Goal: Communication & Community: Answer question/provide support

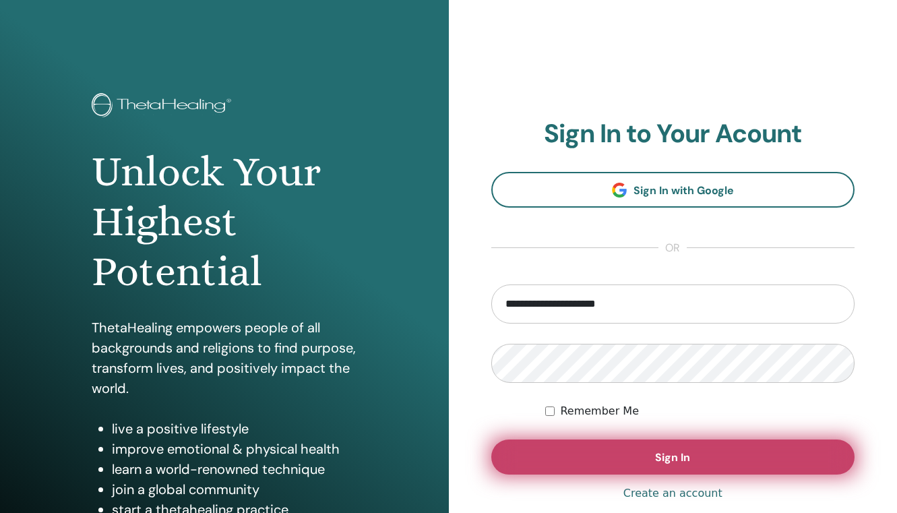
type input "**********"
click at [649, 449] on button "Sign In" at bounding box center [673, 456] width 364 height 35
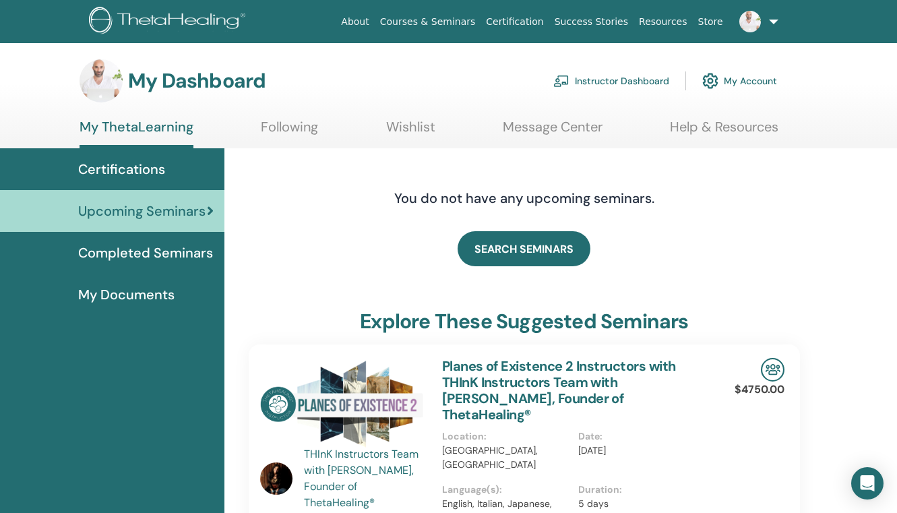
click at [626, 79] on link "Instructor Dashboard" at bounding box center [611, 81] width 116 height 30
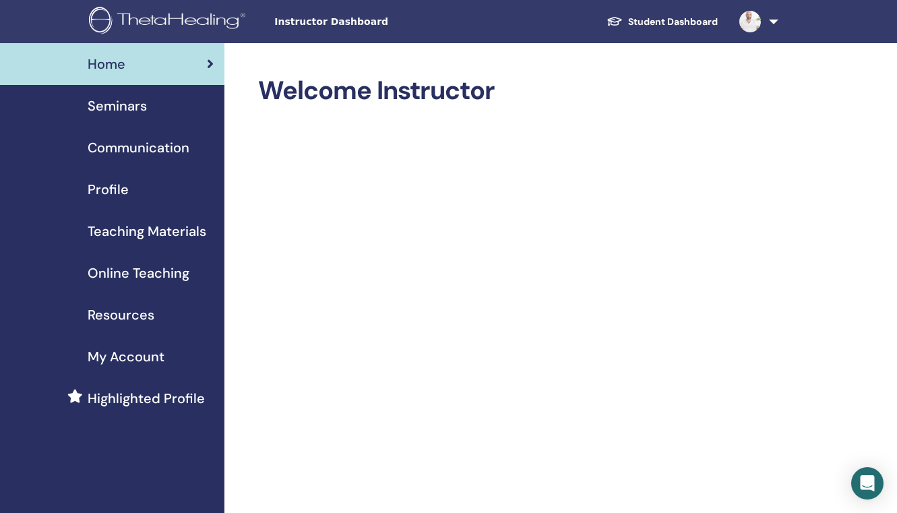
click at [112, 105] on span "Seminars" at bounding box center [117, 106] width 59 height 20
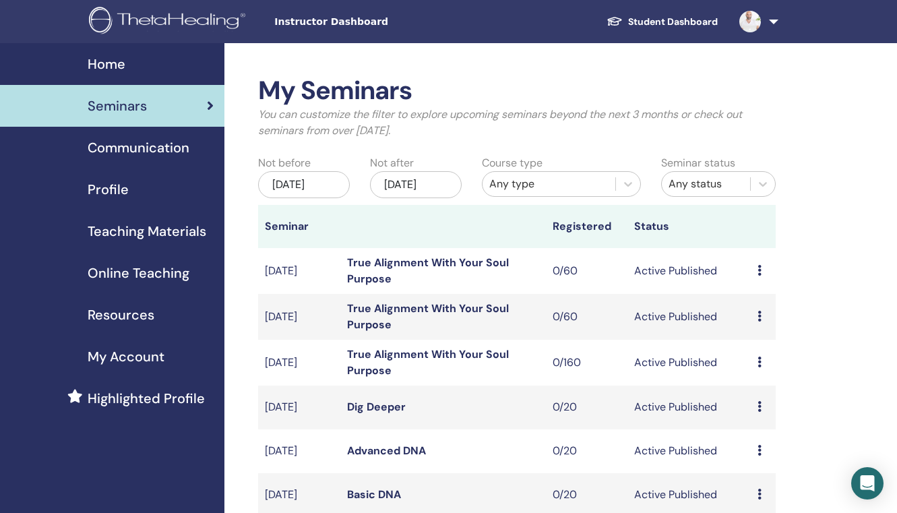
click at [540, 192] on div "Any type" at bounding box center [548, 184] width 119 height 16
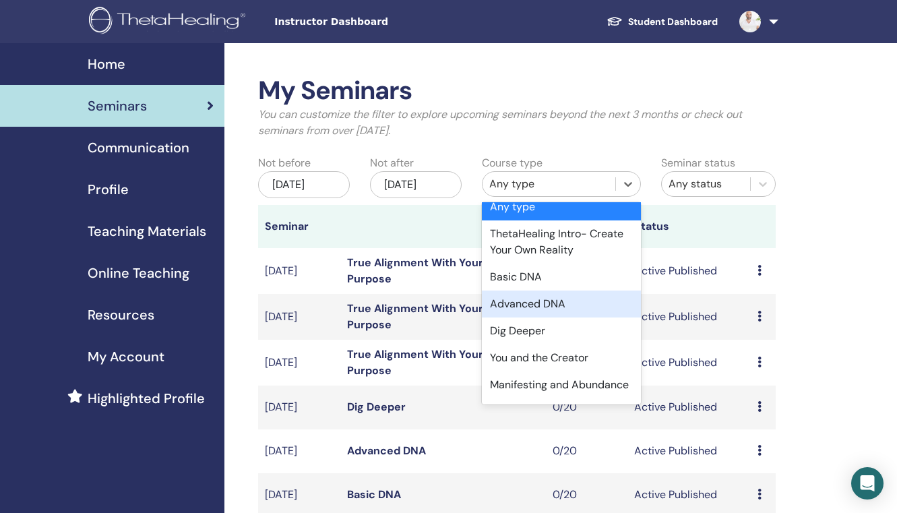
scroll to position [12, 0]
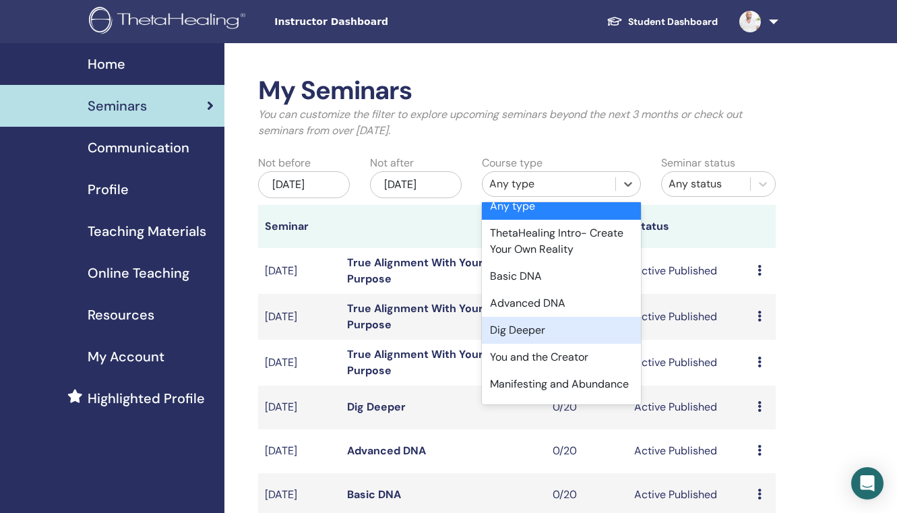
click at [540, 334] on div "Dig Deeper" at bounding box center [561, 330] width 159 height 27
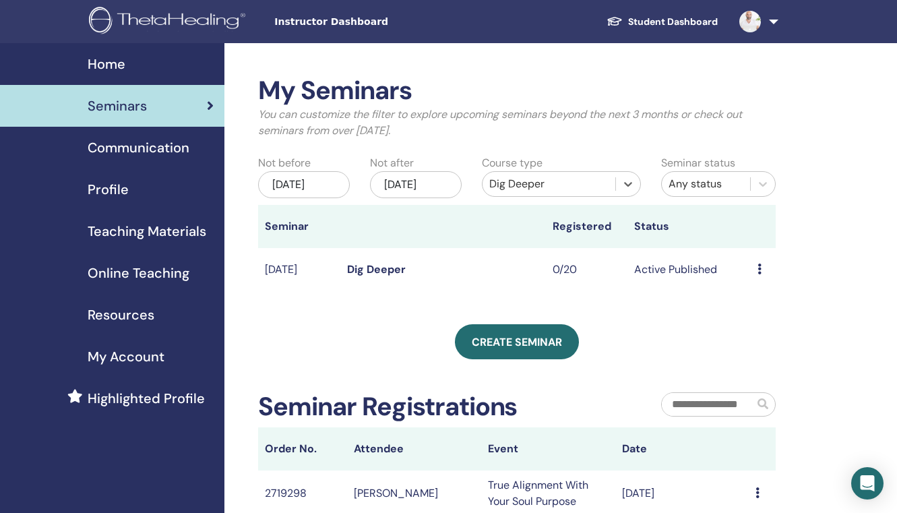
click at [300, 188] on div "May/22, 2025" at bounding box center [304, 184] width 92 height 27
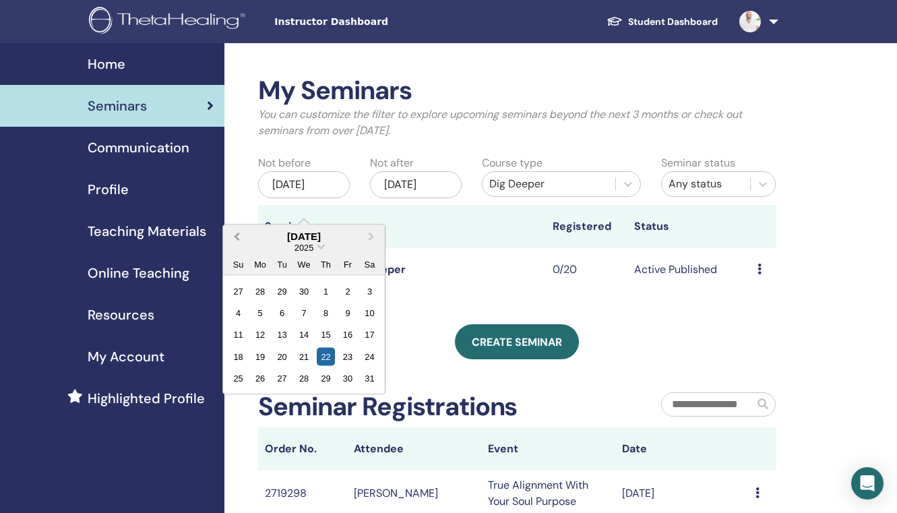
click at [237, 235] on span "Previous Month" at bounding box center [237, 236] width 0 height 14
click at [318, 247] on div "2025" at bounding box center [304, 246] width 162 height 11
click at [318, 247] on span "Choose Date" at bounding box center [321, 245] width 9 height 9
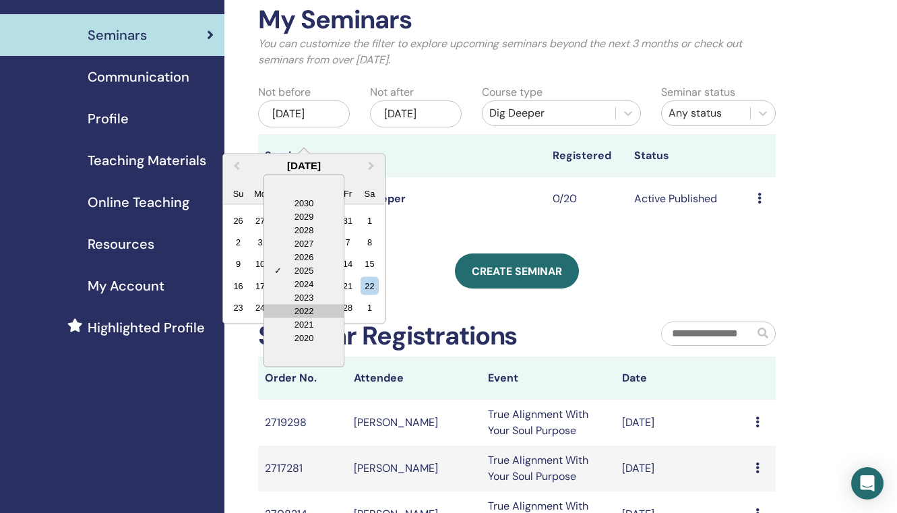
scroll to position [73, 0]
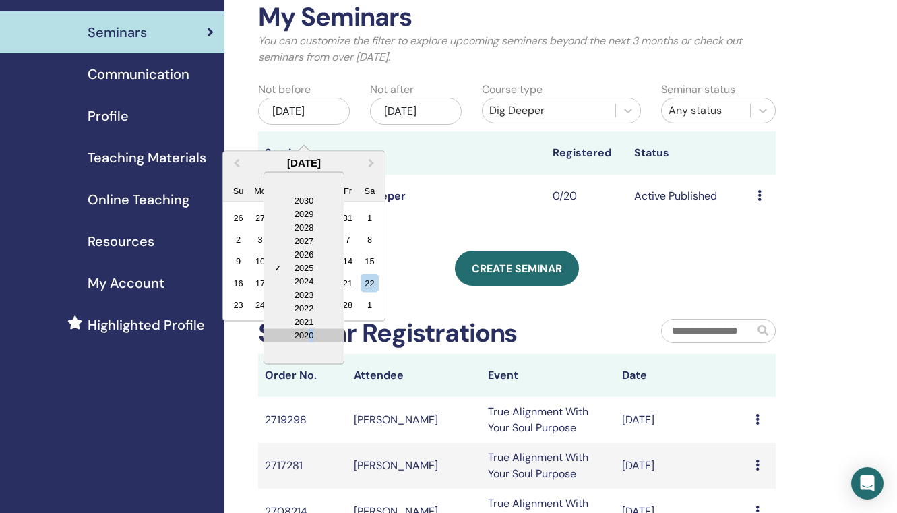
click at [311, 332] on div "2020" at bounding box center [304, 334] width 80 height 13
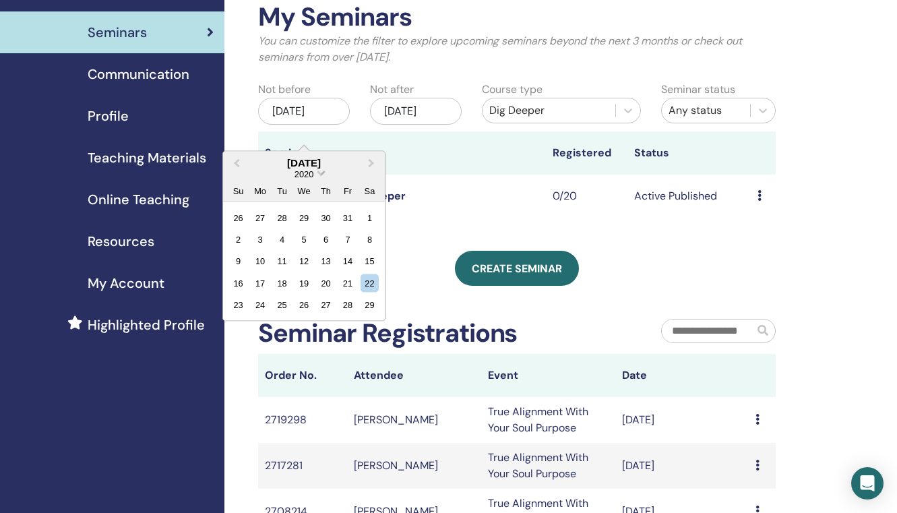
click at [320, 175] on span "Choose Date" at bounding box center [321, 171] width 9 height 9
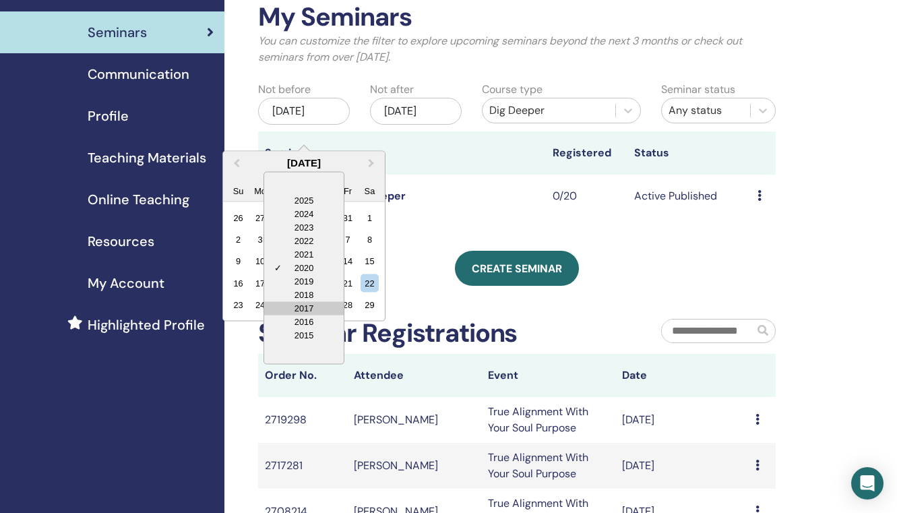
click at [309, 305] on div "2017" at bounding box center [304, 307] width 80 height 13
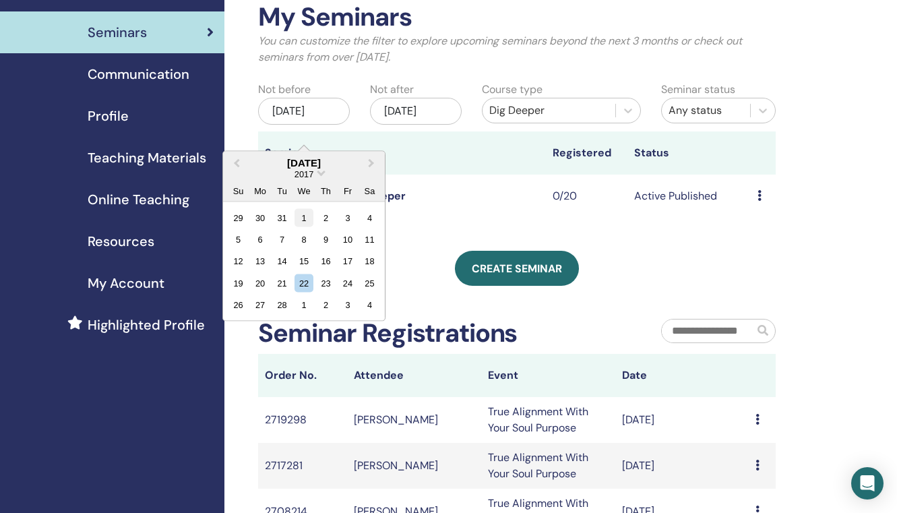
click at [304, 220] on div "1" at bounding box center [303, 217] width 18 height 18
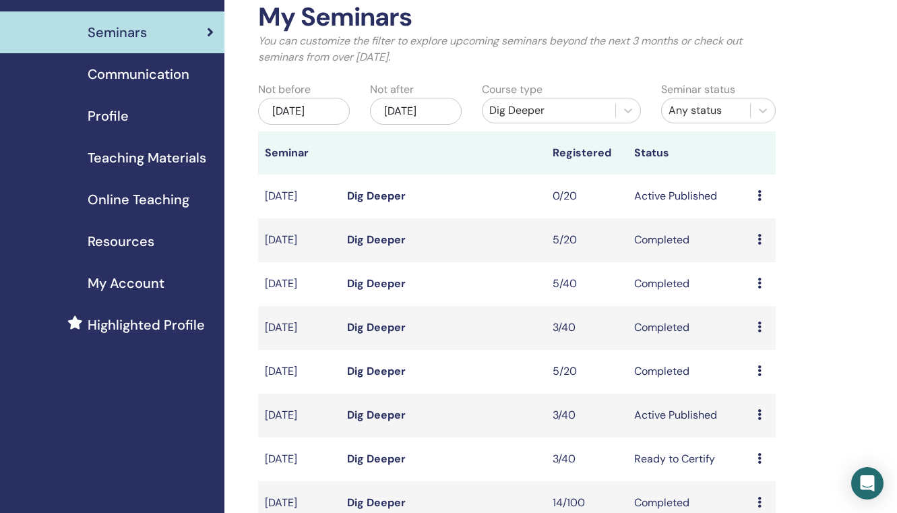
click at [418, 111] on div "Nov/22, 2025" at bounding box center [416, 111] width 92 height 27
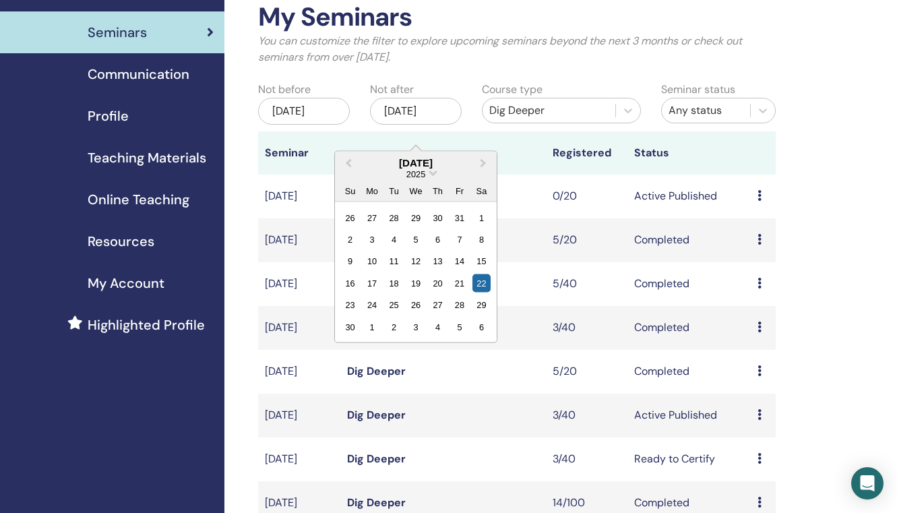
click at [428, 173] on div "2025" at bounding box center [416, 173] width 162 height 11
click at [433, 174] on span "Choose Date" at bounding box center [433, 171] width 9 height 9
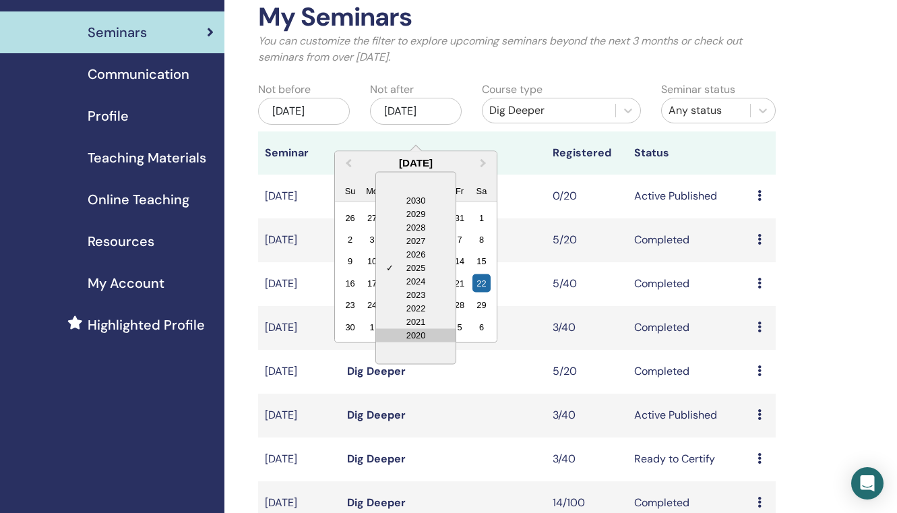
click at [423, 330] on div "2020" at bounding box center [416, 334] width 80 height 13
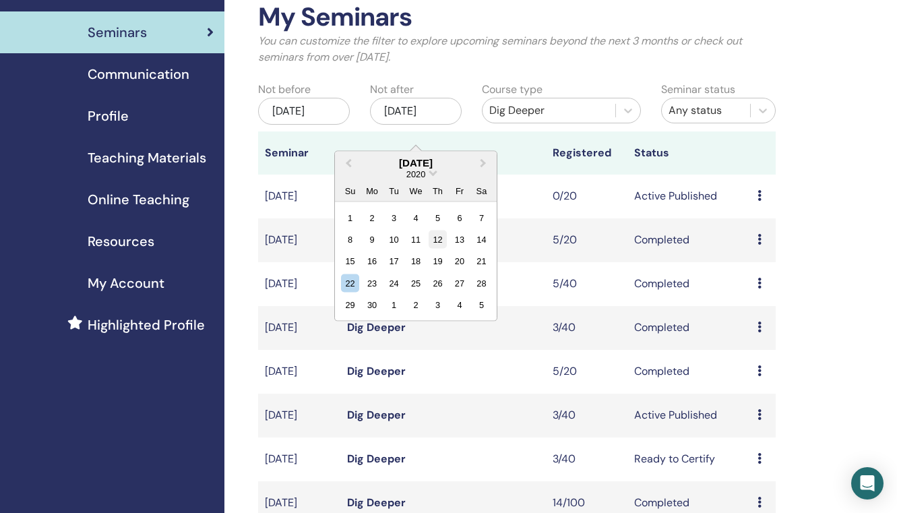
click at [437, 237] on div "12" at bounding box center [438, 239] width 18 height 18
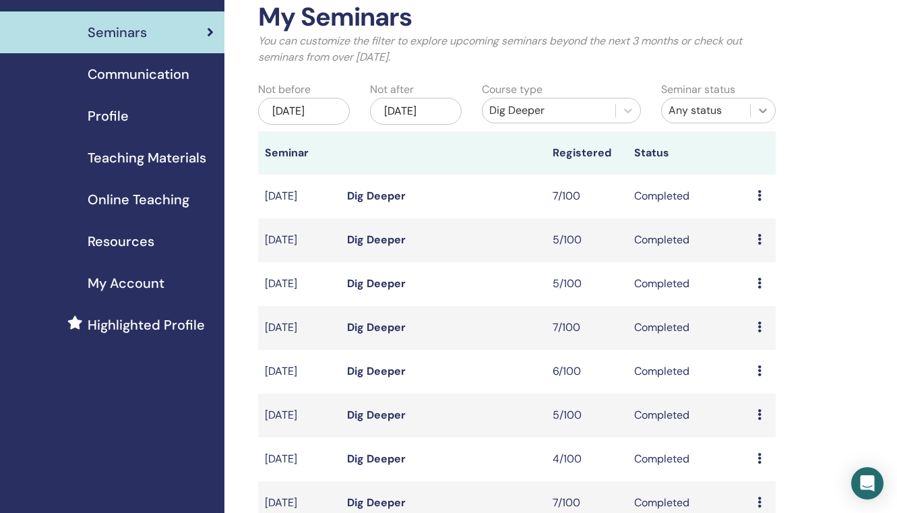
click at [752, 111] on div at bounding box center [763, 110] width 24 height 24
click at [849, 226] on div "My Seminars You can customize the filter to explore upcoming seminars beyond th…" at bounding box center [560, 523] width 672 height 1106
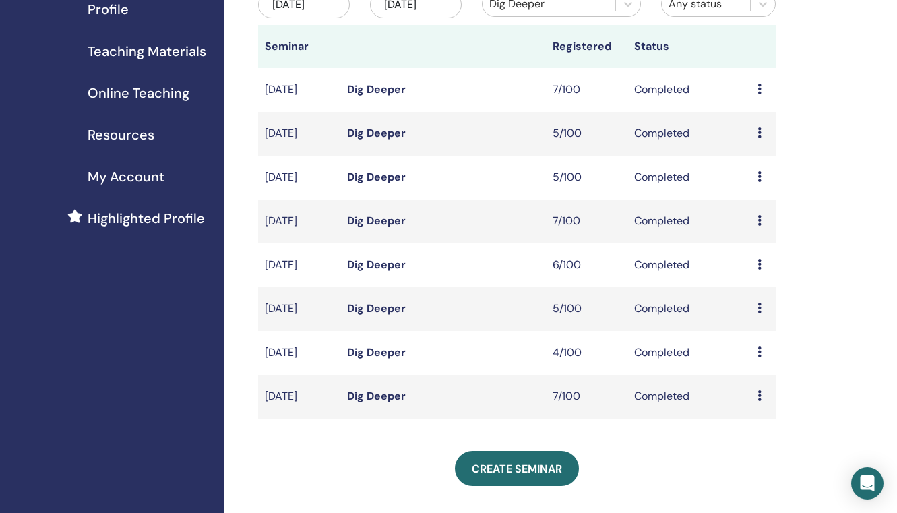
scroll to position [176, 0]
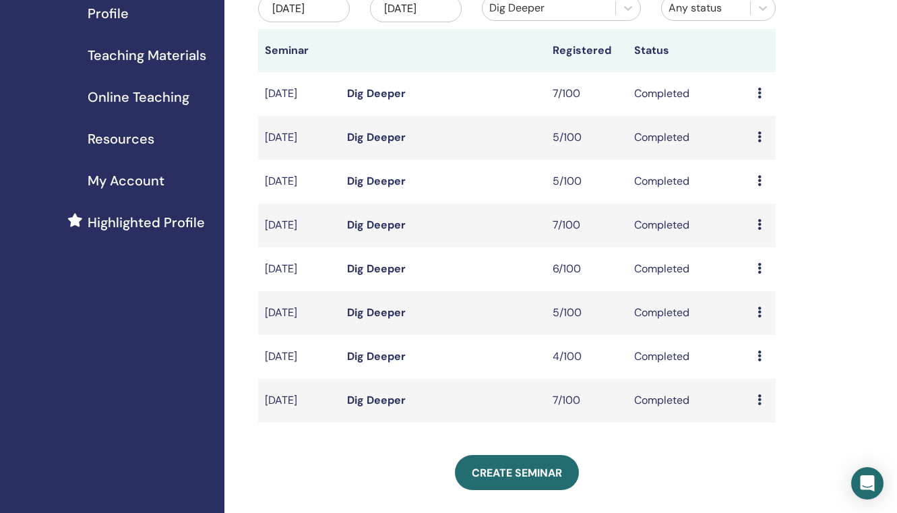
click at [377, 100] on link "Dig Deeper" at bounding box center [376, 93] width 59 height 14
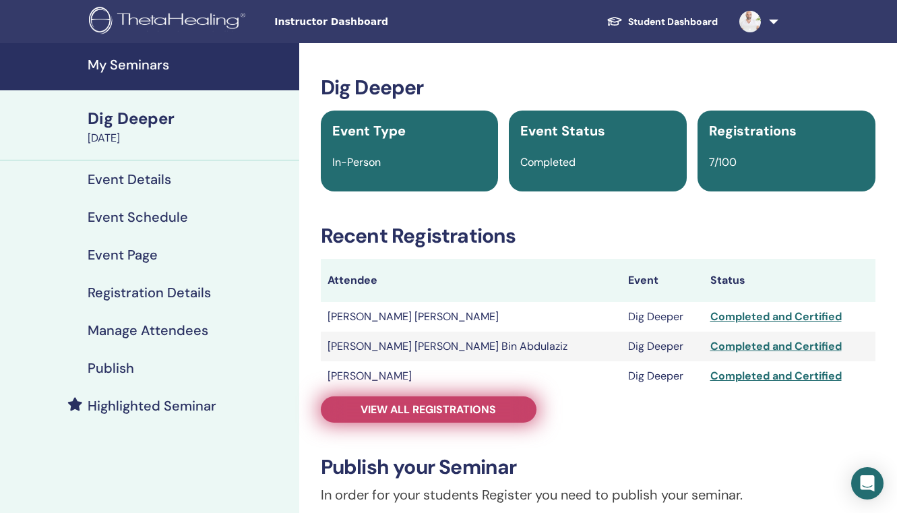
click at [479, 411] on span "View all registrations" at bounding box center [427, 409] width 135 height 14
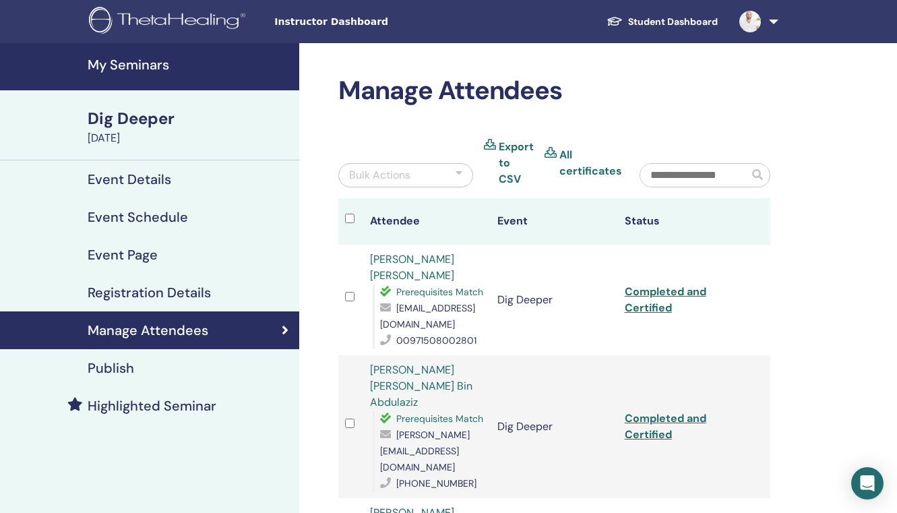
click at [509, 154] on link "Export to CSV" at bounding box center [516, 163] width 35 height 49
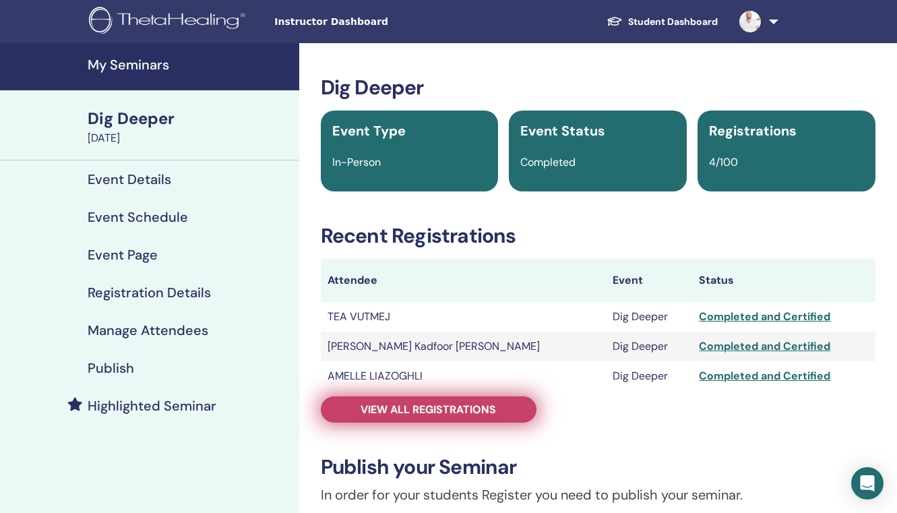
click at [495, 416] on span "View all registrations" at bounding box center [427, 409] width 135 height 14
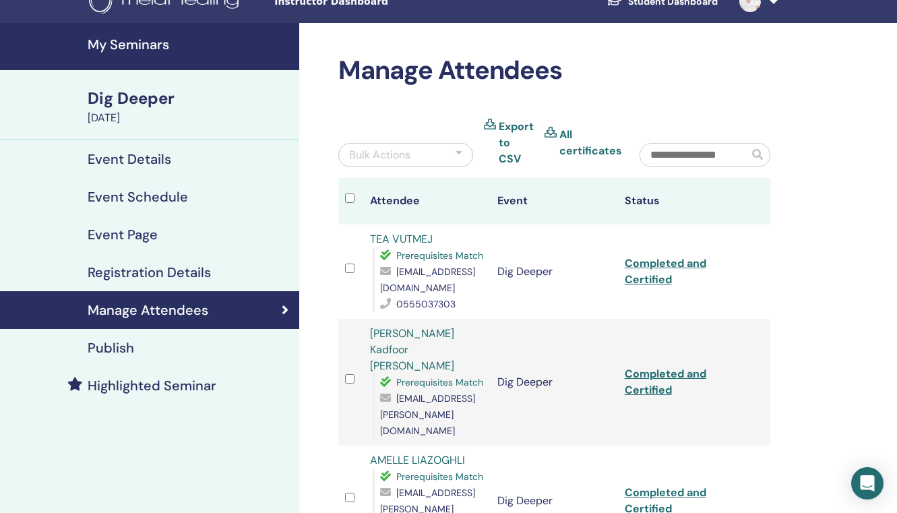
scroll to position [22, 0]
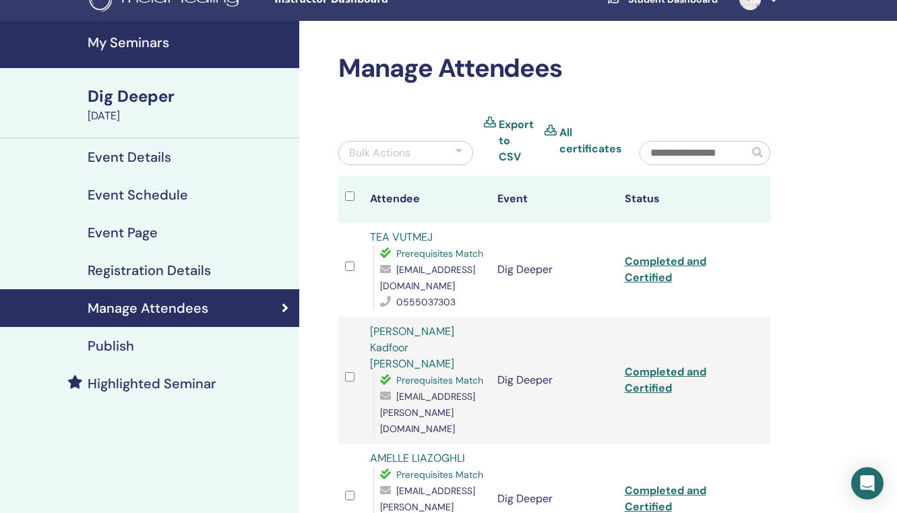
click at [511, 139] on link "Export to CSV" at bounding box center [516, 141] width 35 height 49
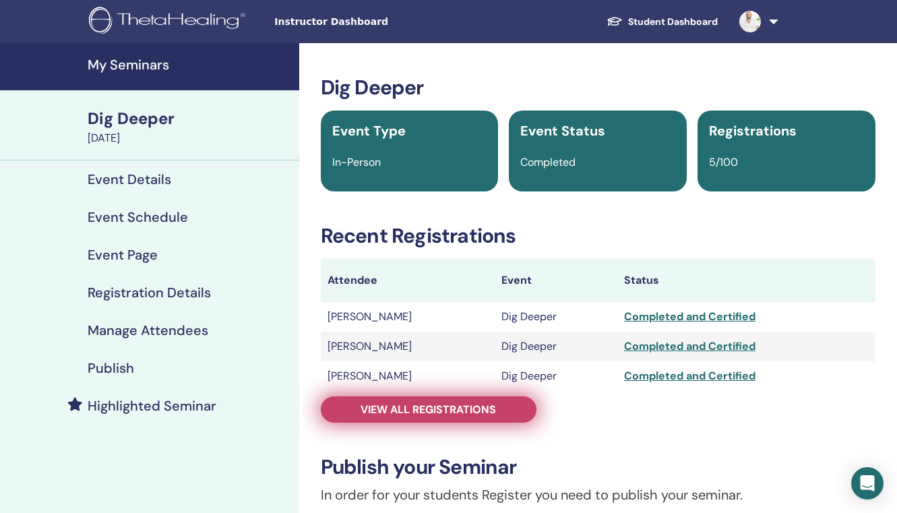
click at [456, 404] on span "View all registrations" at bounding box center [427, 409] width 135 height 14
click at [448, 404] on span "View all registrations" at bounding box center [427, 409] width 135 height 14
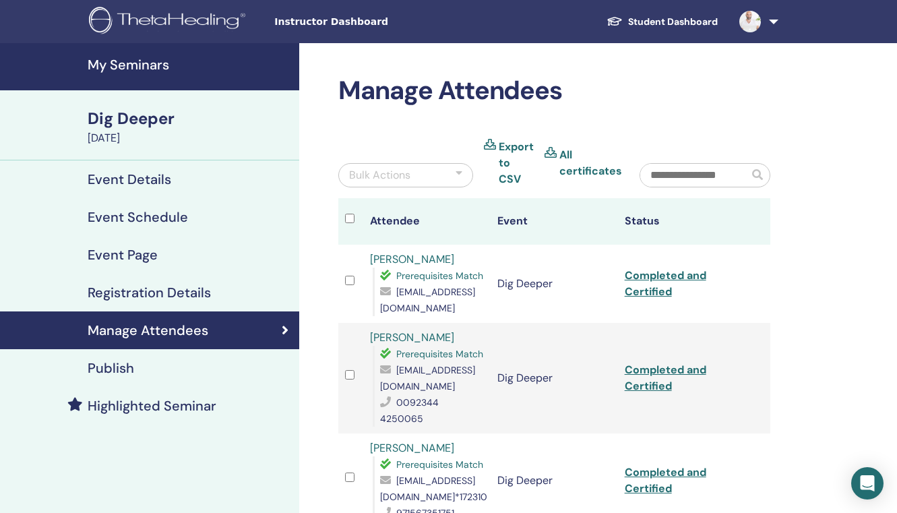
click at [505, 171] on link "Export to CSV" at bounding box center [516, 163] width 35 height 49
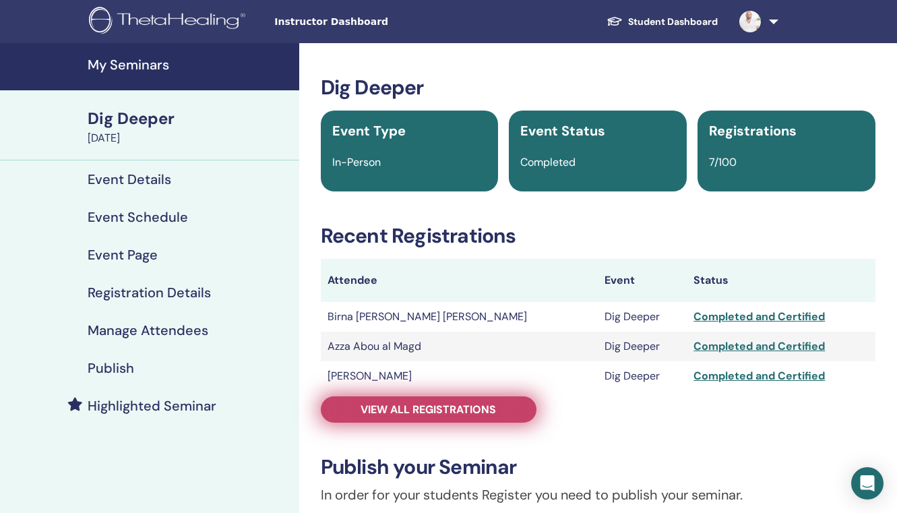
click at [445, 407] on span "View all registrations" at bounding box center [427, 409] width 135 height 14
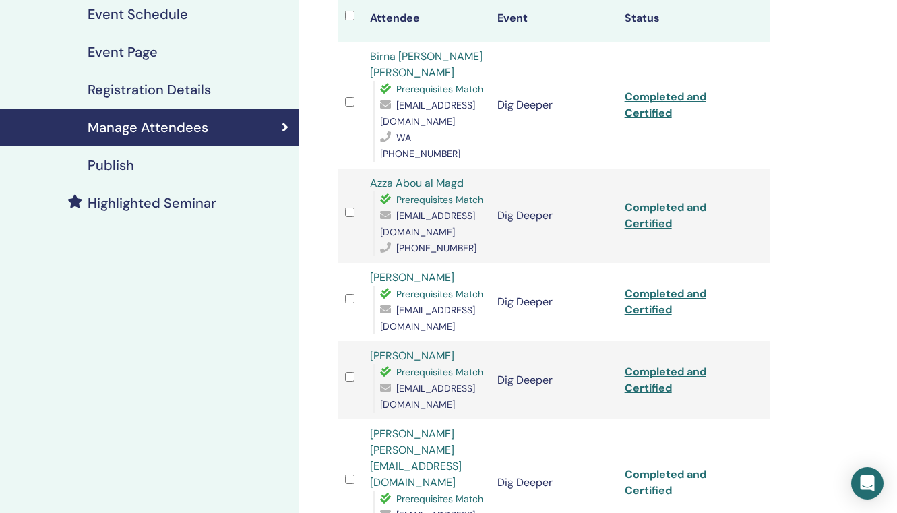
scroll to position [201, 0]
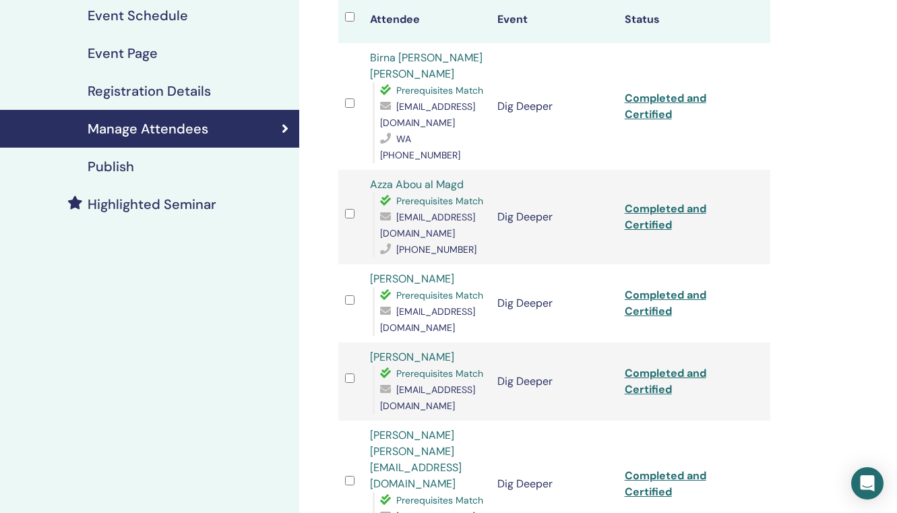
click at [447, 100] on span "birnamayra@gmail.com" at bounding box center [427, 114] width 95 height 28
click at [475, 100] on span "birnamayra@gmail.com" at bounding box center [427, 114] width 95 height 28
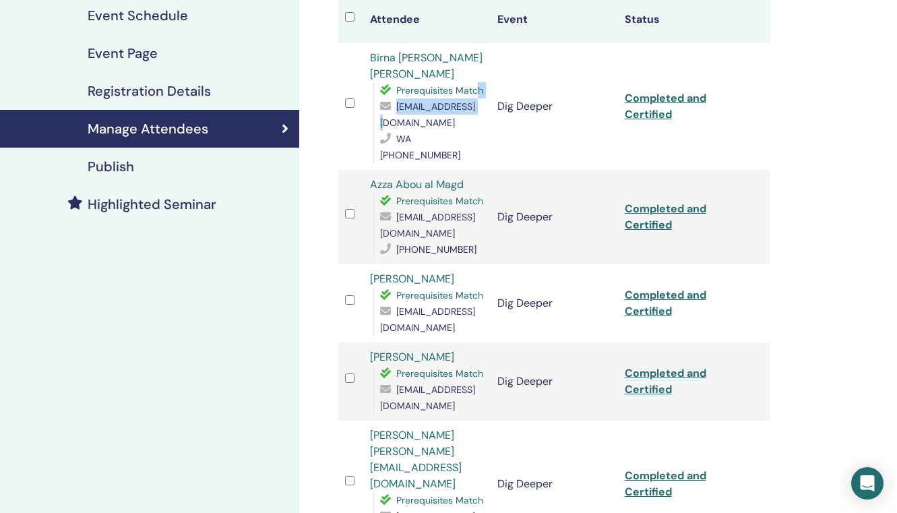
click at [476, 83] on div "Prerequisites Match birnamayra@gmail.com WA +971 50 538 5124" at bounding box center [428, 122] width 111 height 81
click at [464, 100] on span "birnamayra@gmail.com" at bounding box center [427, 114] width 95 height 28
copy icon
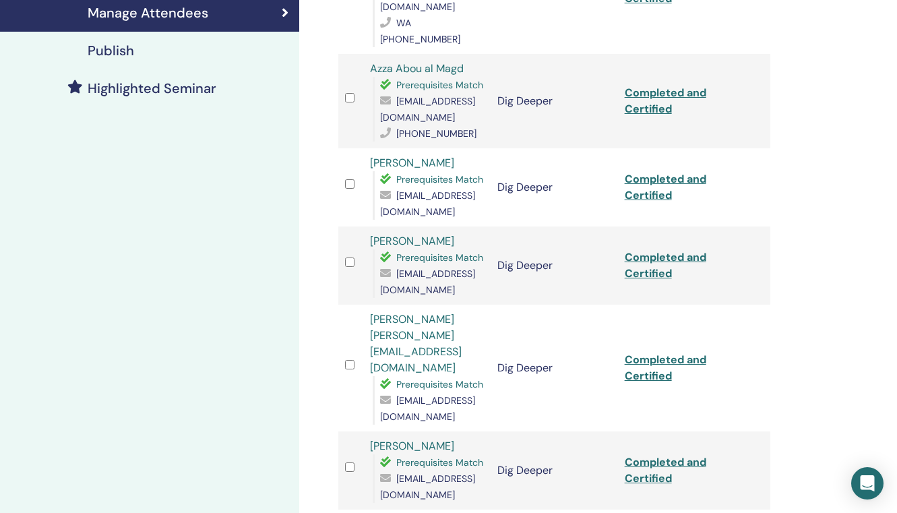
scroll to position [316, 0]
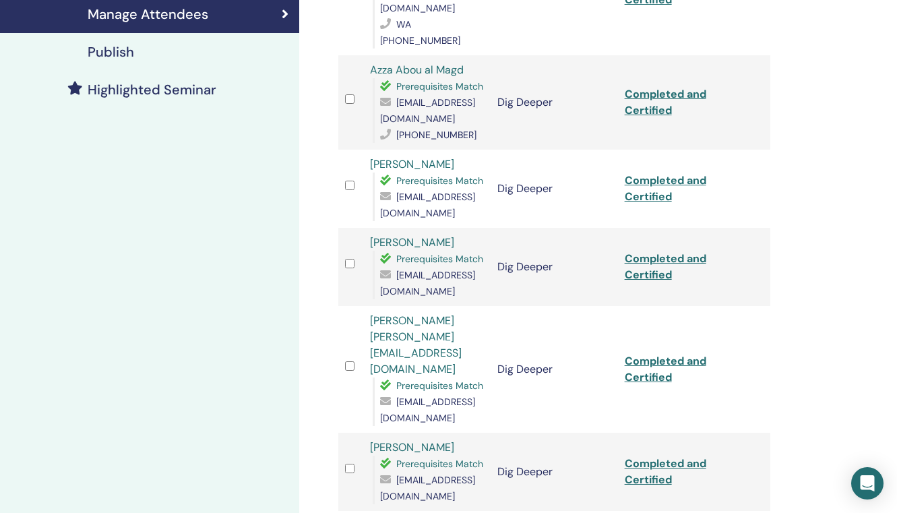
copy icon
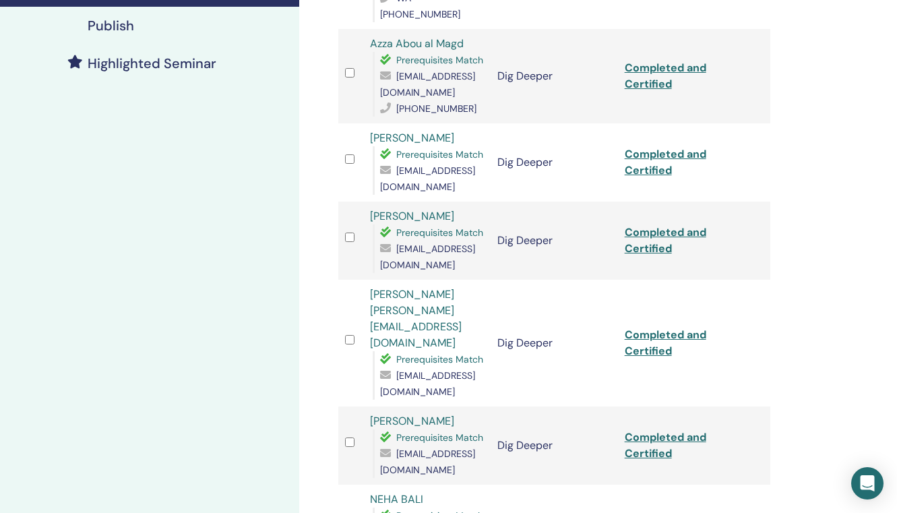
scroll to position [343, 0]
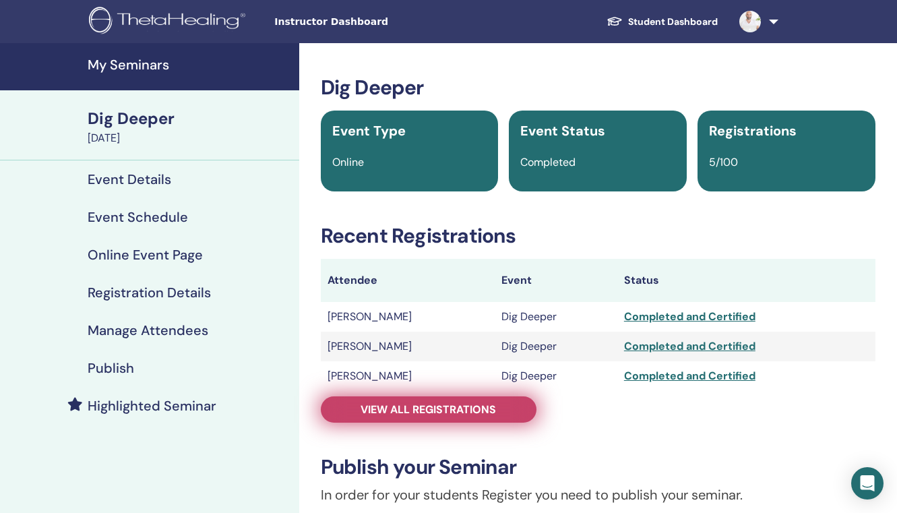
click at [449, 406] on span "View all registrations" at bounding box center [427, 409] width 135 height 14
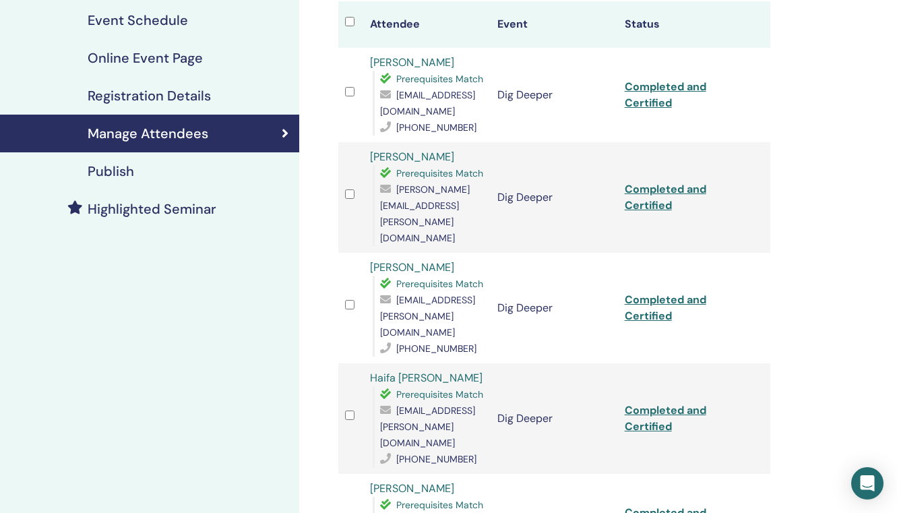
scroll to position [197, 0]
drag, startPoint x: 503, startPoint y: 426, endPoint x: 394, endPoint y: 429, distance: 109.9
copy span "[EMAIL_ADDRESS][DOMAIN_NAME]"
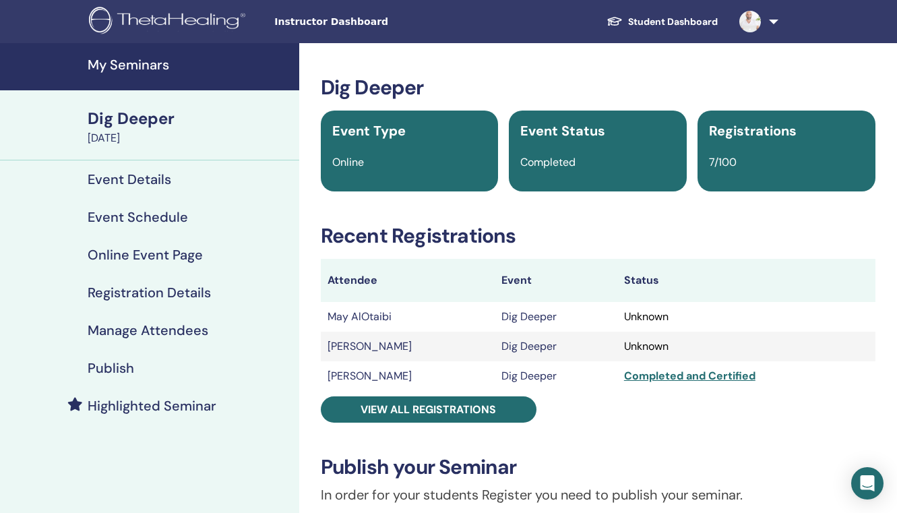
click at [133, 64] on h4 "My Seminars" at bounding box center [189, 65] width 203 height 16
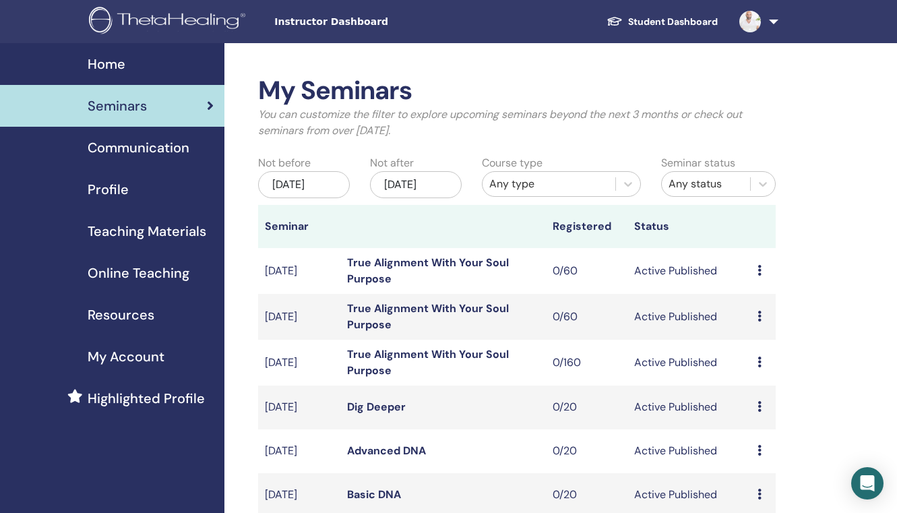
click at [294, 193] on div "[DATE]" at bounding box center [304, 184] width 92 height 27
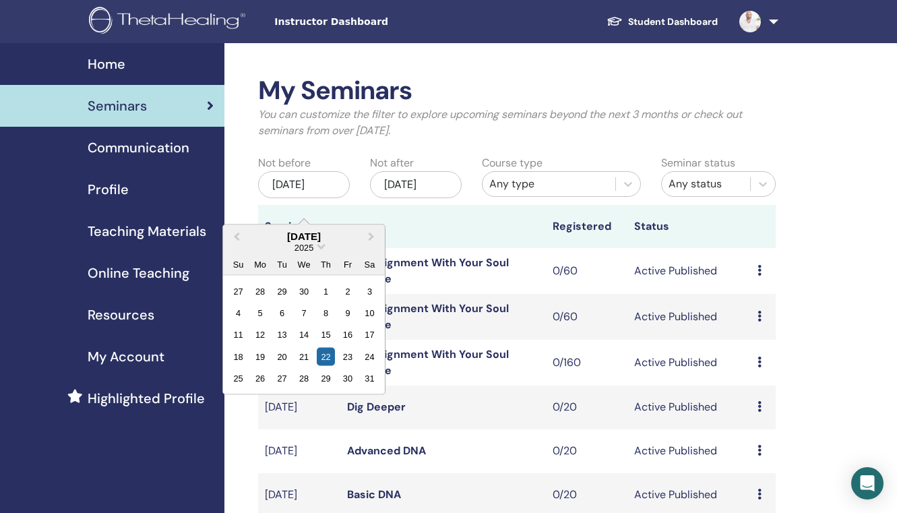
click at [319, 248] on div "2025" at bounding box center [304, 246] width 162 height 11
click at [321, 247] on span "Choose Date" at bounding box center [321, 245] width 9 height 9
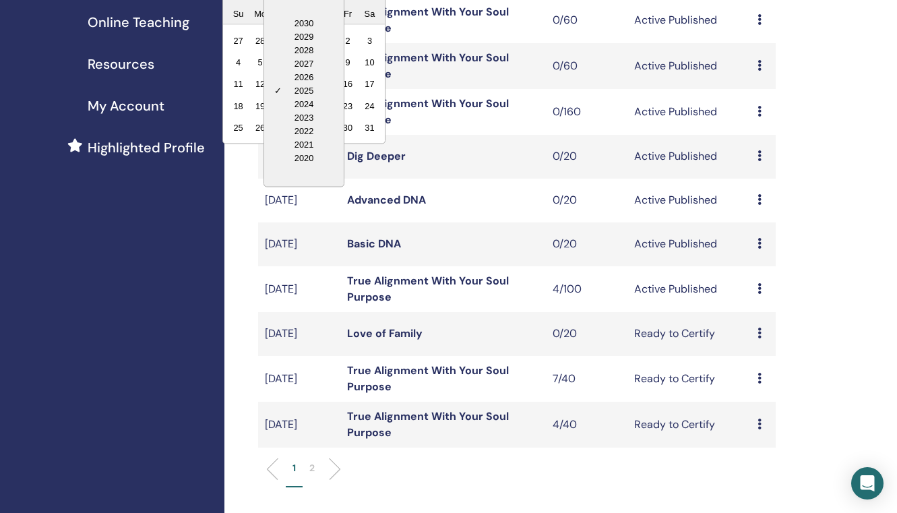
scroll to position [371, 0]
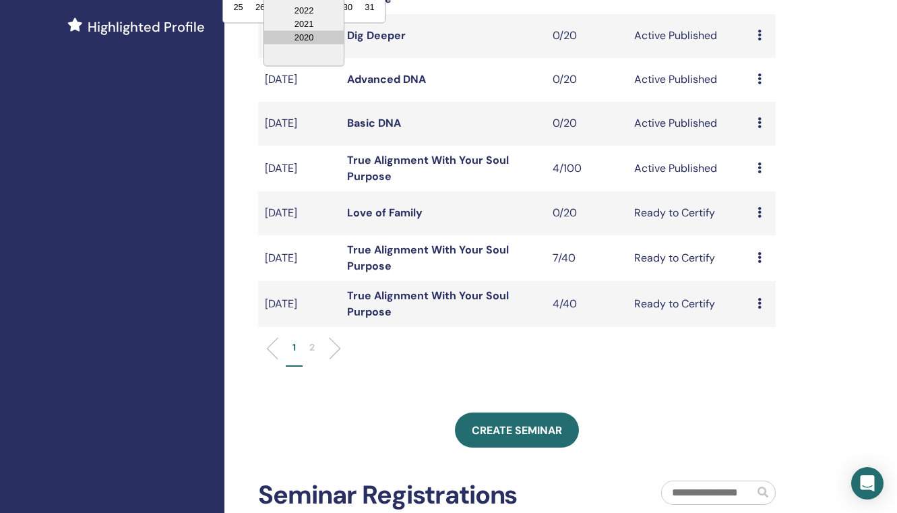
click at [318, 40] on div "2020" at bounding box center [304, 36] width 80 height 13
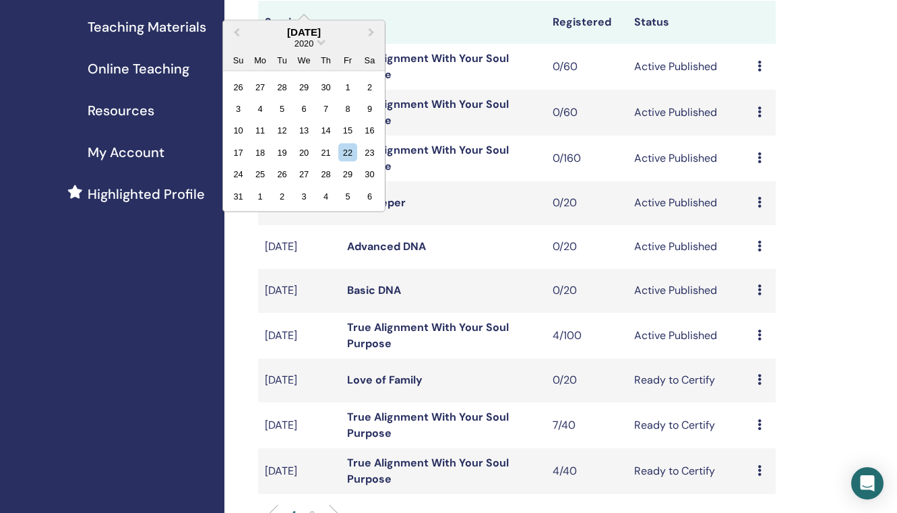
scroll to position [201, 0]
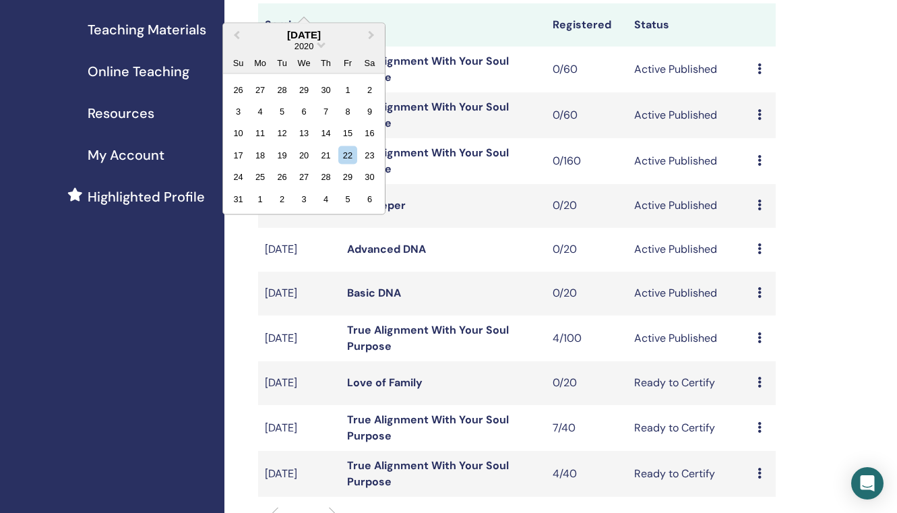
click at [319, 51] on div "2020" at bounding box center [304, 45] width 162 height 11
click at [319, 47] on div "2020" at bounding box center [304, 45] width 162 height 11
click at [321, 44] on span "Choose Date" at bounding box center [321, 43] width 9 height 9
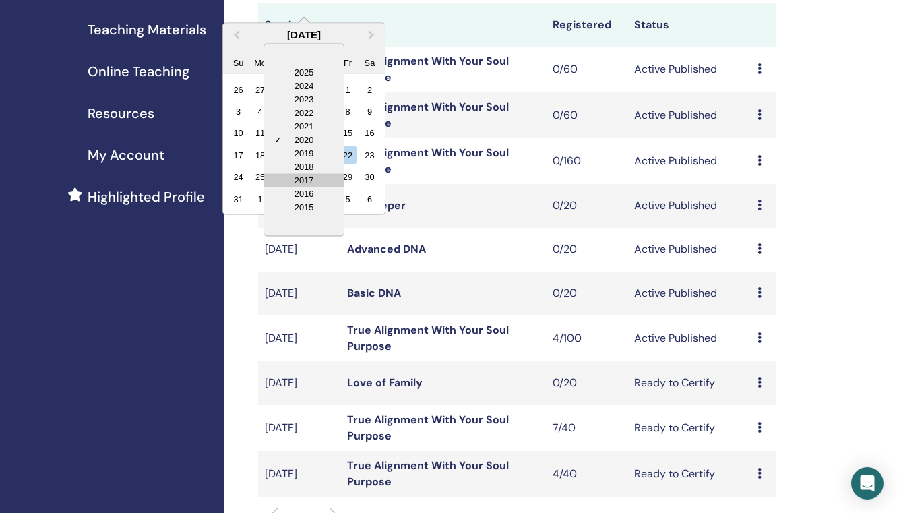
click at [316, 177] on div "2017" at bounding box center [304, 179] width 80 height 13
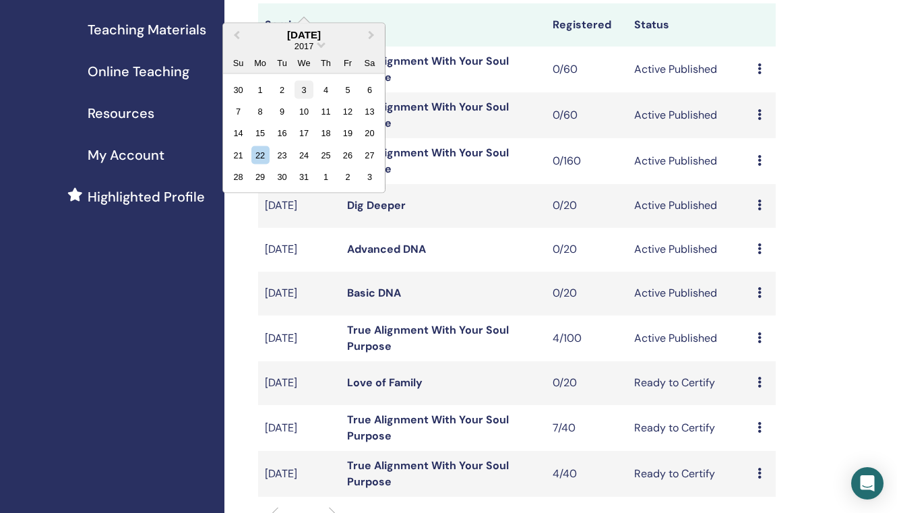
click at [301, 93] on div "3" at bounding box center [303, 89] width 18 height 18
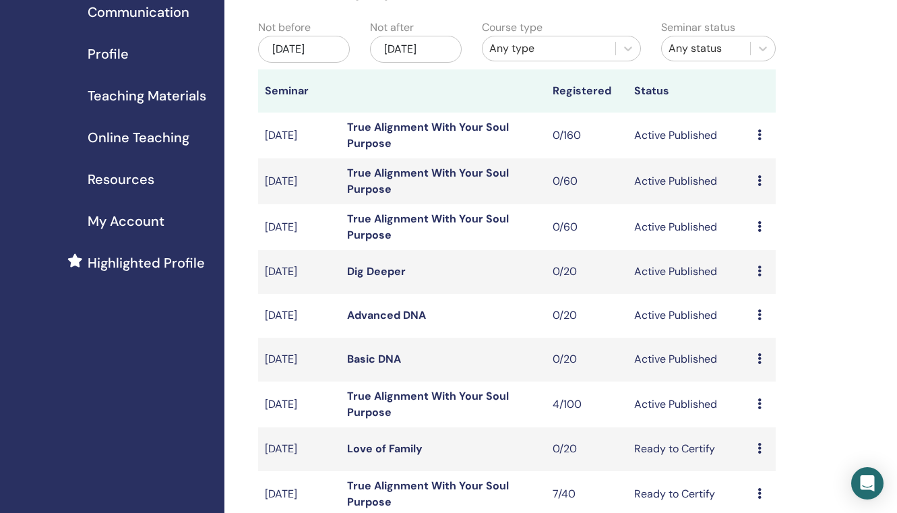
scroll to position [135, 0]
click at [430, 49] on div "Nov/22, 2025" at bounding box center [416, 49] width 92 height 27
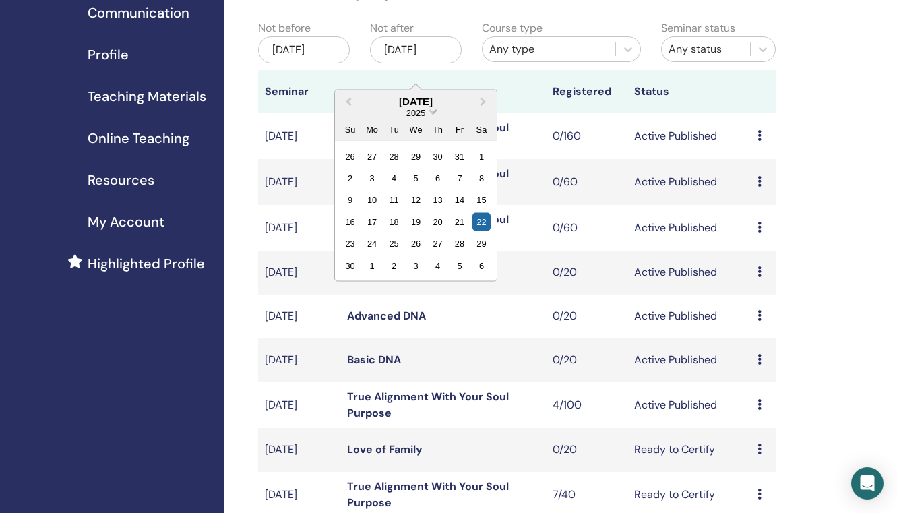
click at [433, 113] on span "Choose Date" at bounding box center [433, 110] width 9 height 9
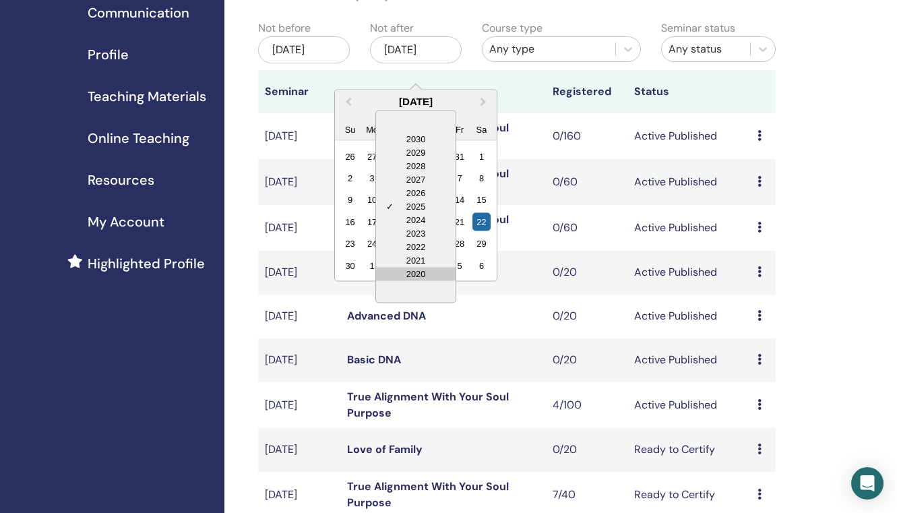
click at [433, 273] on div "2020" at bounding box center [416, 273] width 80 height 13
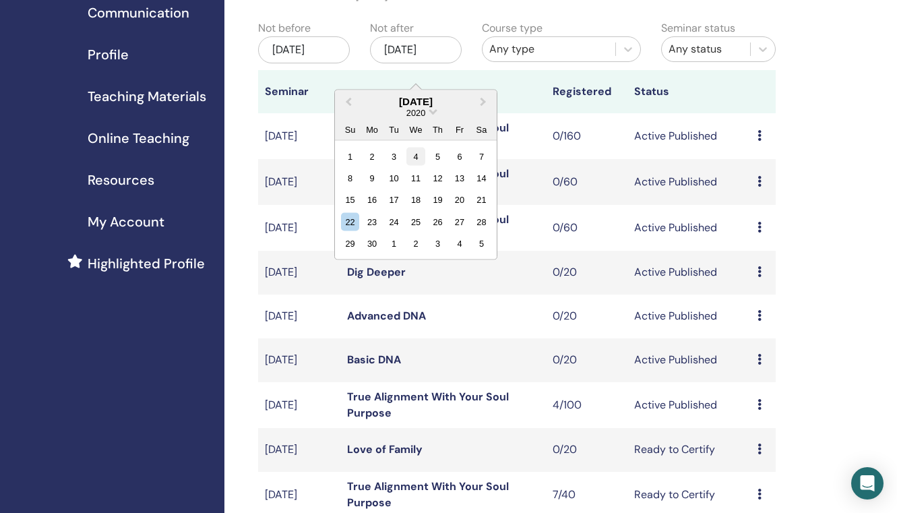
click at [413, 156] on div "4" at bounding box center [415, 156] width 18 height 18
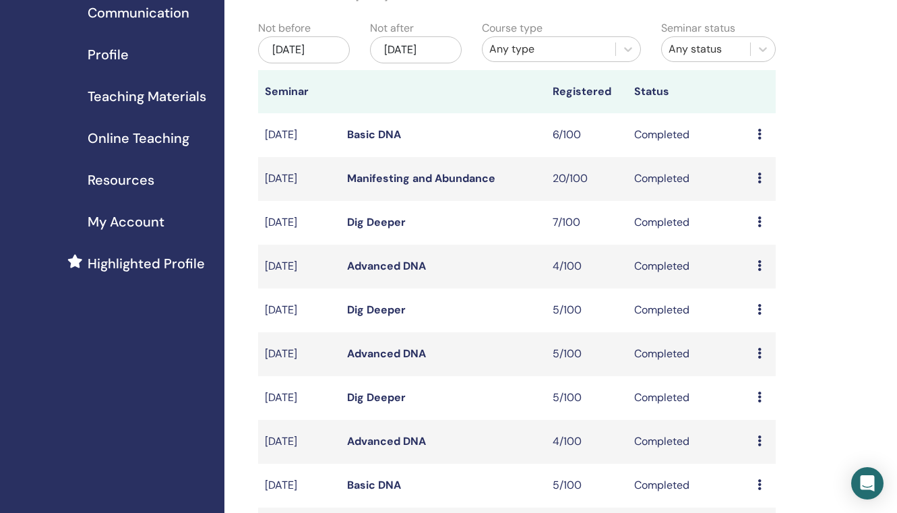
click at [568, 46] on div "Any type" at bounding box center [548, 49] width 119 height 16
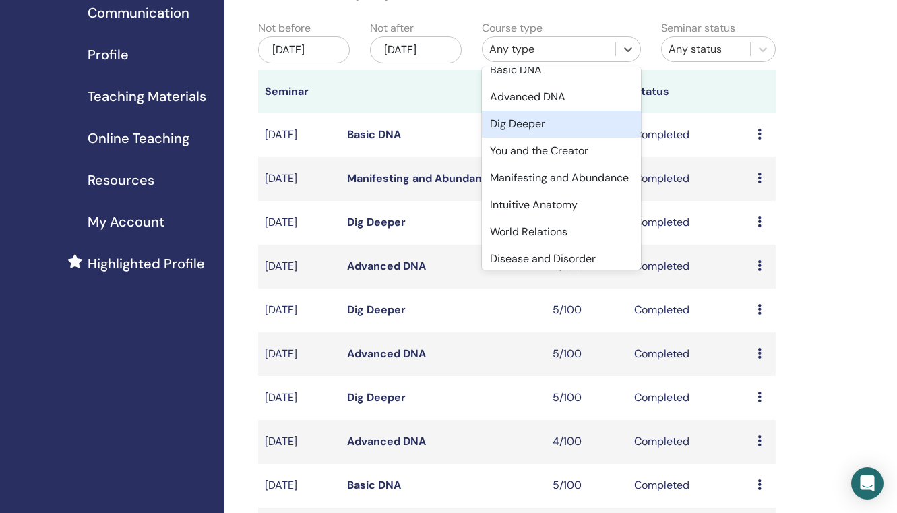
scroll to position [92, 0]
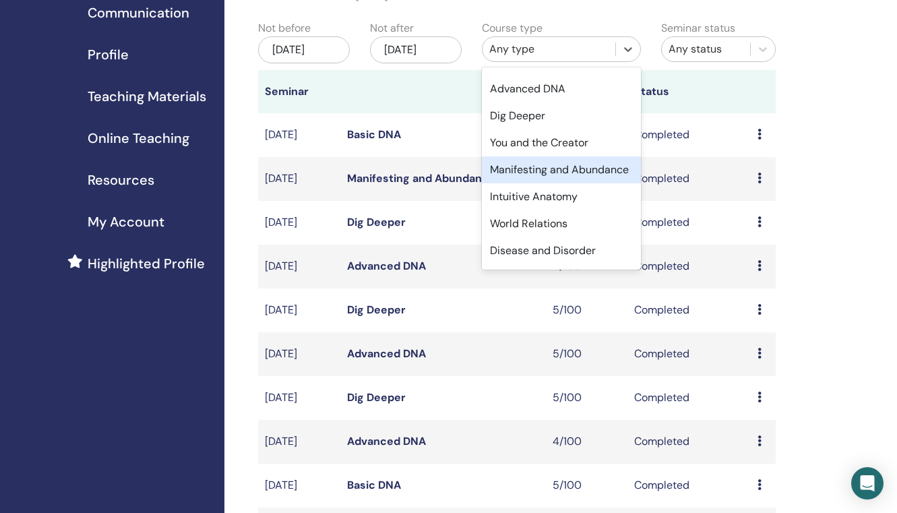
click at [564, 164] on div "Manifesting and Abundance" at bounding box center [561, 169] width 159 height 27
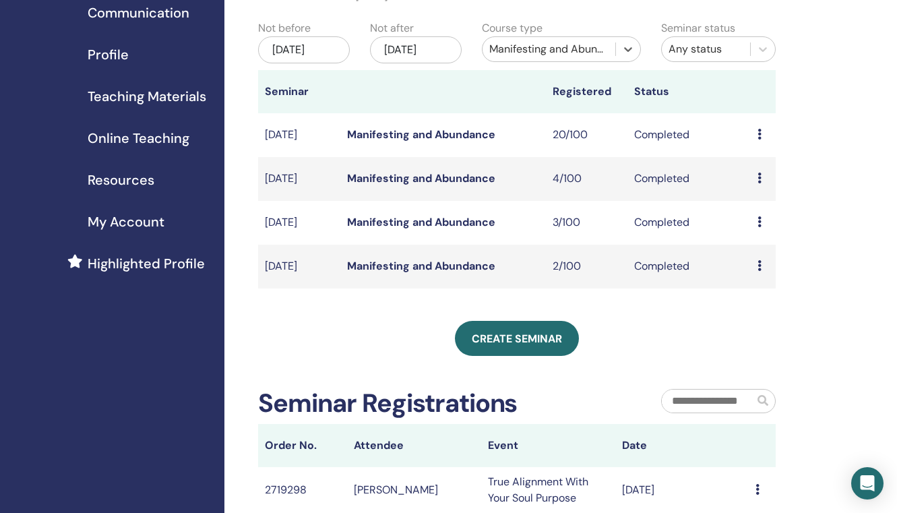
click at [563, 53] on div "Manifesting and Abundance" at bounding box center [548, 49] width 119 height 16
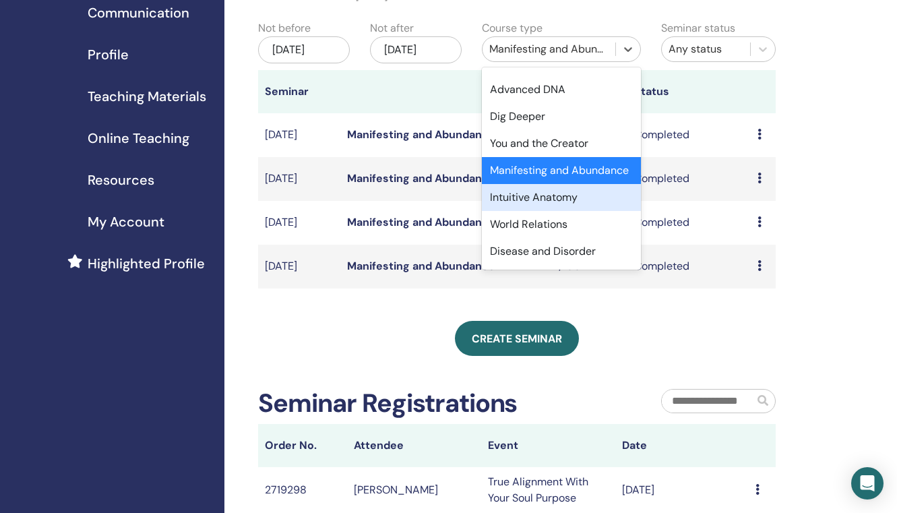
scroll to position [92, 0]
click at [573, 199] on div "Intuitive Anatomy" at bounding box center [561, 196] width 159 height 27
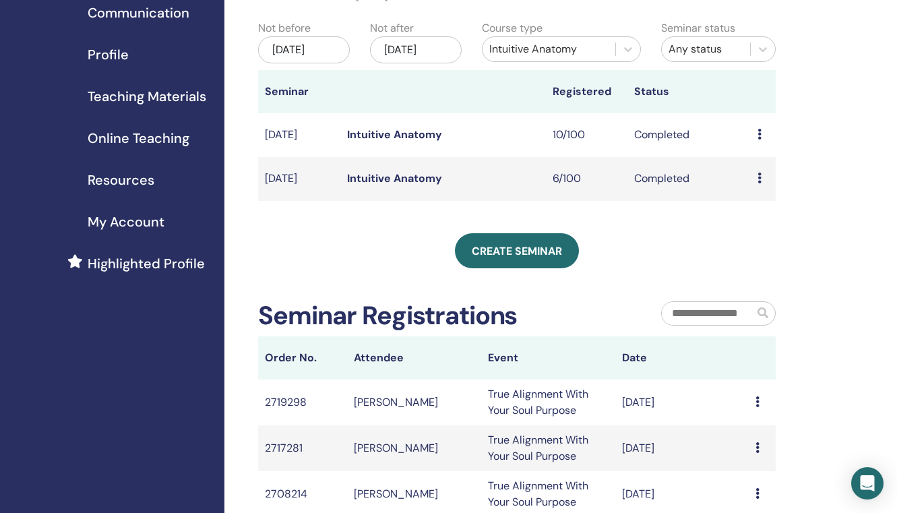
click at [300, 62] on div "May/03, 2017" at bounding box center [304, 49] width 92 height 27
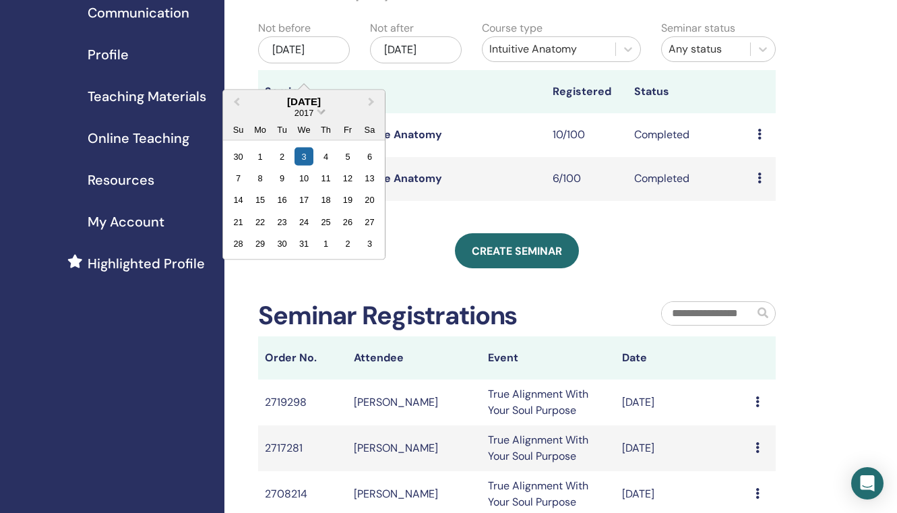
click at [318, 112] on span "Choose Date" at bounding box center [321, 110] width 9 height 9
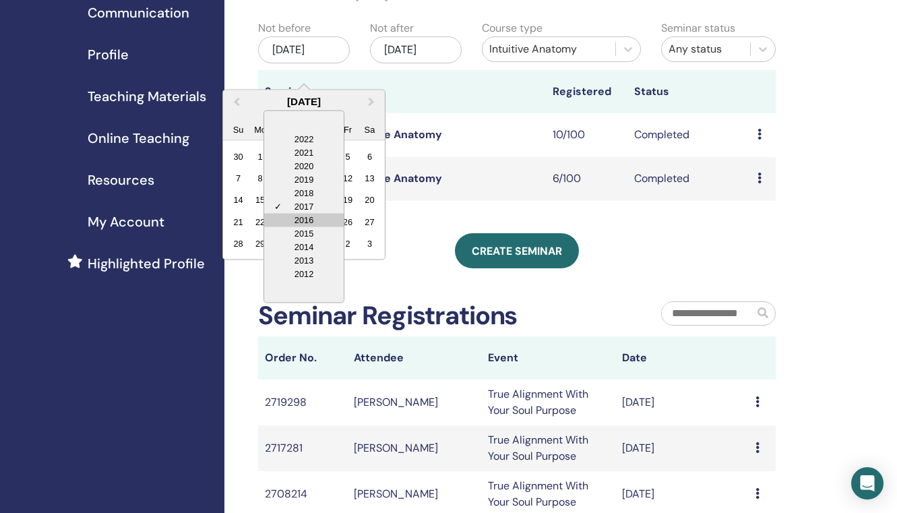
click at [313, 220] on div "2016" at bounding box center [304, 219] width 80 height 13
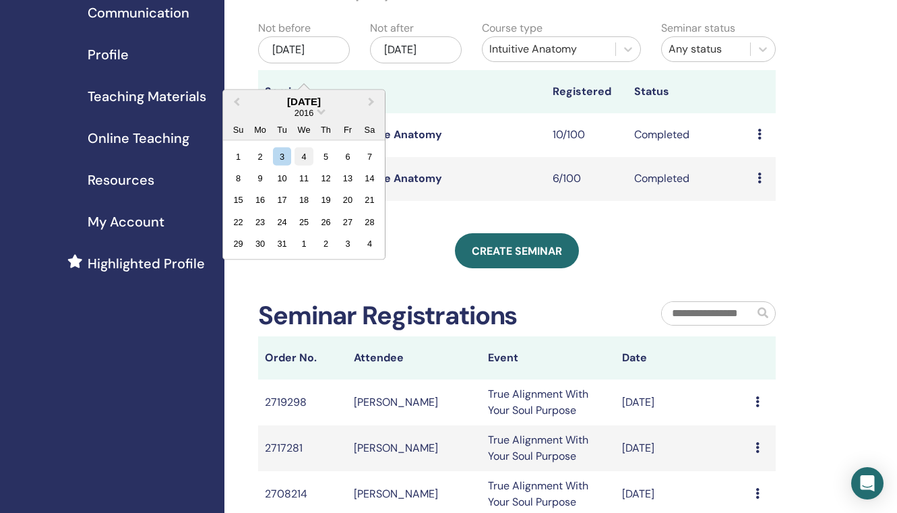
click at [306, 155] on div "4" at bounding box center [303, 156] width 18 height 18
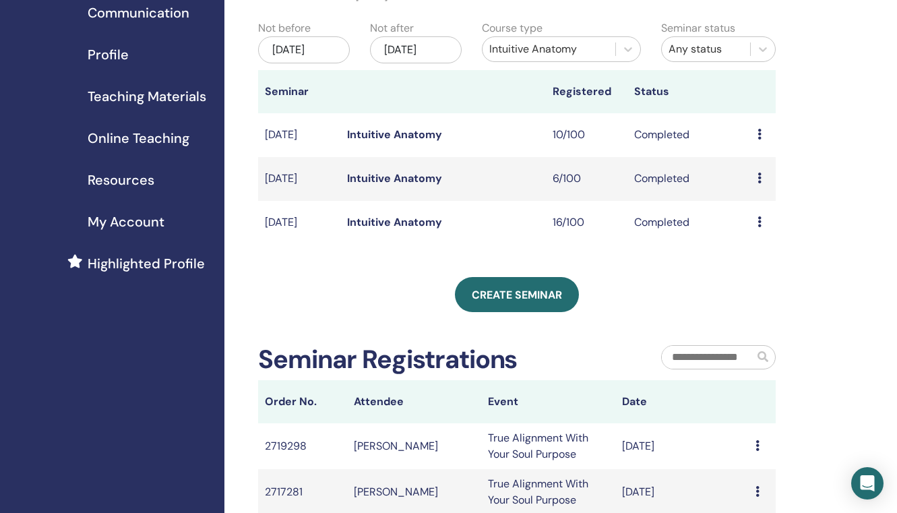
click at [391, 142] on link "Intuitive Anatomy" at bounding box center [394, 134] width 95 height 14
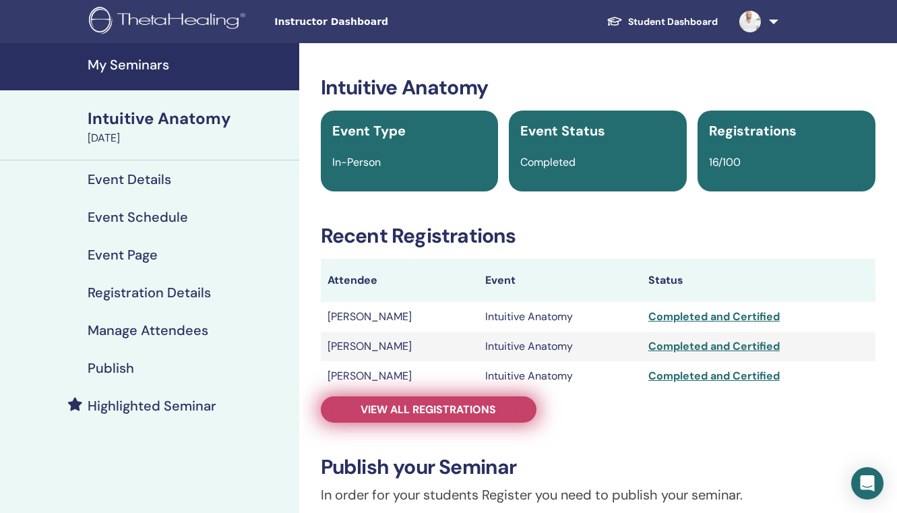
click at [450, 410] on span "View all registrations" at bounding box center [427, 409] width 135 height 14
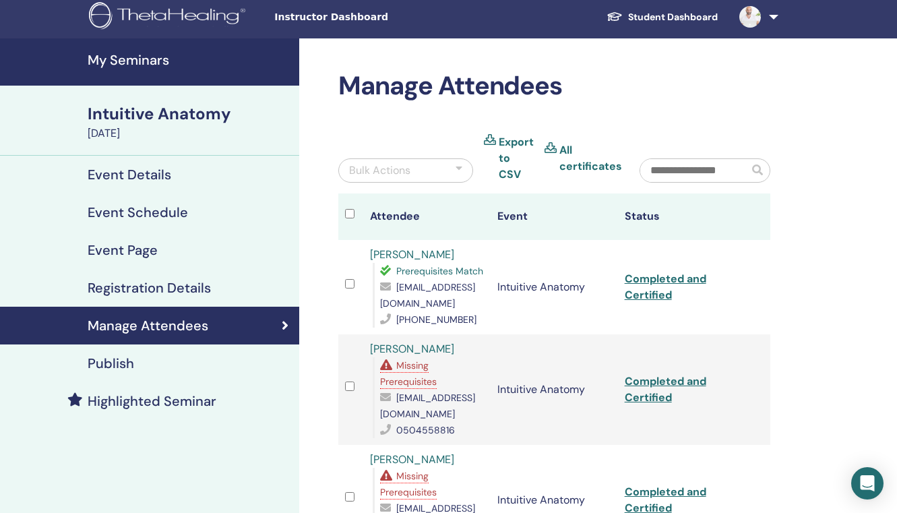
scroll to position [7, 0]
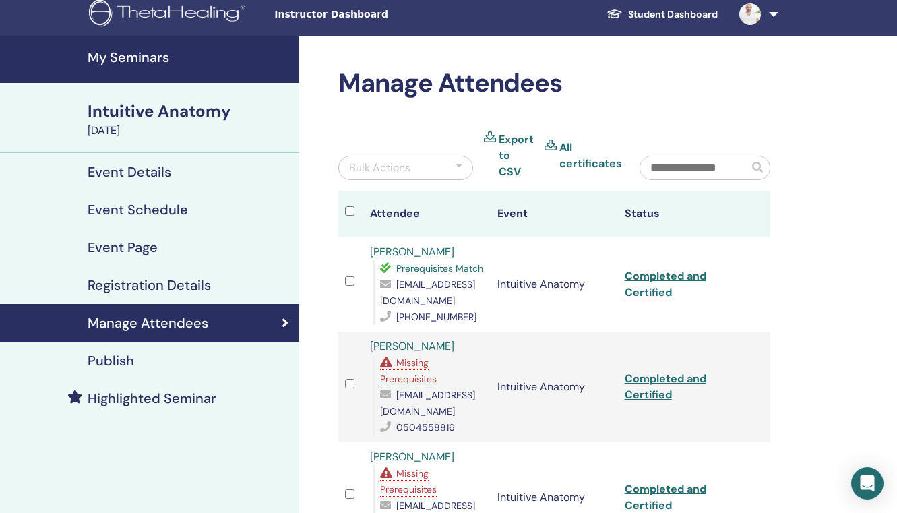
click at [452, 284] on span "rana_nejem@hotmail.com" at bounding box center [427, 292] width 95 height 28
copy icon
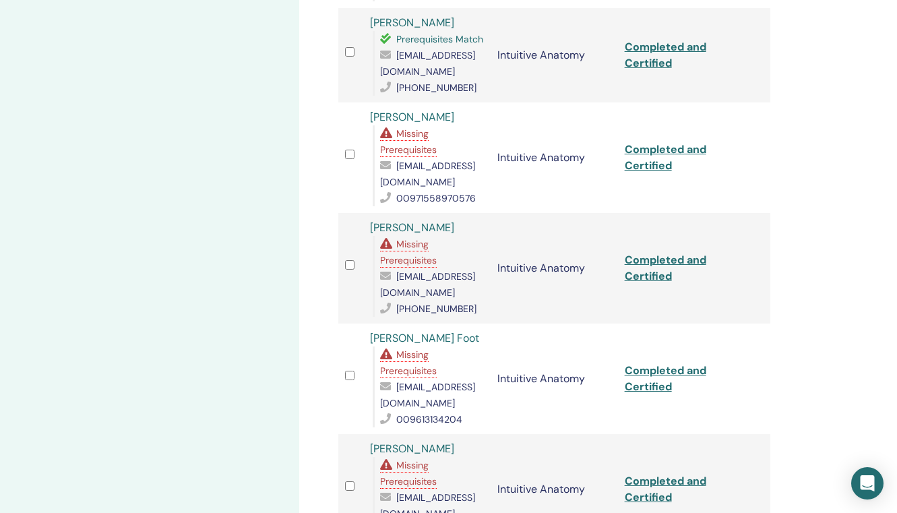
scroll to position [982, 0]
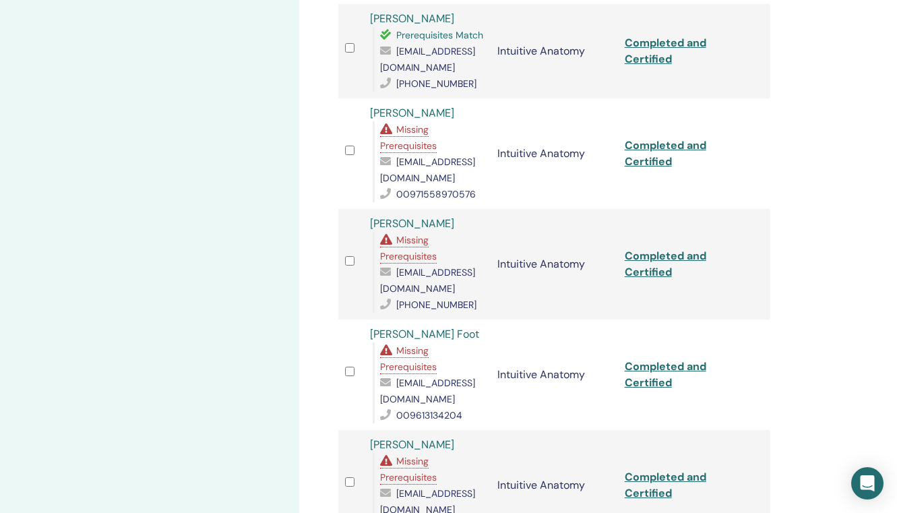
drag, startPoint x: 527, startPoint y: 394, endPoint x: 377, endPoint y: 398, distance: 149.6
copy span "stephany.aboujaoude@gmail.com"
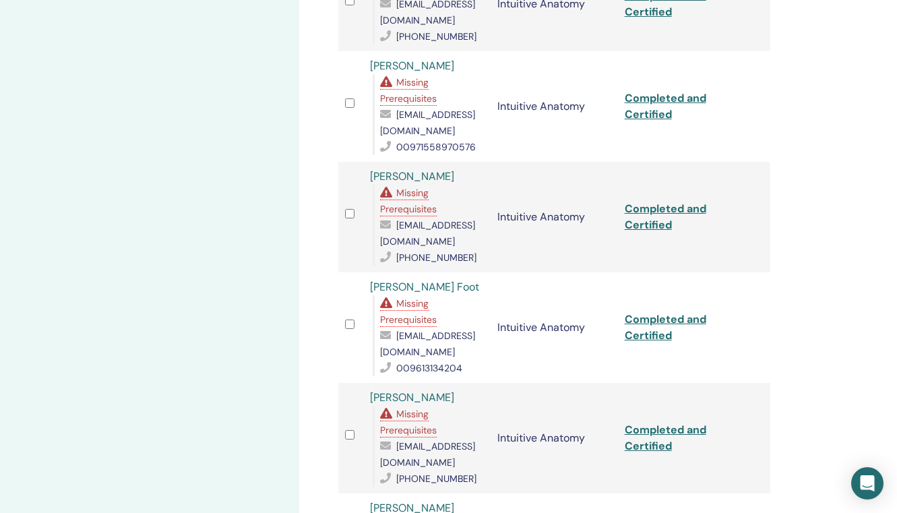
scroll to position [1053, 0]
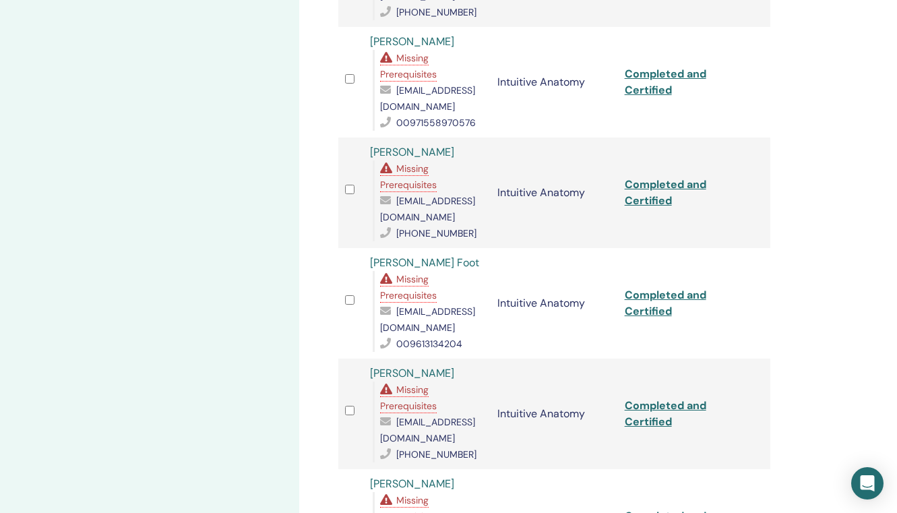
drag, startPoint x: 508, startPoint y: 400, endPoint x: 394, endPoint y: 405, distance: 114.0
copy span "karen.ajaoude@gmail.com"
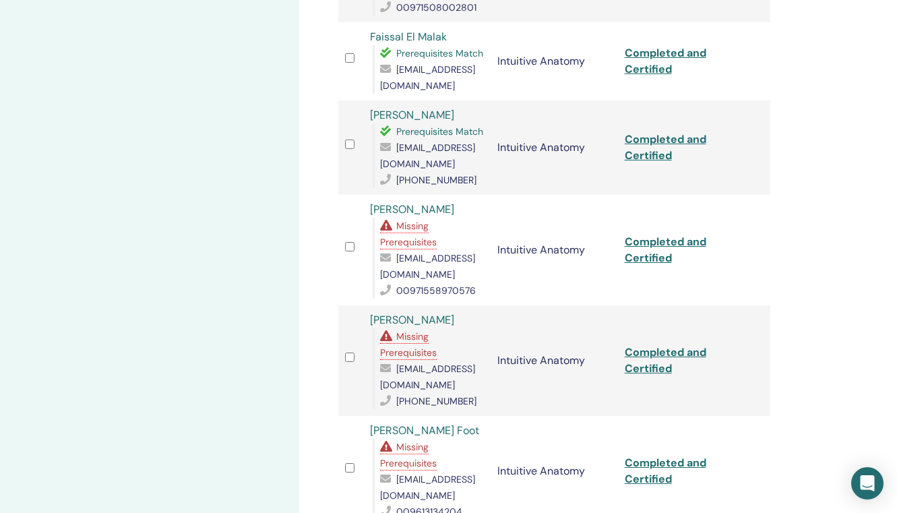
scroll to position [739, 0]
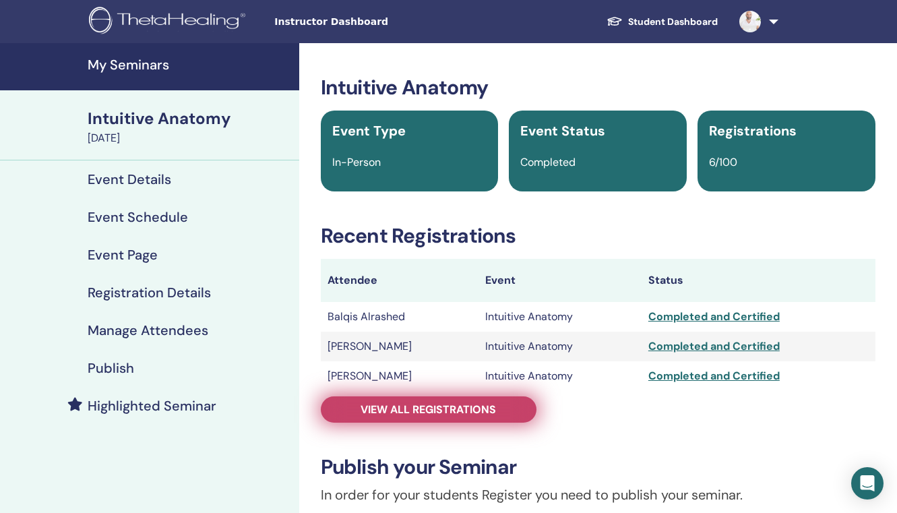
click at [474, 412] on span "View all registrations" at bounding box center [427, 409] width 135 height 14
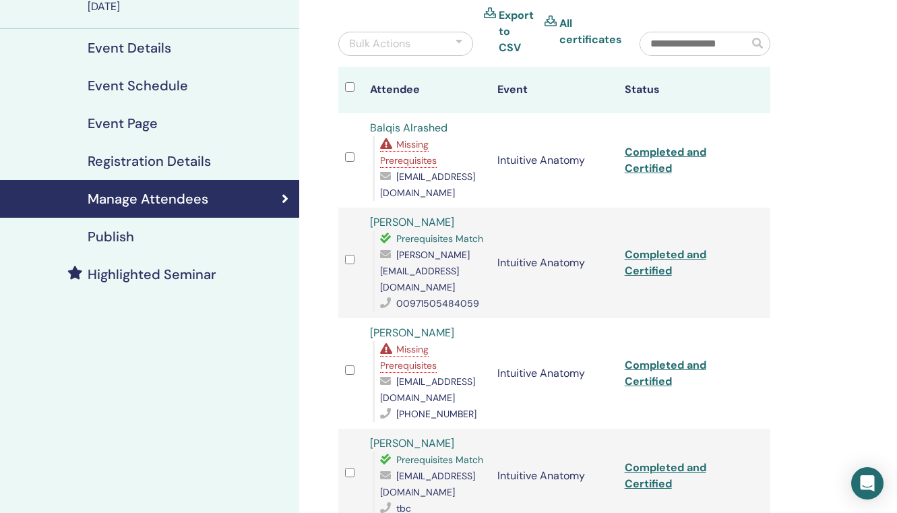
scroll to position [131, 0]
click at [458, 470] on span "kseniia.zarkhina@gmail.com" at bounding box center [427, 484] width 95 height 28
copy icon
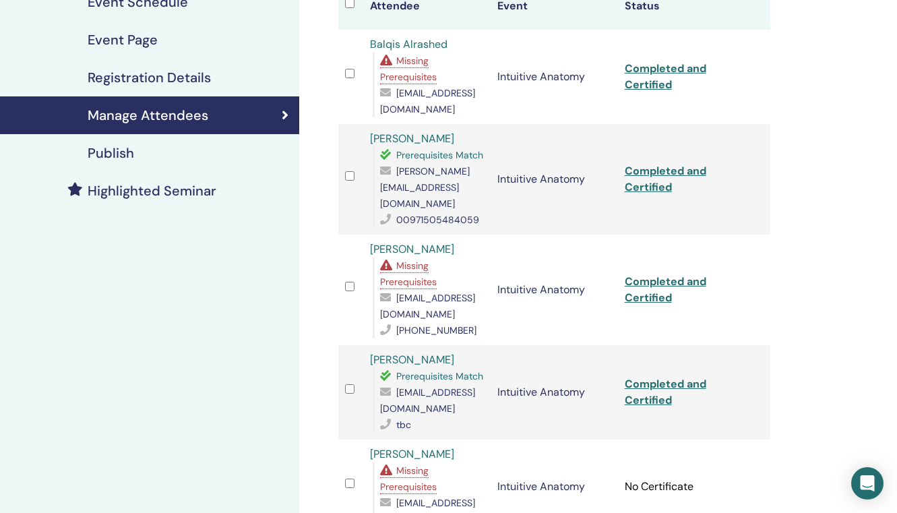
scroll to position [218, 0]
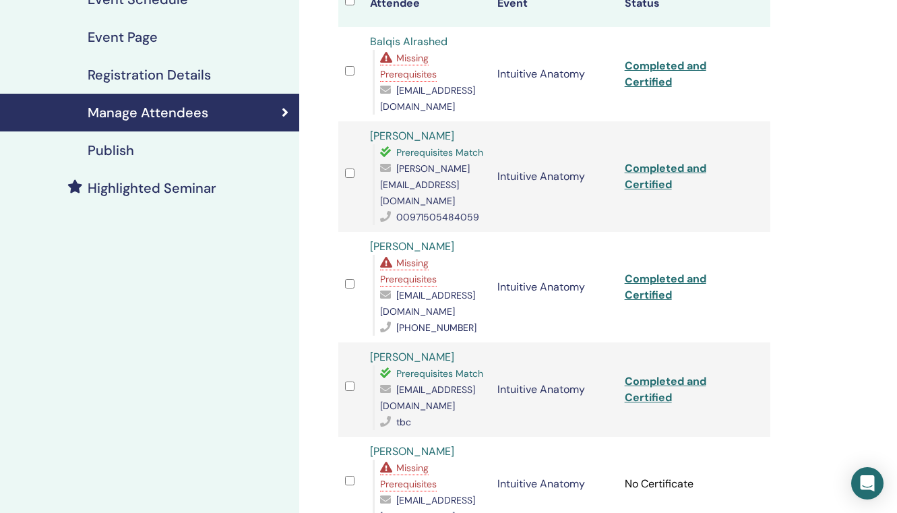
copy icon
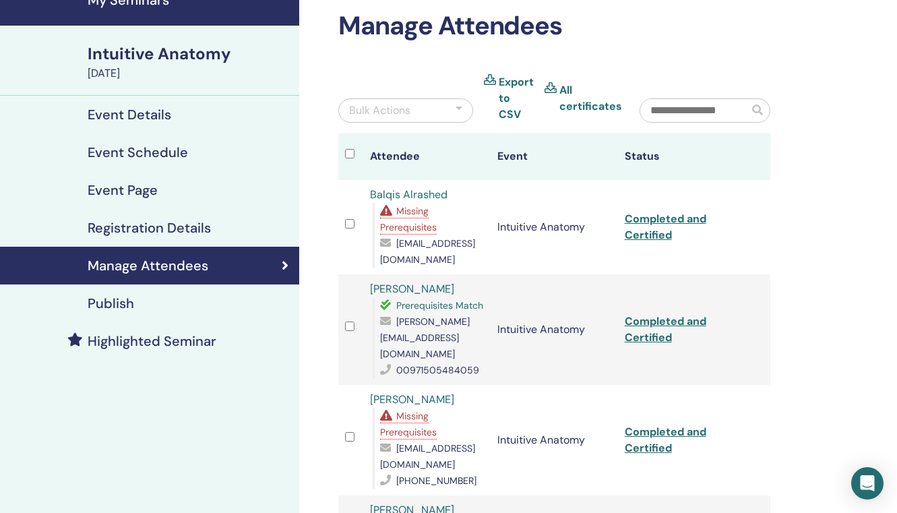
scroll to position [0, 0]
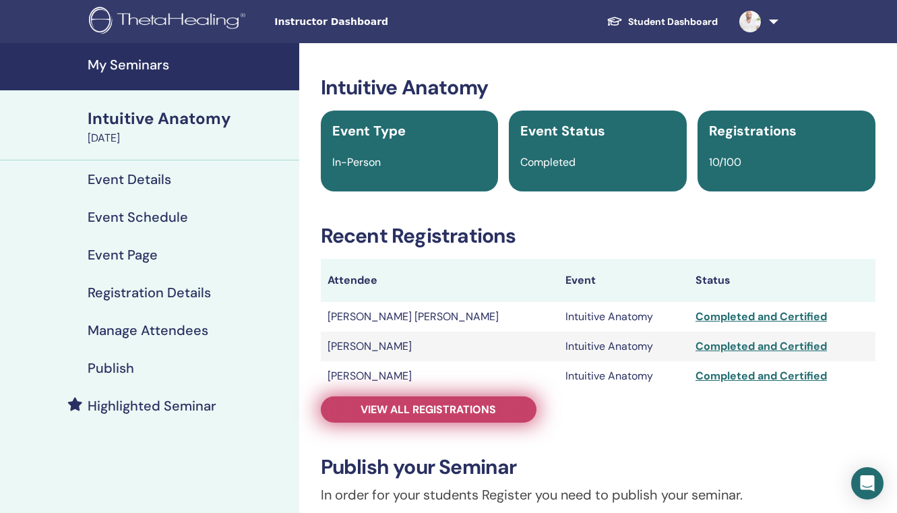
click at [472, 406] on span "View all registrations" at bounding box center [427, 409] width 135 height 14
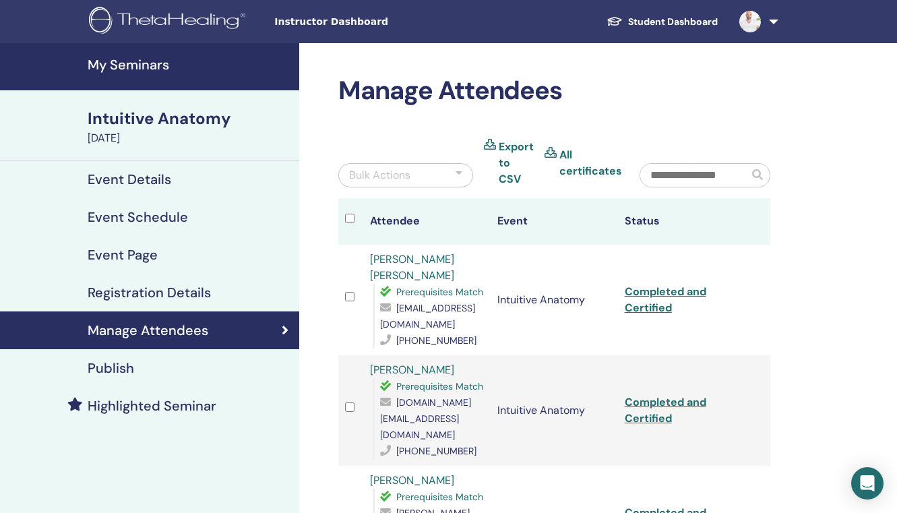
click at [457, 302] on span "[EMAIL_ADDRESS][DOMAIN_NAME]" at bounding box center [427, 316] width 95 height 28
copy icon
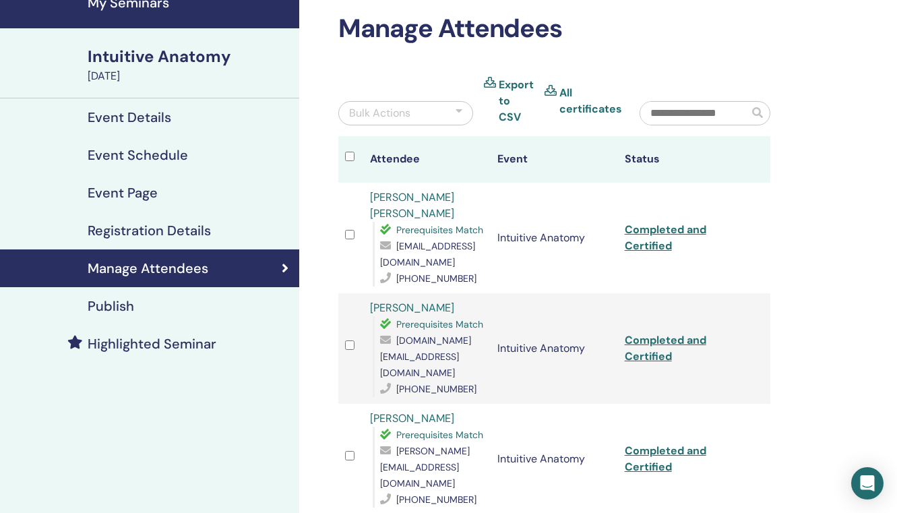
scroll to position [77, 0]
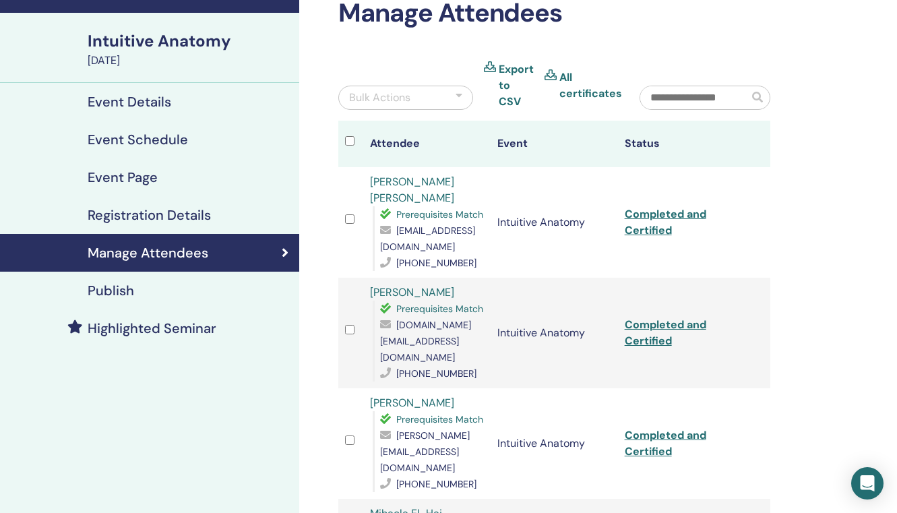
click at [470, 429] on span "[PERSON_NAME][EMAIL_ADDRESS][DOMAIN_NAME]" at bounding box center [425, 451] width 90 height 44
copy icon
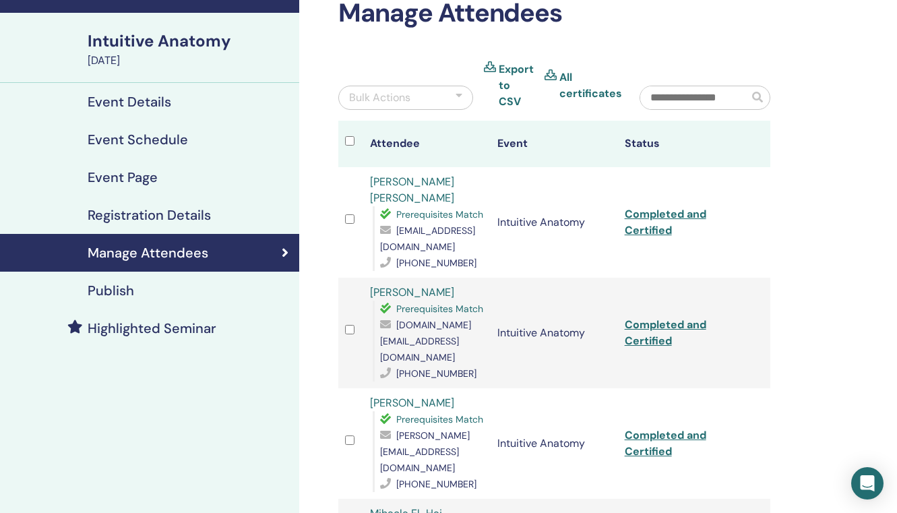
copy icon
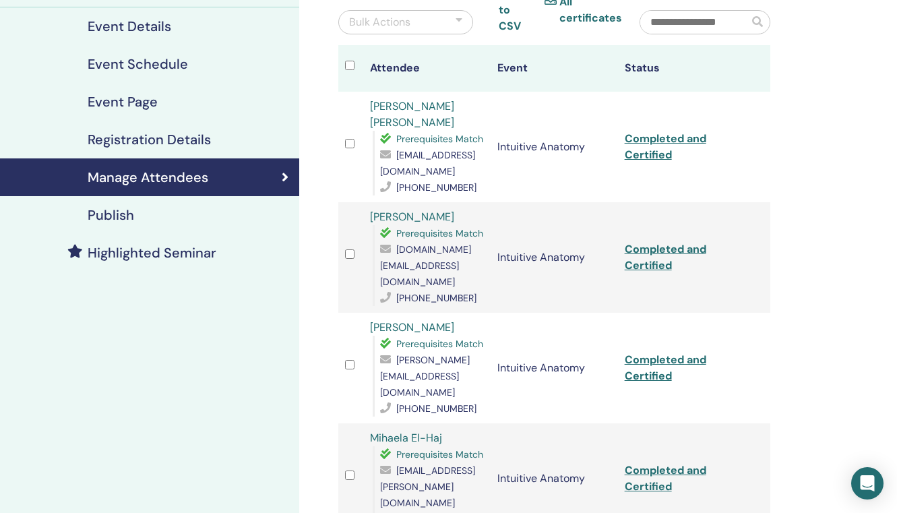
scroll to position [208, 0]
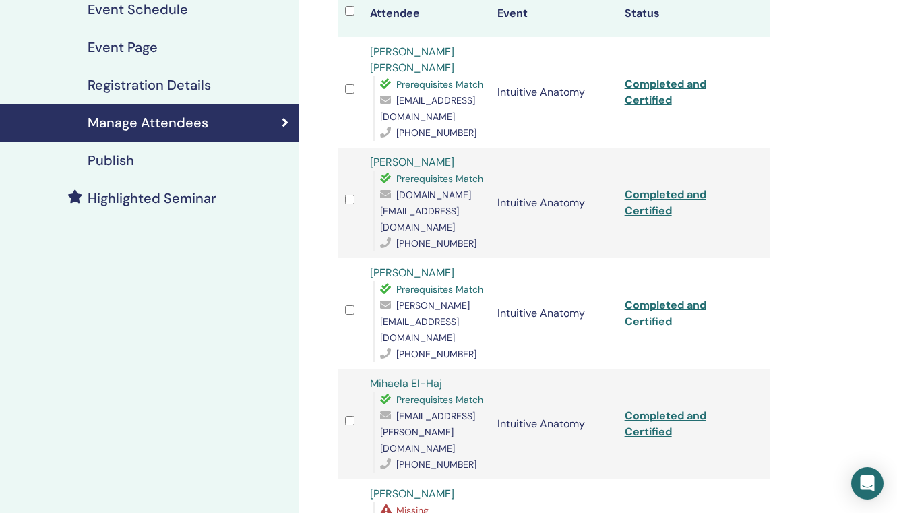
copy icon
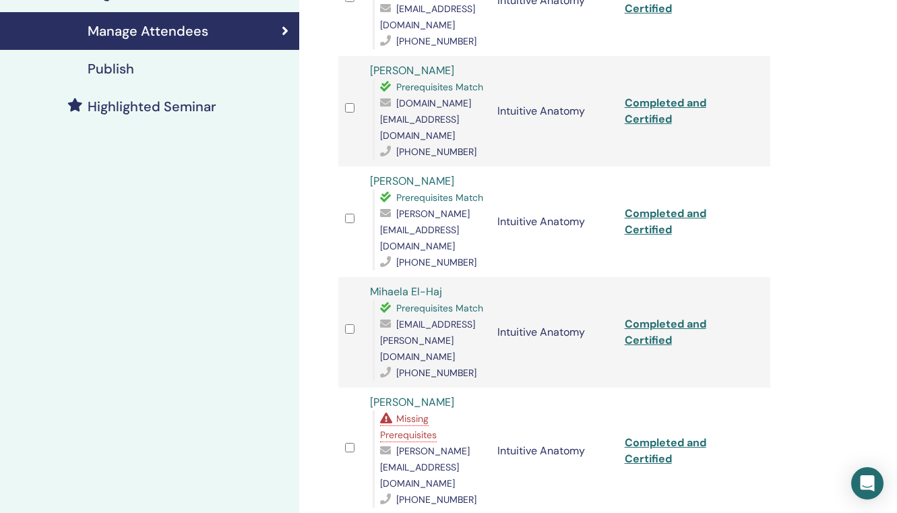
scroll to position [350, 0]
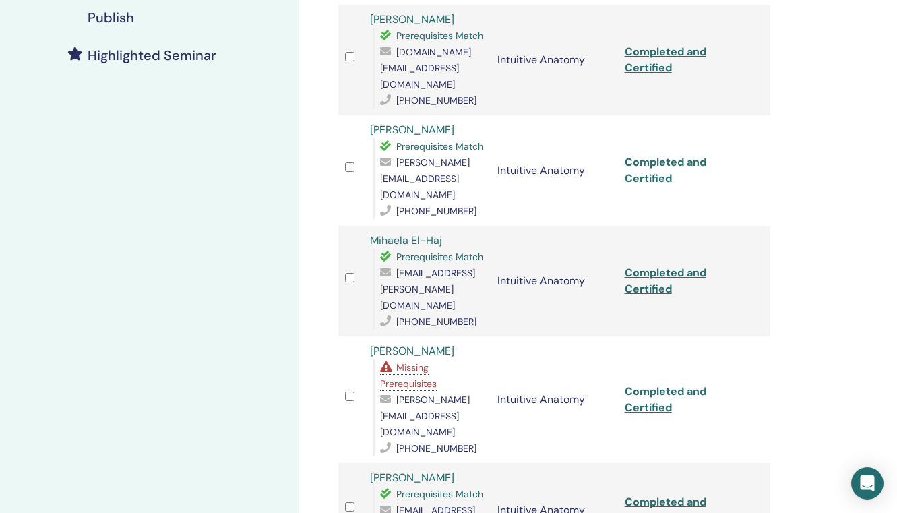
copy icon
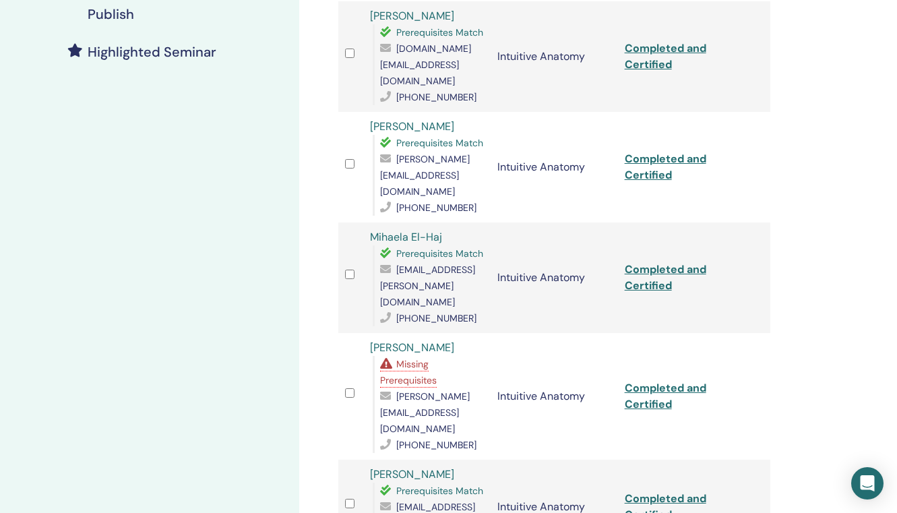
scroll to position [0, 0]
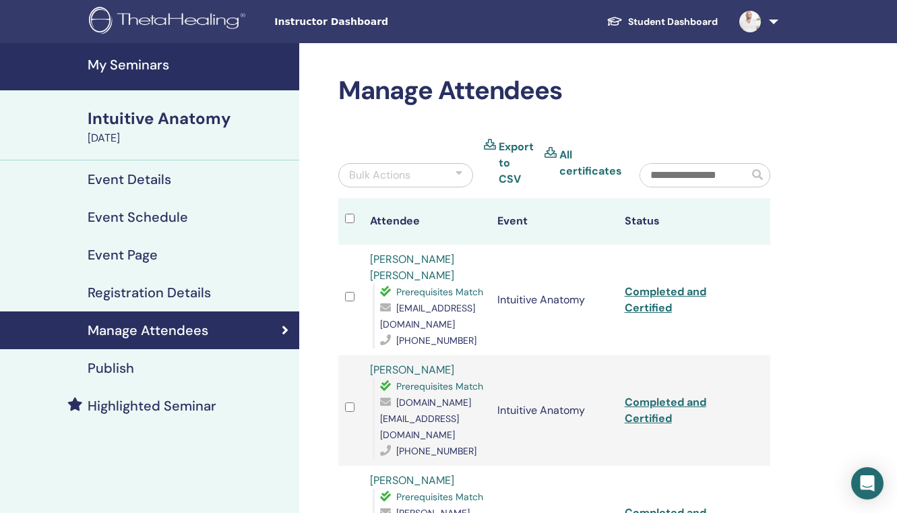
click at [125, 73] on h4 "My Seminars" at bounding box center [189, 65] width 203 height 16
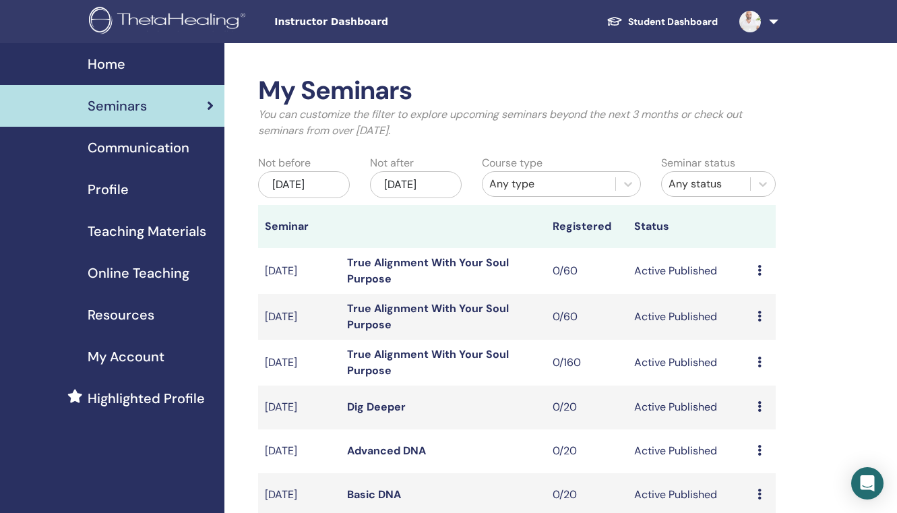
click at [302, 191] on div "[DATE]" at bounding box center [304, 184] width 92 height 27
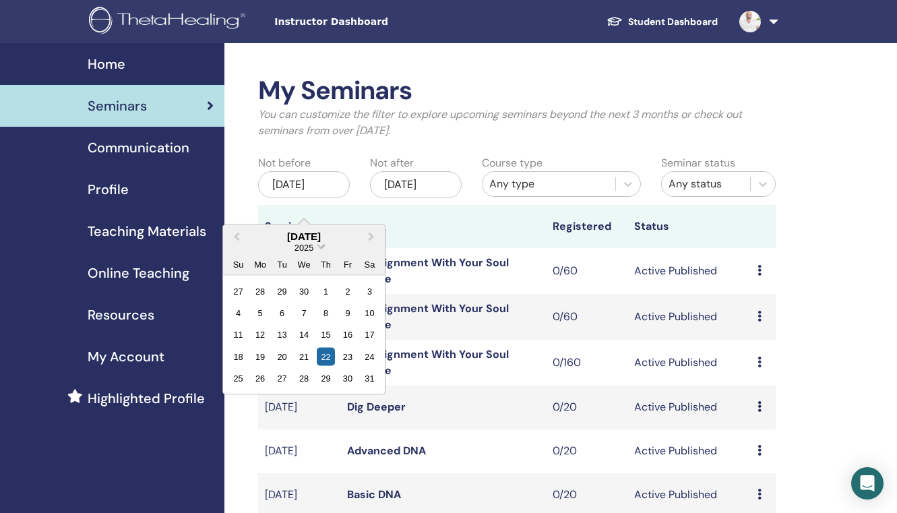
click at [319, 246] on span "Choose Date" at bounding box center [321, 245] width 9 height 9
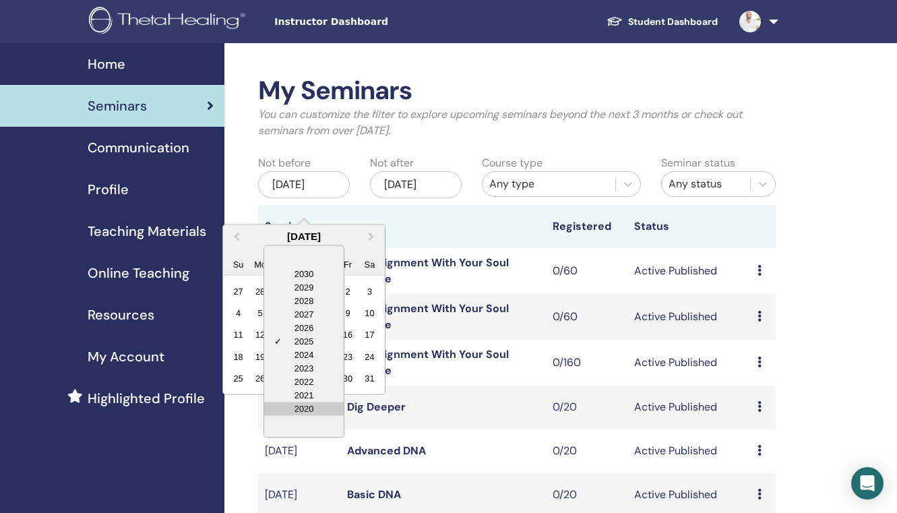
click at [306, 408] on div "2020" at bounding box center [304, 408] width 80 height 13
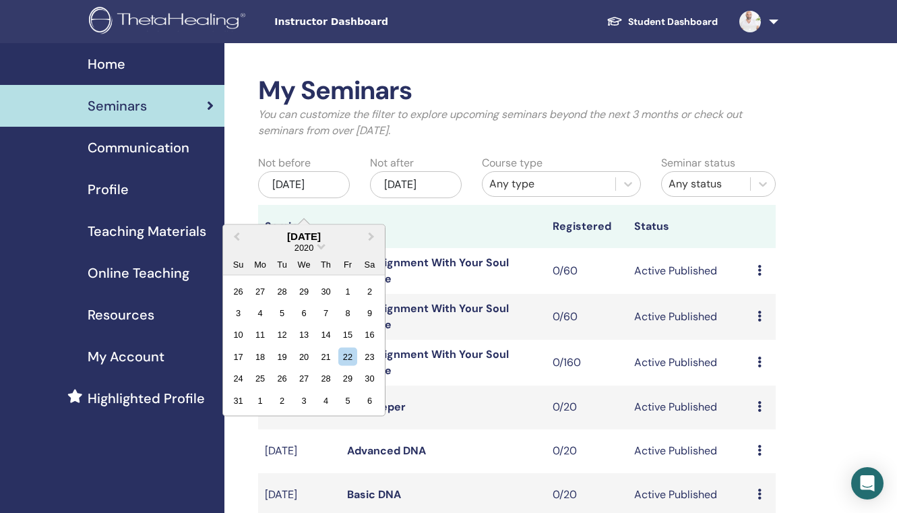
click at [318, 247] on div "2020" at bounding box center [304, 246] width 162 height 11
click at [321, 249] on span "Choose Date" at bounding box center [321, 245] width 9 height 9
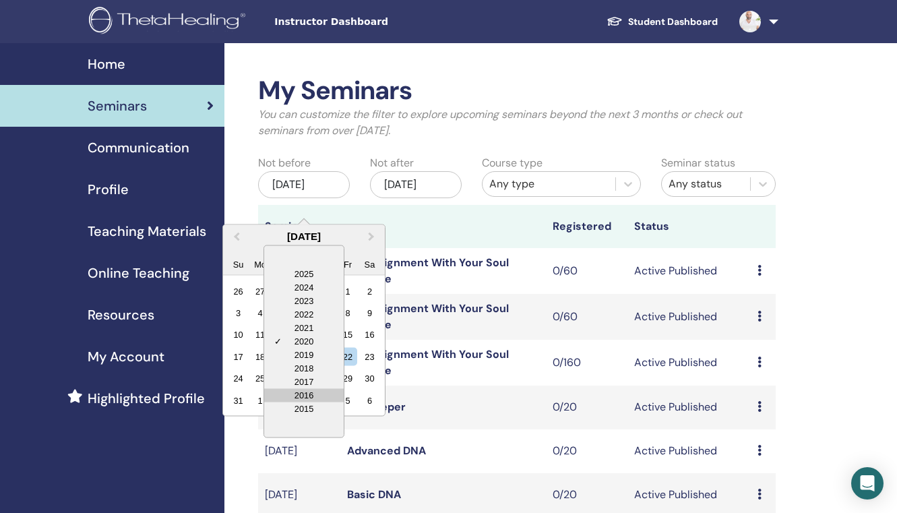
click at [313, 391] on div "2016" at bounding box center [304, 394] width 80 height 13
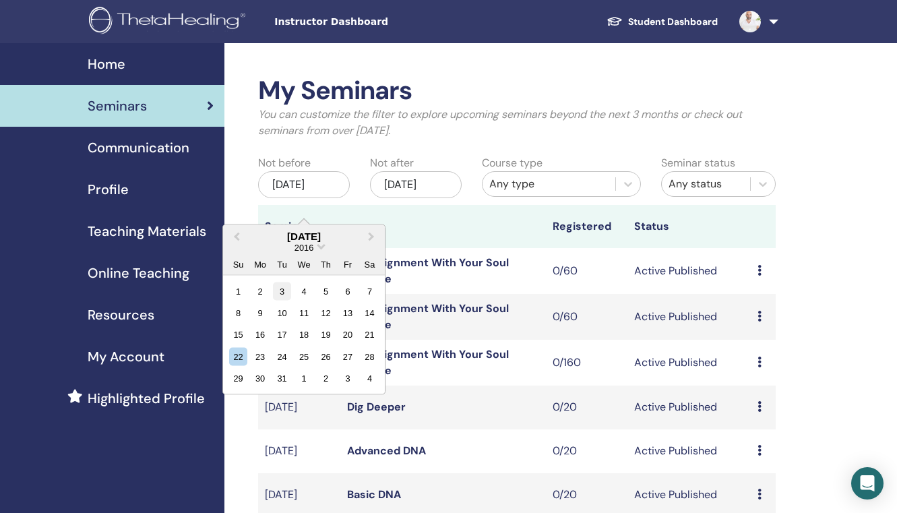
click at [281, 292] on div "3" at bounding box center [282, 291] width 18 height 18
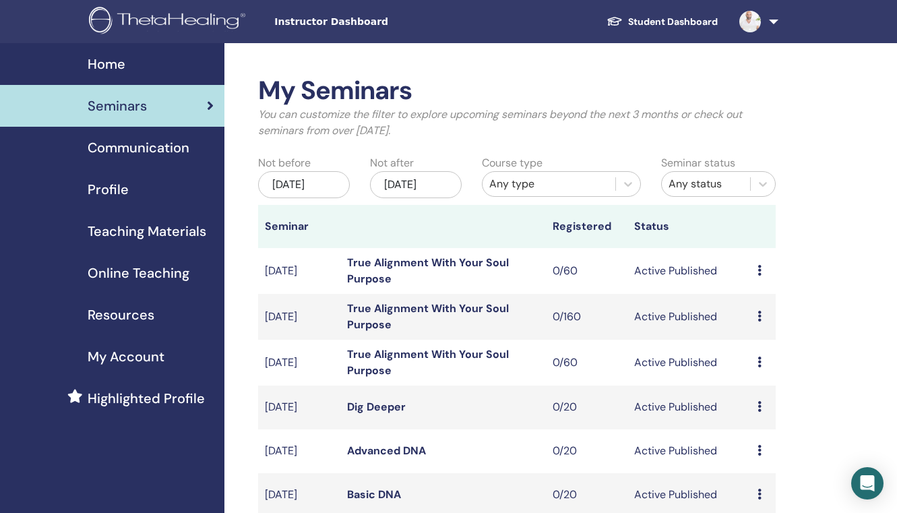
click at [406, 187] on div "Nov/22, 2025" at bounding box center [416, 184] width 92 height 27
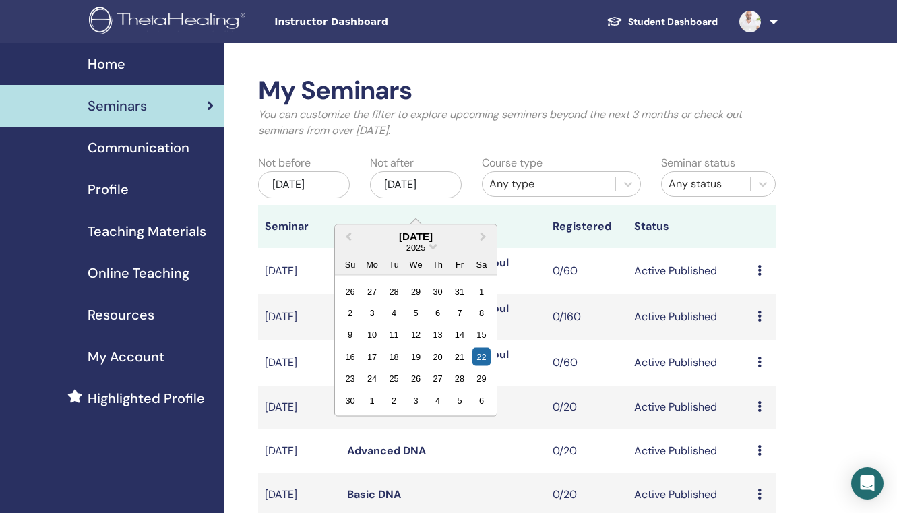
click at [428, 248] on div "2025" at bounding box center [416, 246] width 162 height 11
click at [435, 247] on span "Choose Date" at bounding box center [433, 245] width 9 height 9
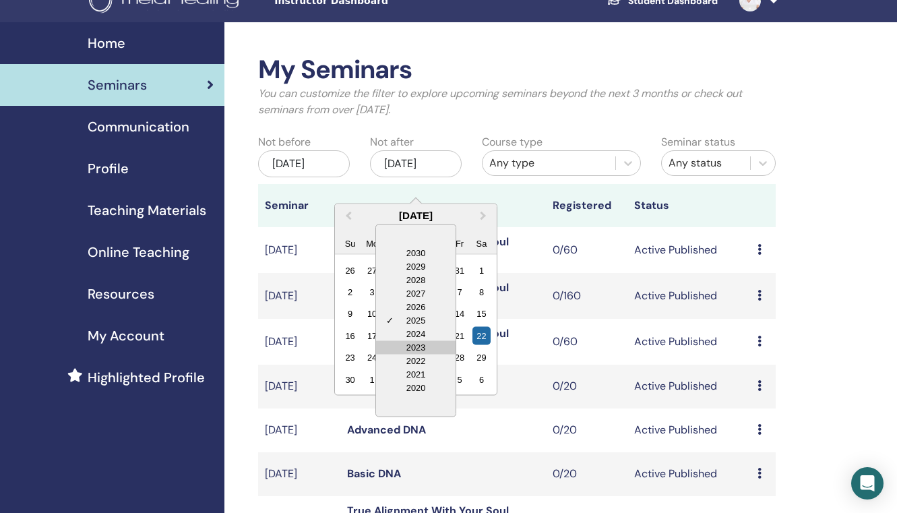
scroll to position [28, 0]
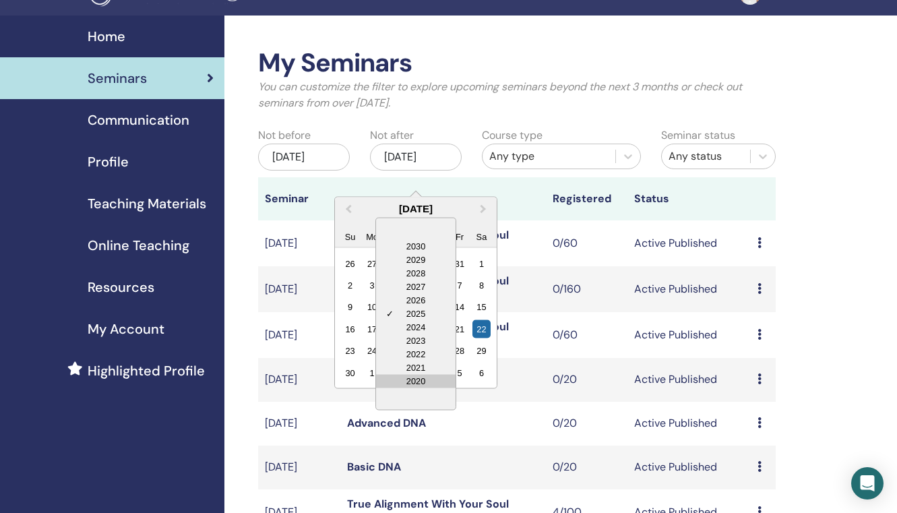
click at [429, 379] on div "2020" at bounding box center [416, 380] width 80 height 13
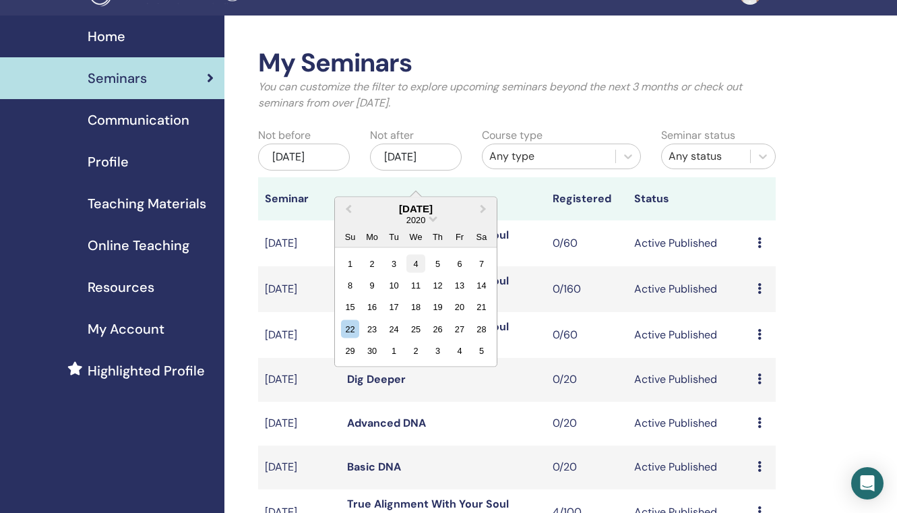
click at [414, 268] on div "4" at bounding box center [415, 263] width 18 height 18
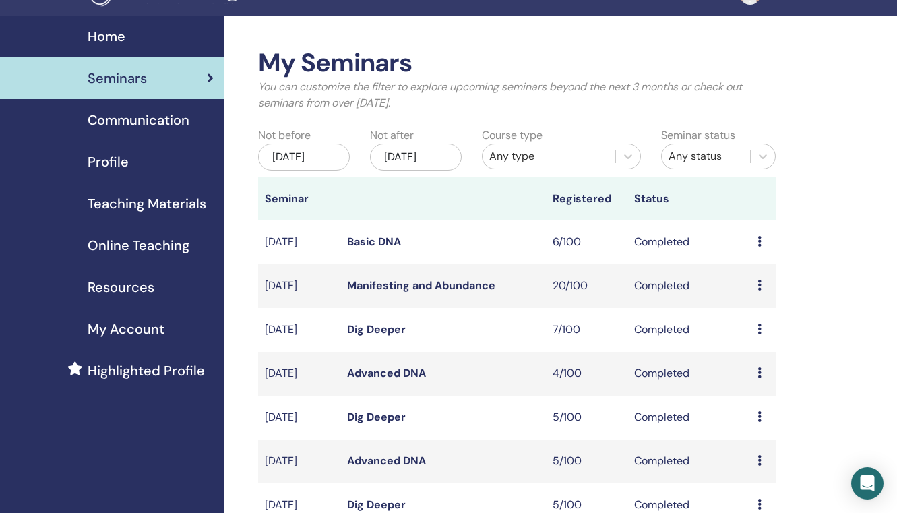
click at [567, 157] on div "Any type" at bounding box center [548, 156] width 119 height 16
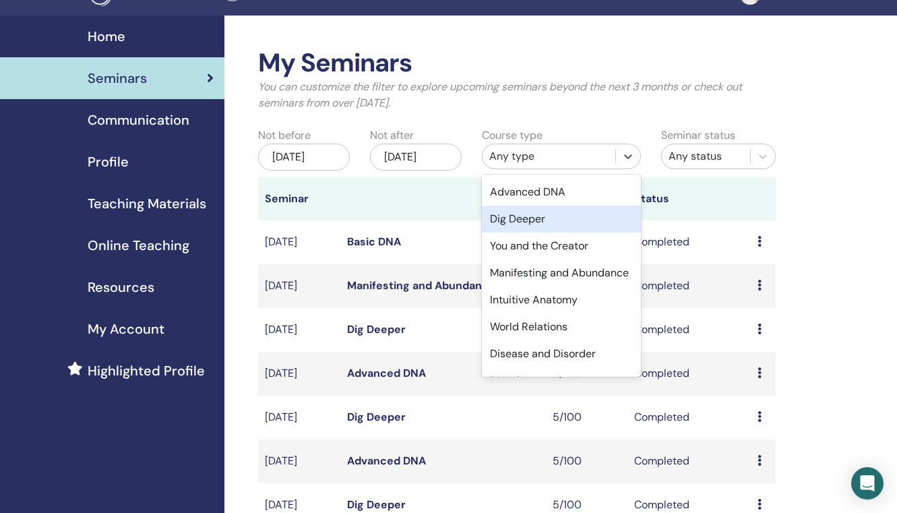
scroll to position [98, 0]
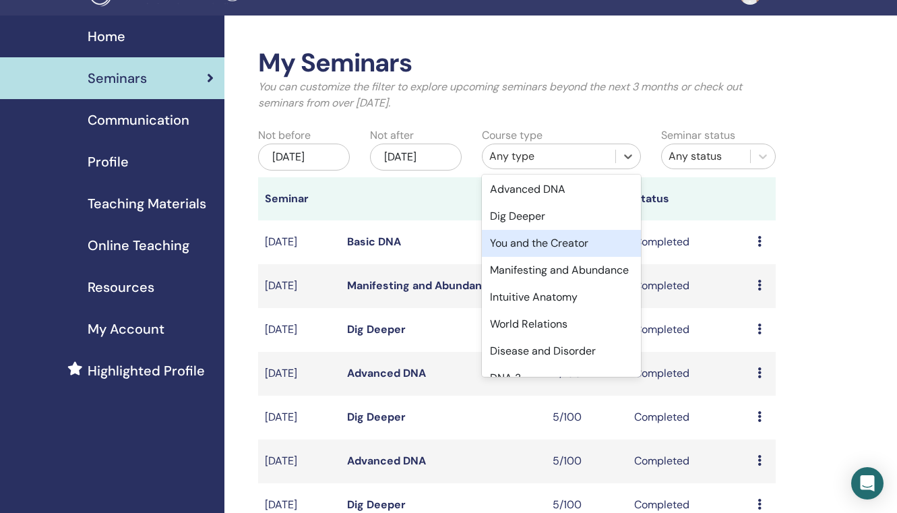
click at [565, 242] on div "You and the Creator" at bounding box center [561, 243] width 159 height 27
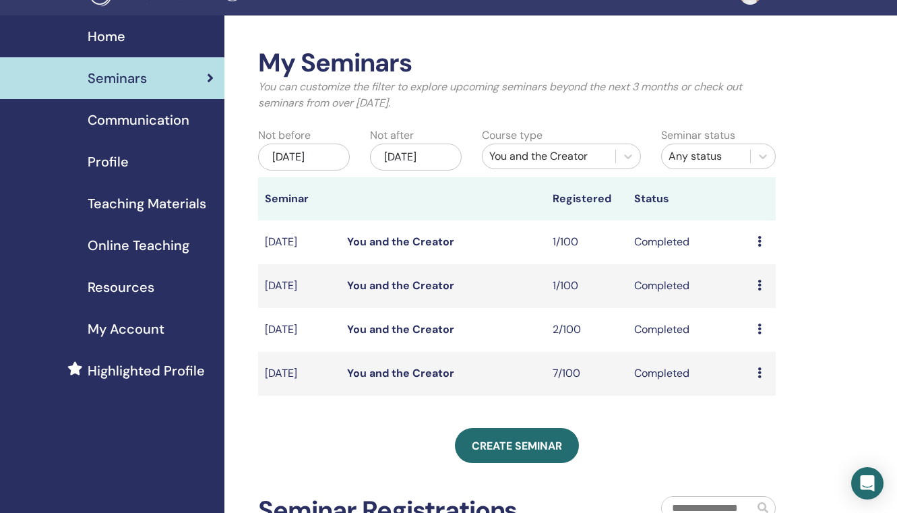
click at [516, 131] on label "Course type" at bounding box center [512, 135] width 61 height 16
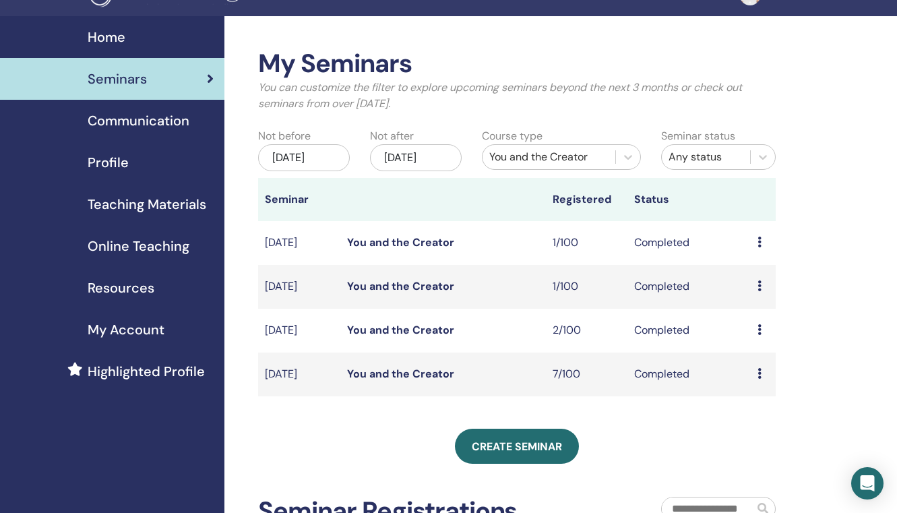
click at [535, 154] on div "You and the Creator" at bounding box center [548, 157] width 119 height 16
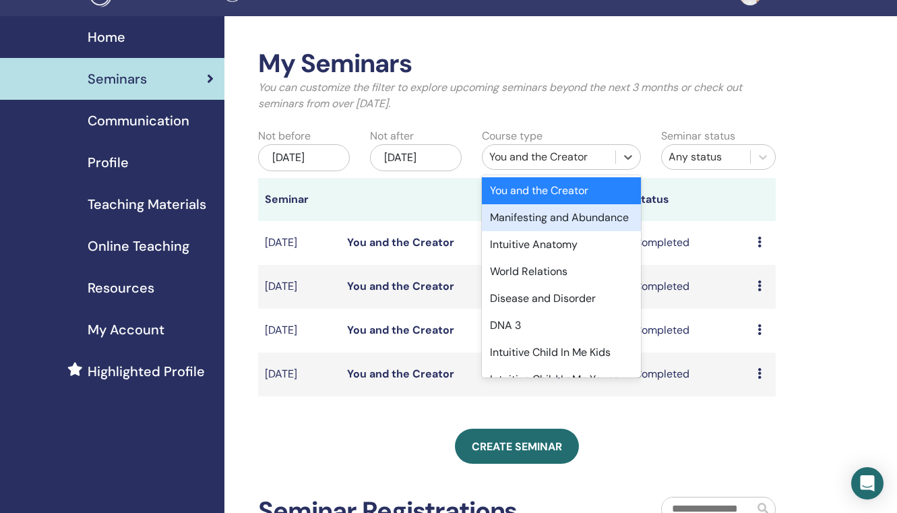
scroll to position [160, 0]
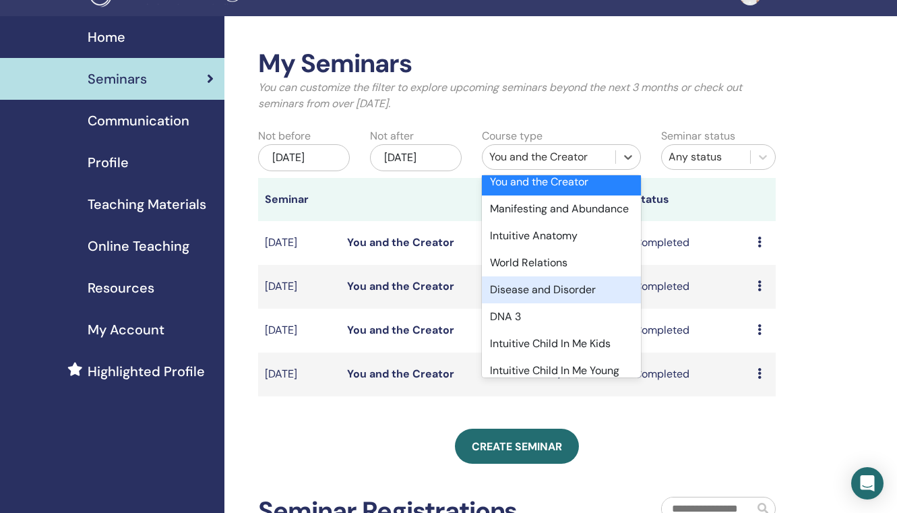
click at [536, 255] on div "World Relations" at bounding box center [561, 262] width 159 height 27
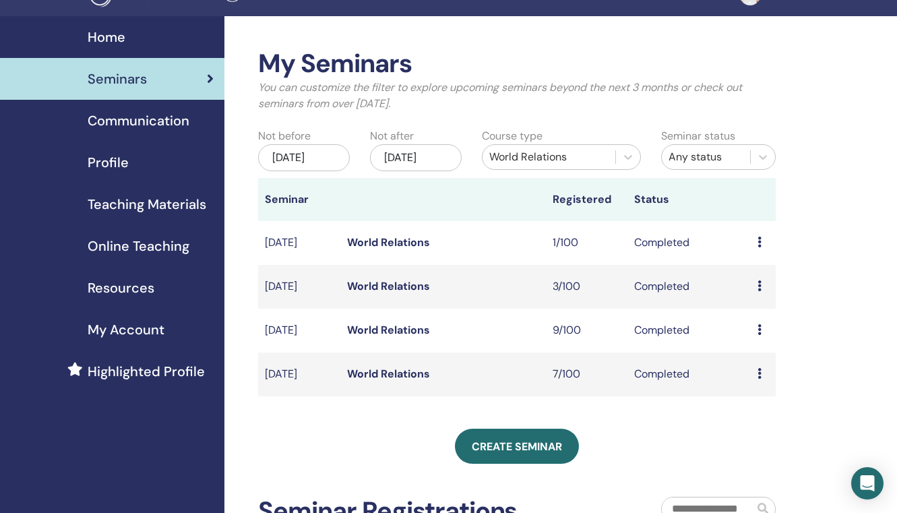
click at [407, 337] on link "World Relations" at bounding box center [388, 330] width 83 height 14
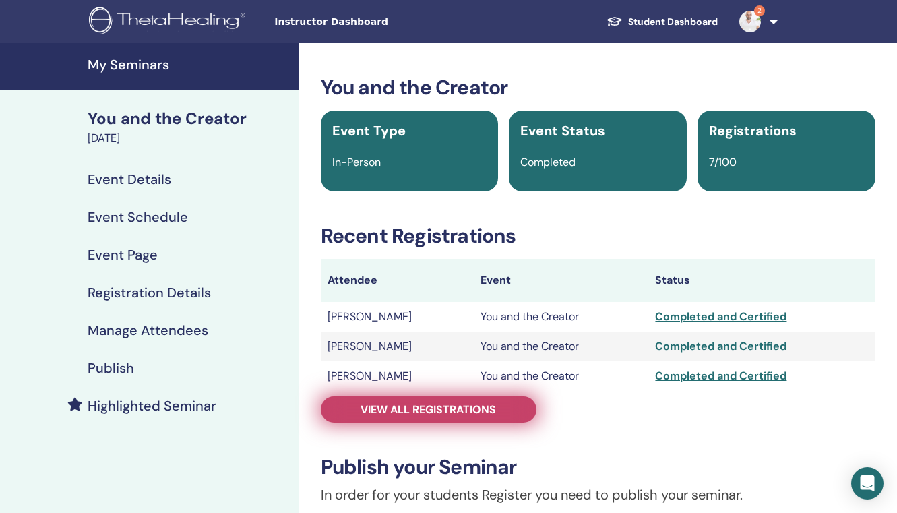
click at [464, 413] on span "View all registrations" at bounding box center [427, 409] width 135 height 14
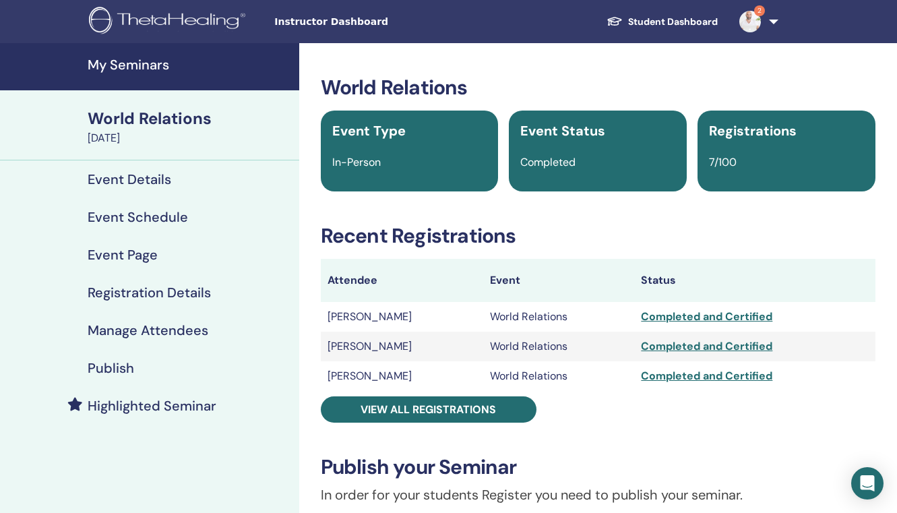
click at [434, 425] on div "World Relations Event Type In-Person Event Status Completed Registrations 7/100…" at bounding box center [598, 484] width 582 height 819
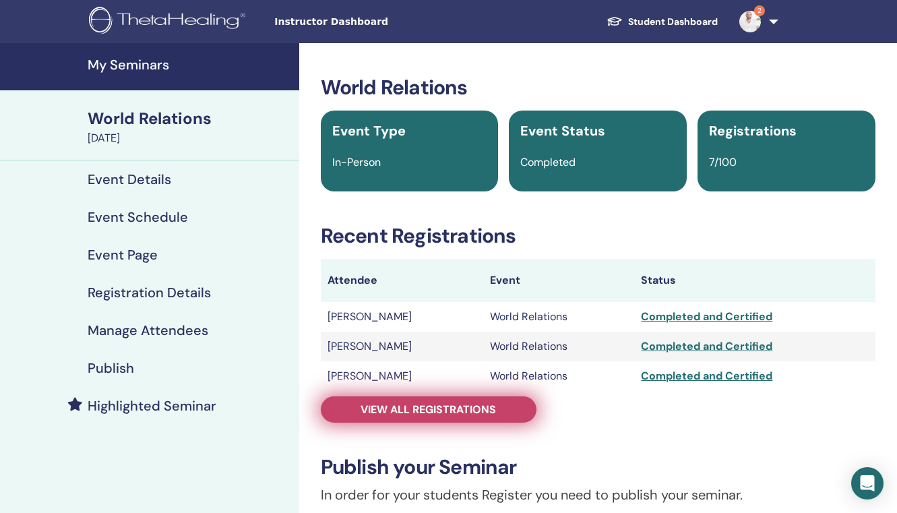
click at [429, 416] on span "View all registrations" at bounding box center [427, 409] width 135 height 14
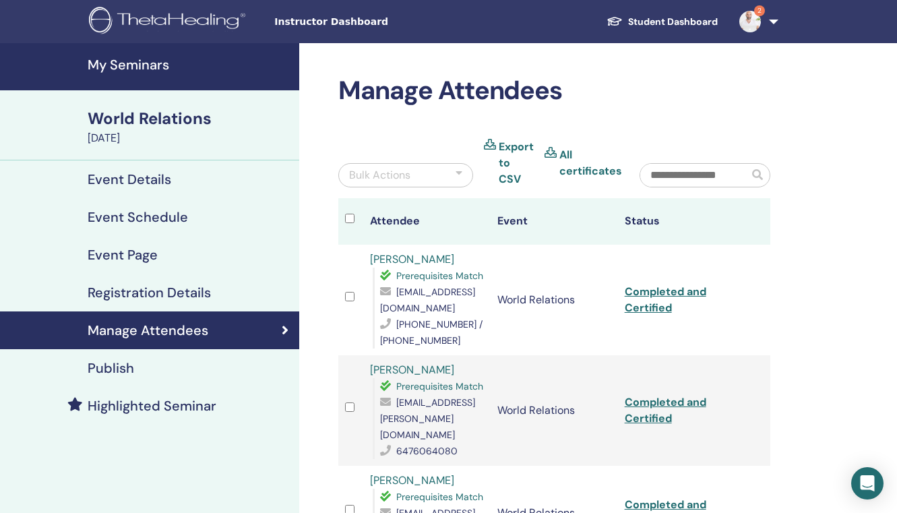
click at [434, 292] on span "[EMAIL_ADDRESS][DOMAIN_NAME]" at bounding box center [427, 300] width 95 height 28
copy icon
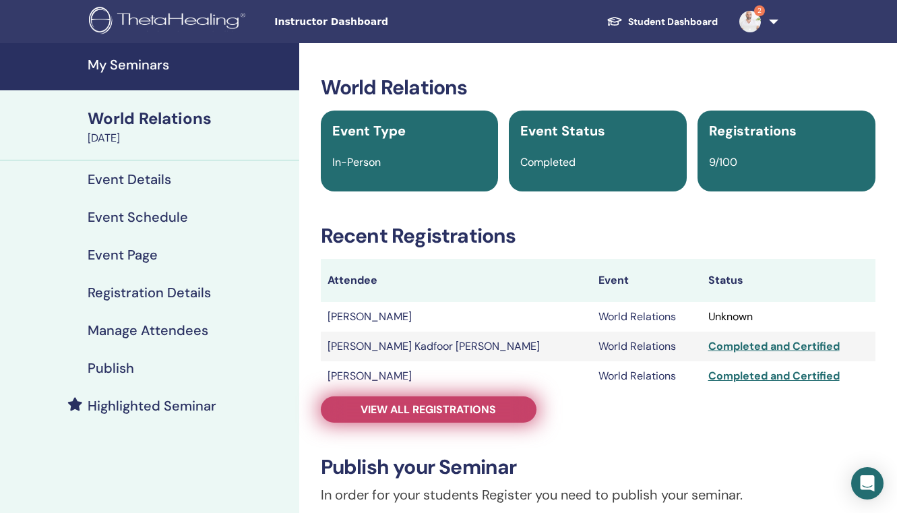
click at [390, 412] on span "View all registrations" at bounding box center [427, 409] width 135 height 14
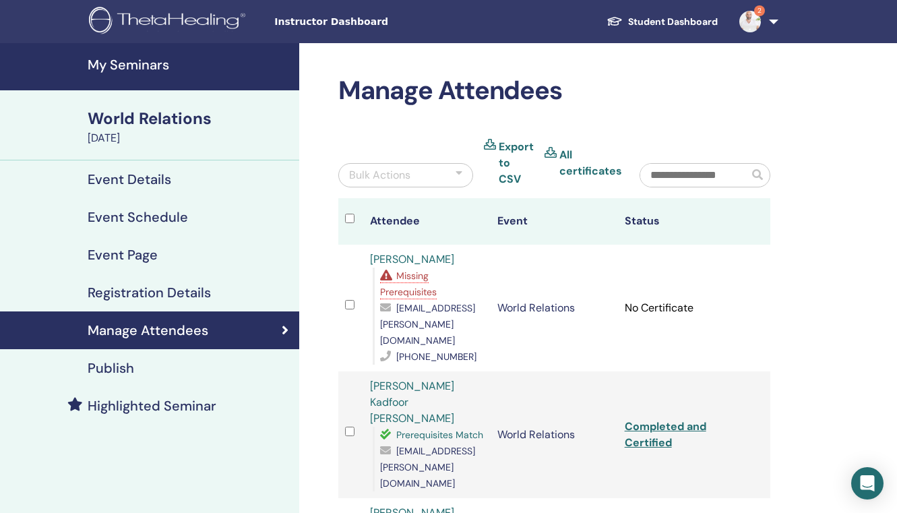
click at [436, 445] on span "[EMAIL_ADDRESS][PERSON_NAME][DOMAIN_NAME]" at bounding box center [427, 467] width 95 height 44
copy icon
click at [757, 28] on img at bounding box center [750, 22] width 22 height 22
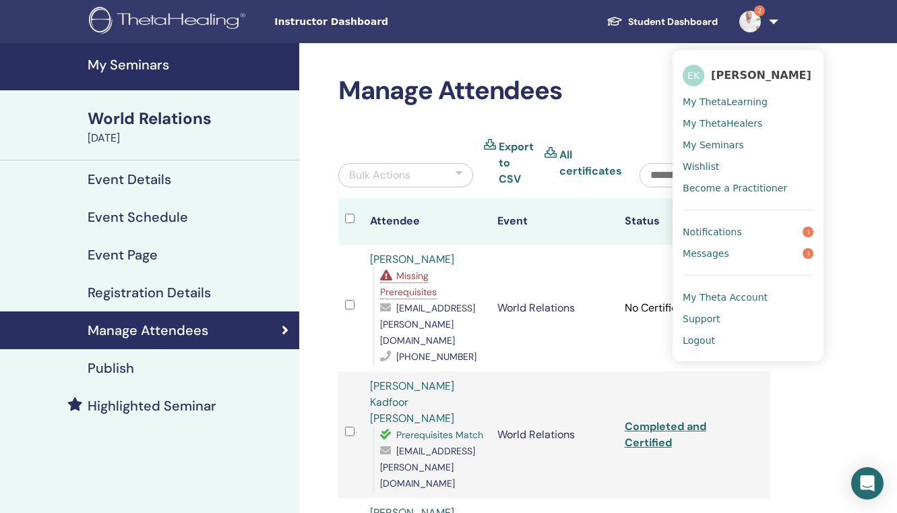
click at [757, 28] on img at bounding box center [750, 22] width 22 height 22
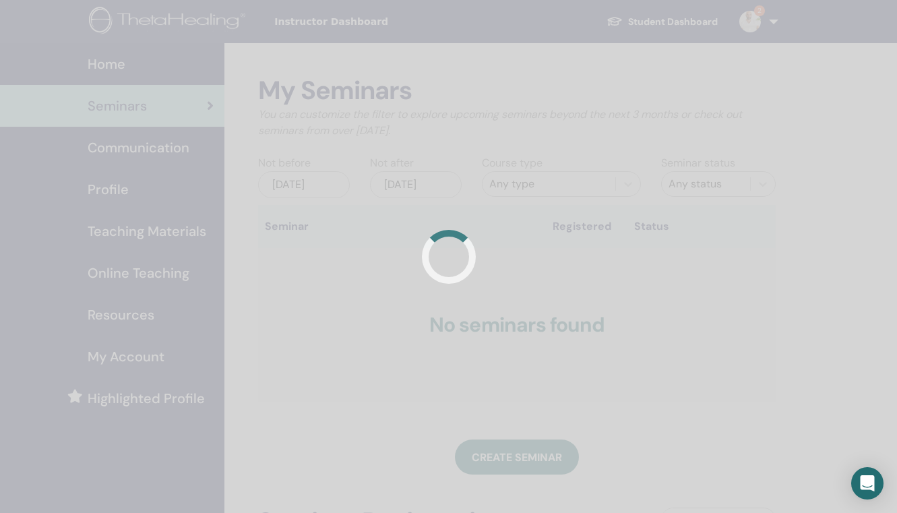
scroll to position [27, 0]
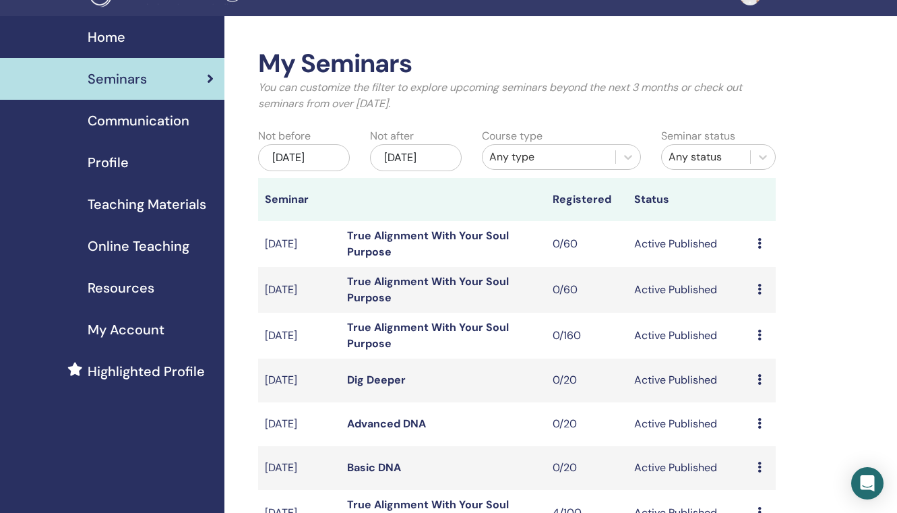
click at [279, 154] on div "[DATE]" at bounding box center [304, 157] width 92 height 27
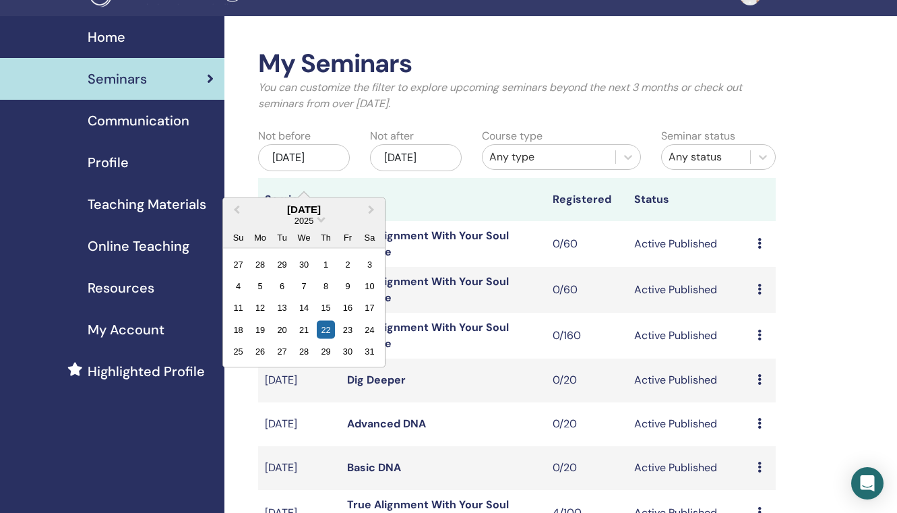
click at [316, 221] on div "2025" at bounding box center [304, 219] width 162 height 11
click at [321, 219] on span "Choose Date" at bounding box center [321, 218] width 9 height 9
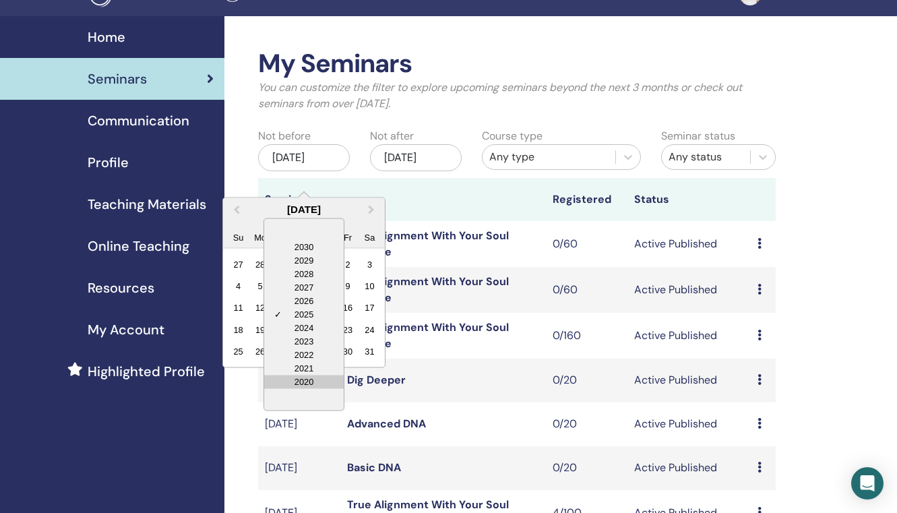
click at [327, 386] on div "2020" at bounding box center [304, 381] width 80 height 13
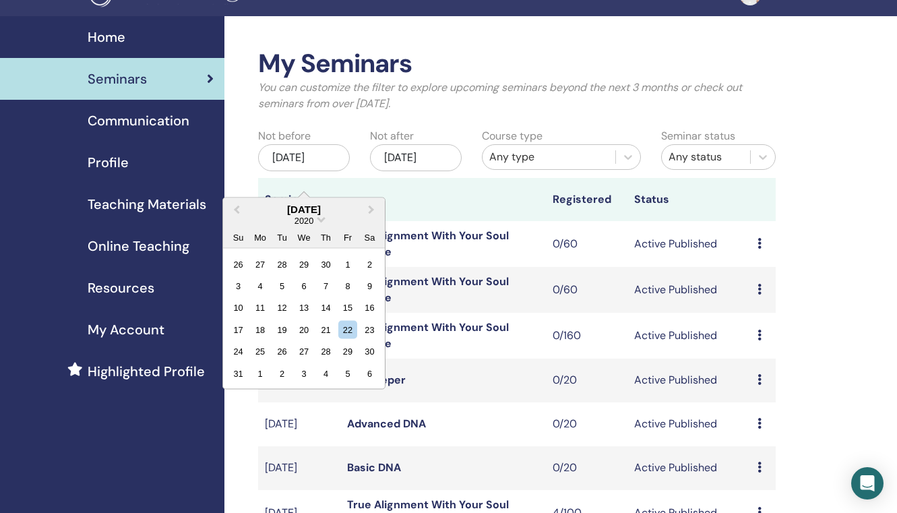
click at [317, 221] on div "2020" at bounding box center [304, 219] width 162 height 11
click at [321, 220] on span "Choose Date" at bounding box center [321, 218] width 9 height 9
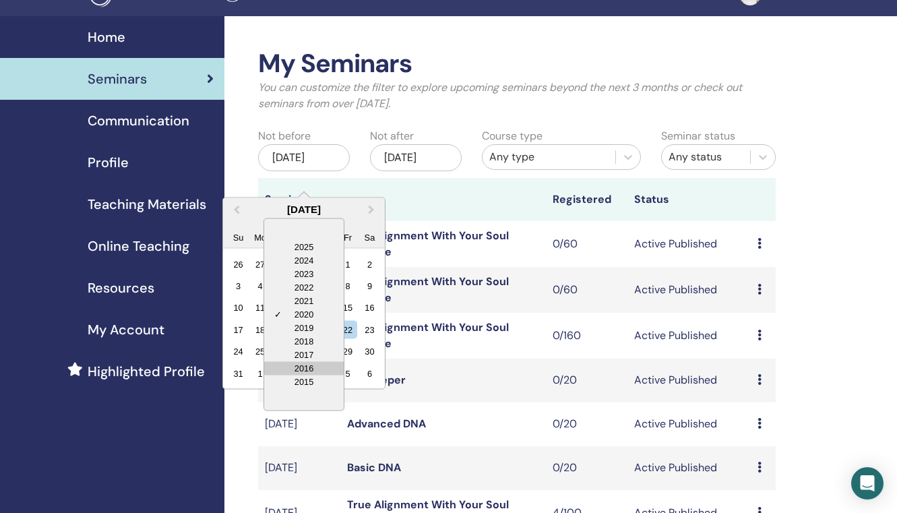
click at [315, 369] on div "2016" at bounding box center [304, 367] width 80 height 13
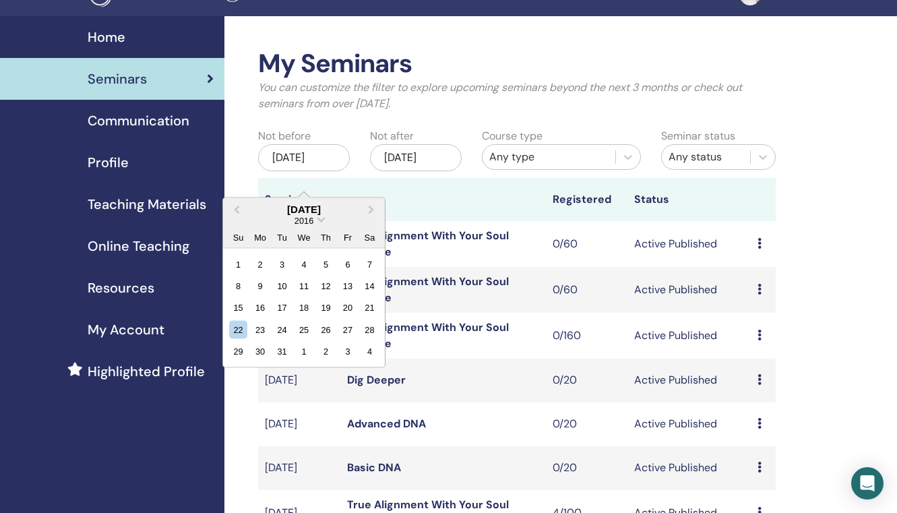
click at [407, 163] on div "Nov/22, 2025" at bounding box center [416, 157] width 92 height 27
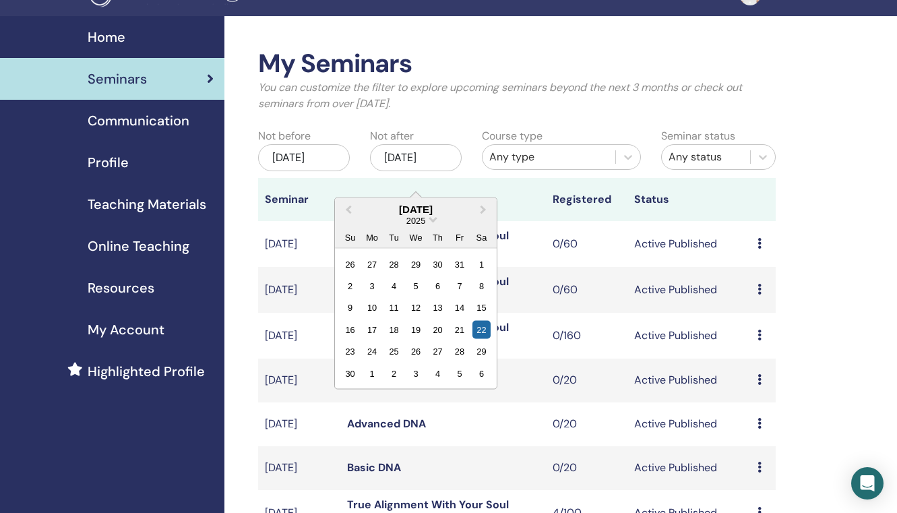
click at [429, 222] on div "2025" at bounding box center [416, 219] width 162 height 11
click at [430, 221] on div "2025" at bounding box center [416, 219] width 162 height 11
click at [436, 218] on span "Choose Date" at bounding box center [433, 218] width 9 height 9
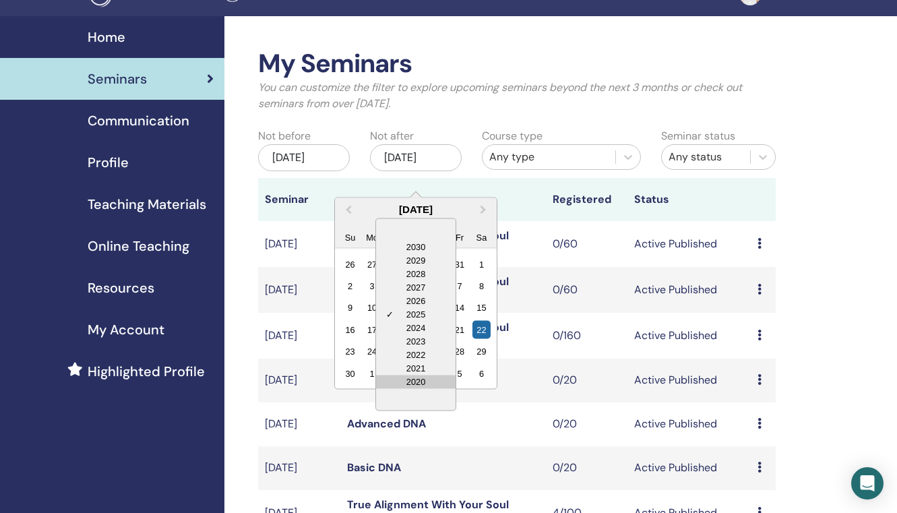
click at [430, 386] on div "2020" at bounding box center [416, 381] width 80 height 13
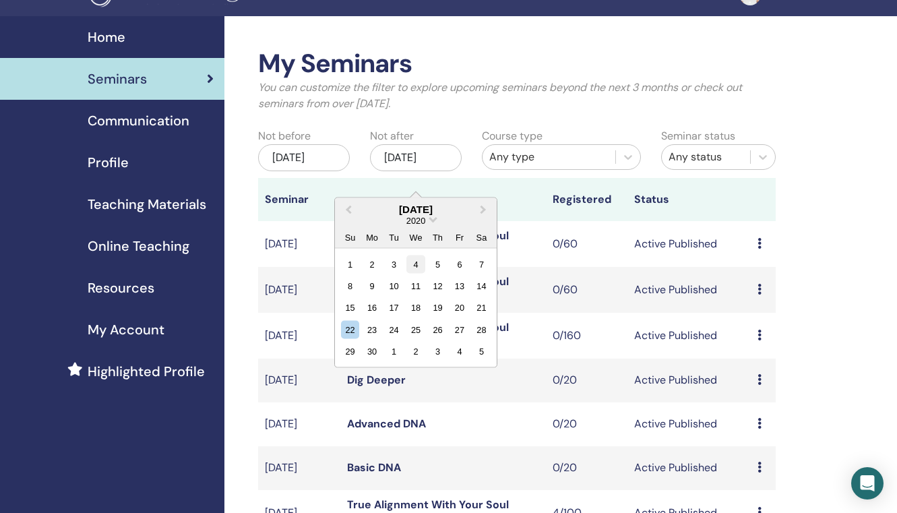
click at [413, 261] on div "4" at bounding box center [415, 264] width 18 height 18
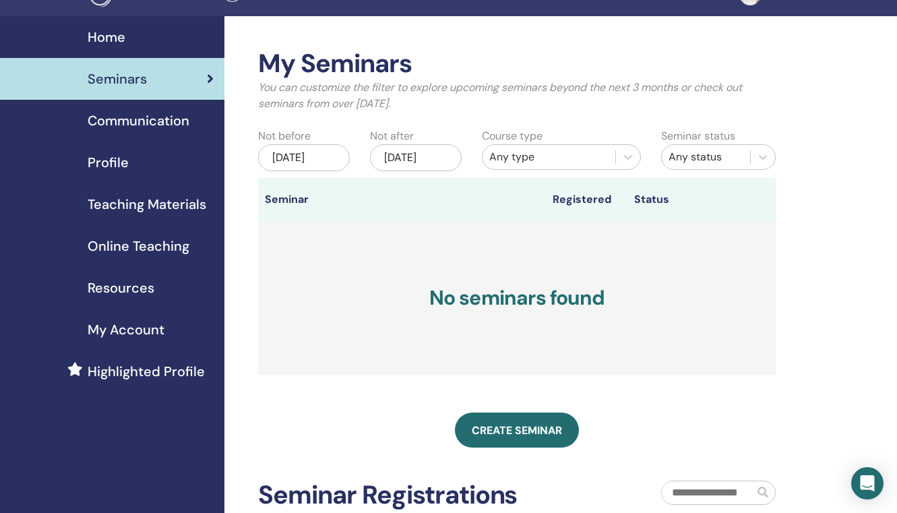
click at [574, 154] on div "Any type" at bounding box center [548, 157] width 119 height 16
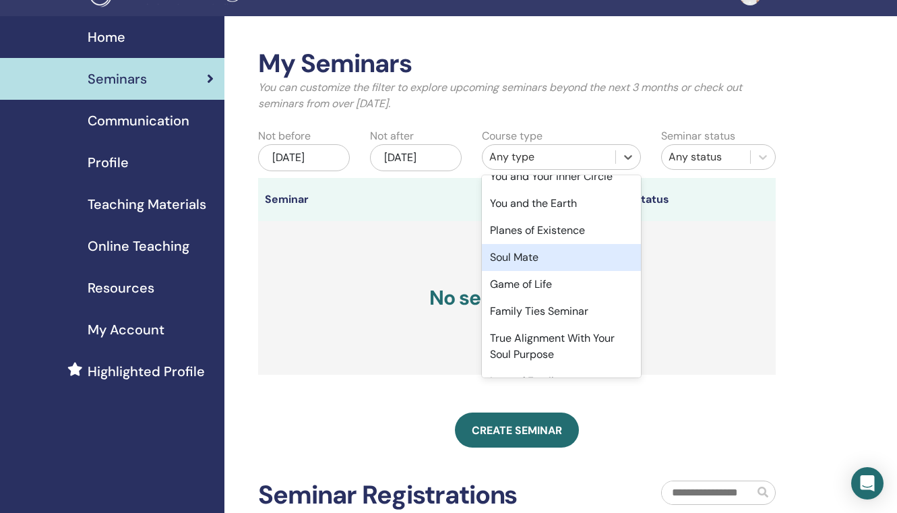
scroll to position [461, 0]
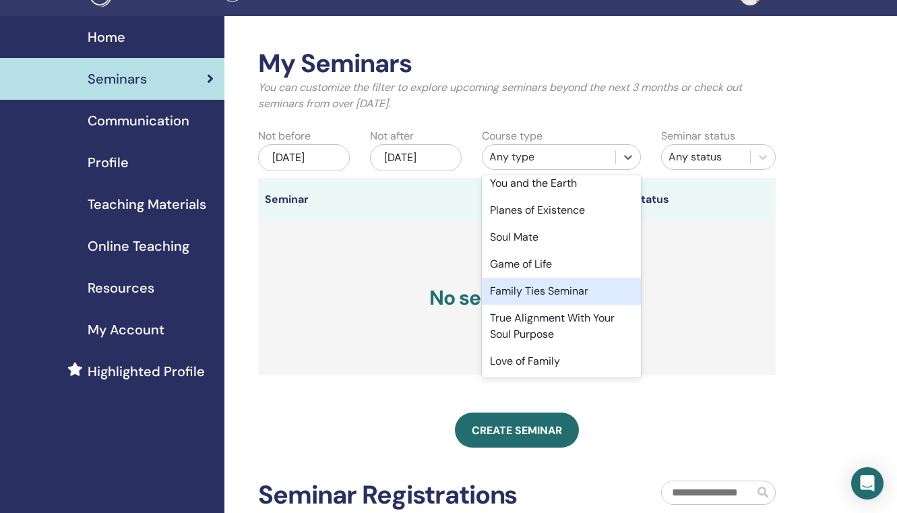
click at [597, 294] on div "Family Ties Seminar" at bounding box center [561, 291] width 159 height 27
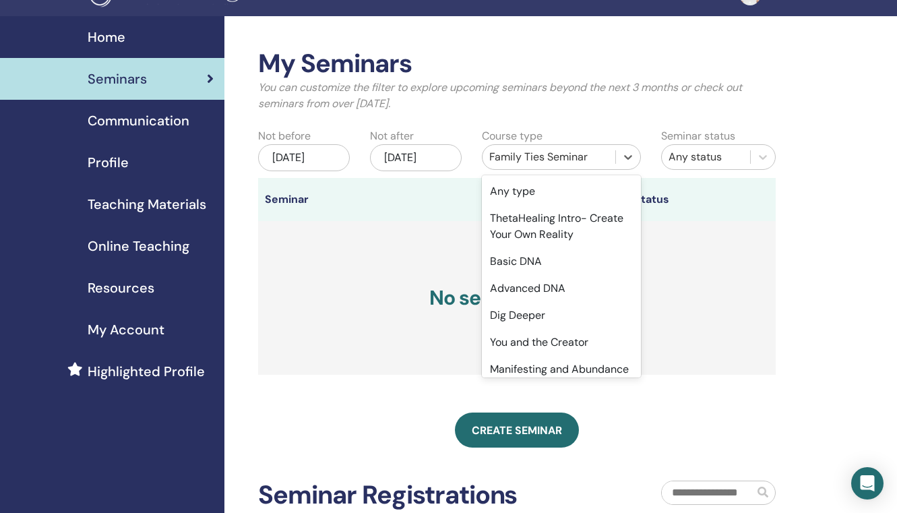
click at [572, 157] on div "Family Ties Seminar" at bounding box center [548, 157] width 119 height 16
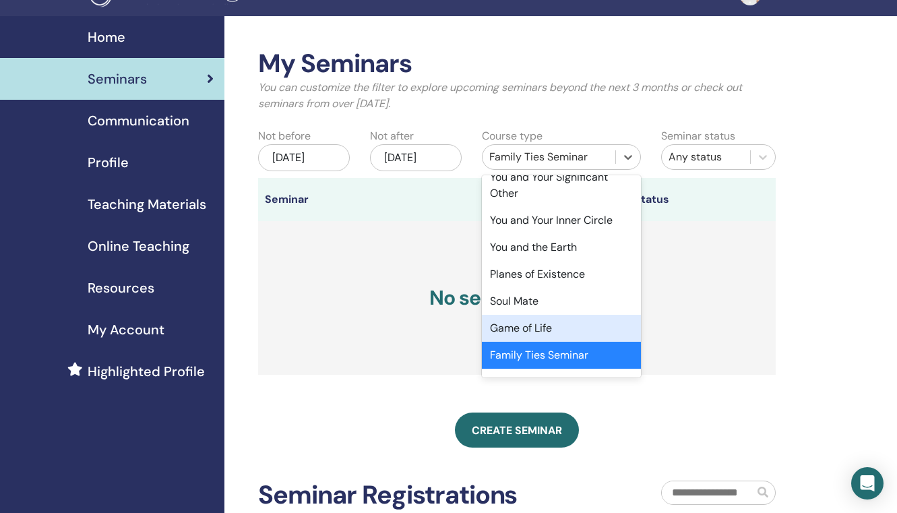
click at [551, 326] on div "Game of Life" at bounding box center [561, 328] width 159 height 27
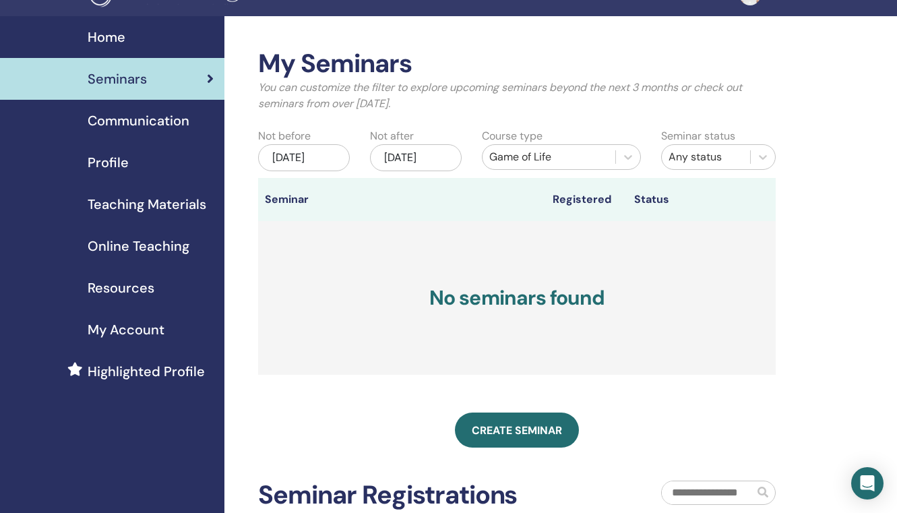
click at [298, 169] on div "May/22, 2025" at bounding box center [304, 157] width 92 height 27
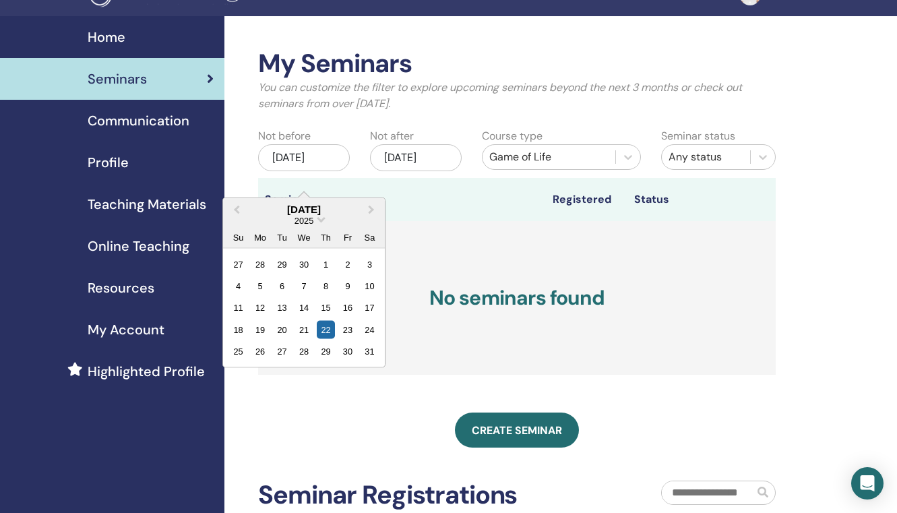
click at [315, 222] on div "2025" at bounding box center [304, 219] width 162 height 11
click at [320, 221] on span "Choose Date" at bounding box center [321, 218] width 9 height 9
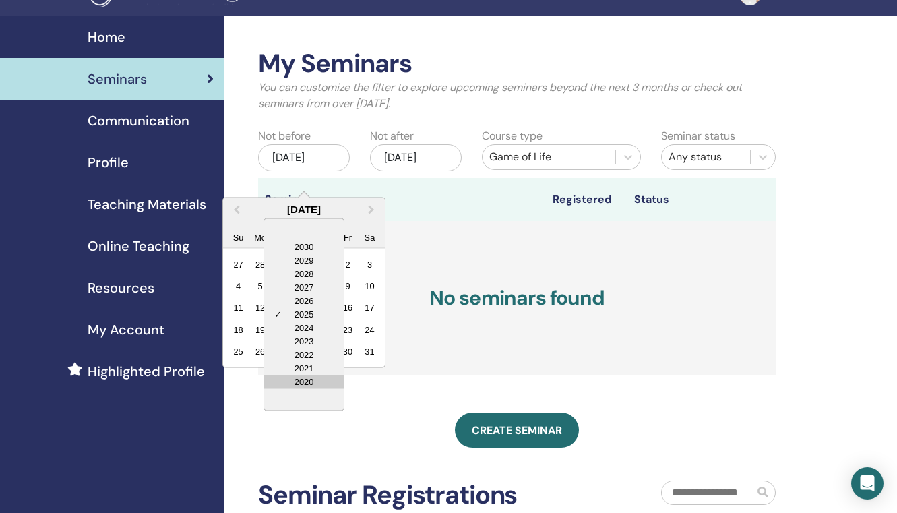
click at [312, 383] on div "2020" at bounding box center [304, 381] width 80 height 13
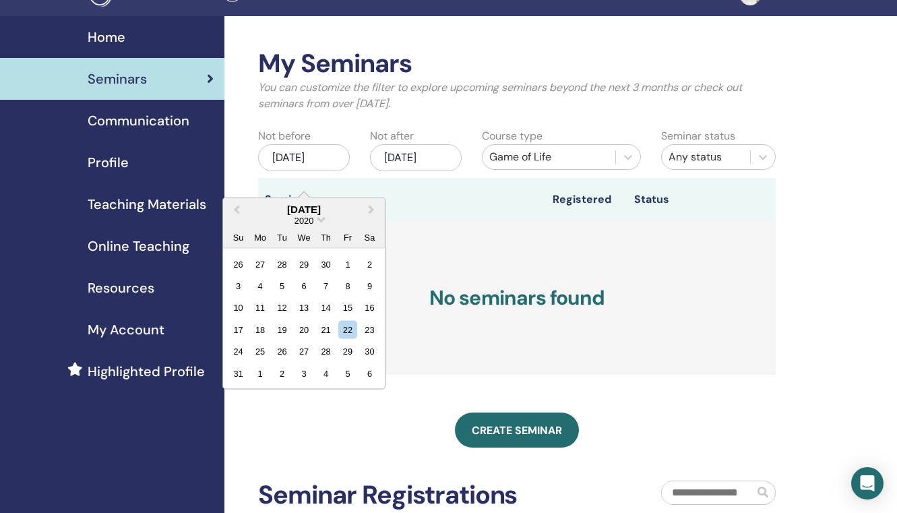
click at [318, 220] on div "2020" at bounding box center [304, 219] width 162 height 11
click at [321, 221] on span "Choose Date" at bounding box center [321, 218] width 9 height 9
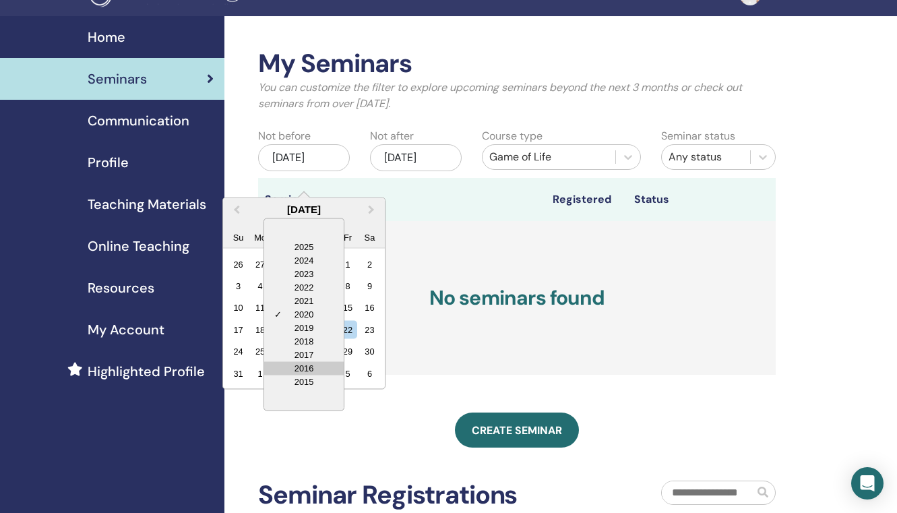
click at [321, 364] on div "2016" at bounding box center [304, 367] width 80 height 13
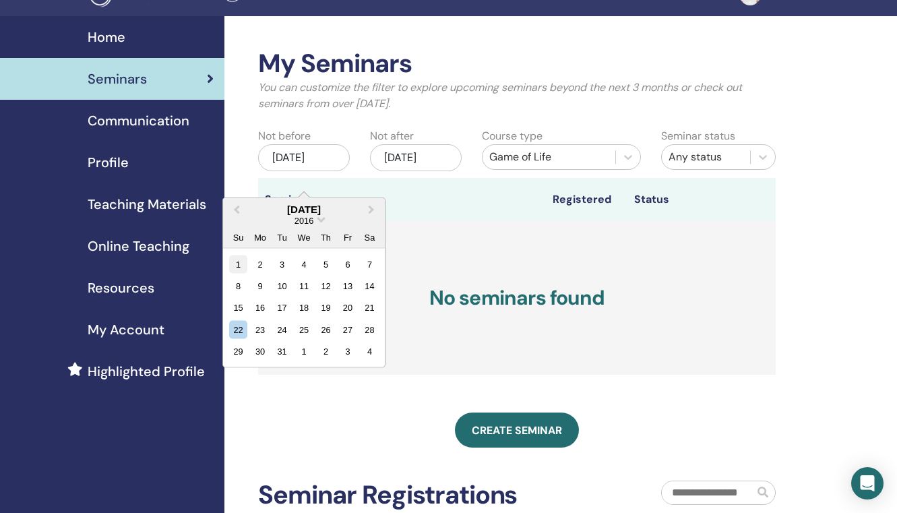
click at [244, 265] on div "1" at bounding box center [238, 264] width 18 height 18
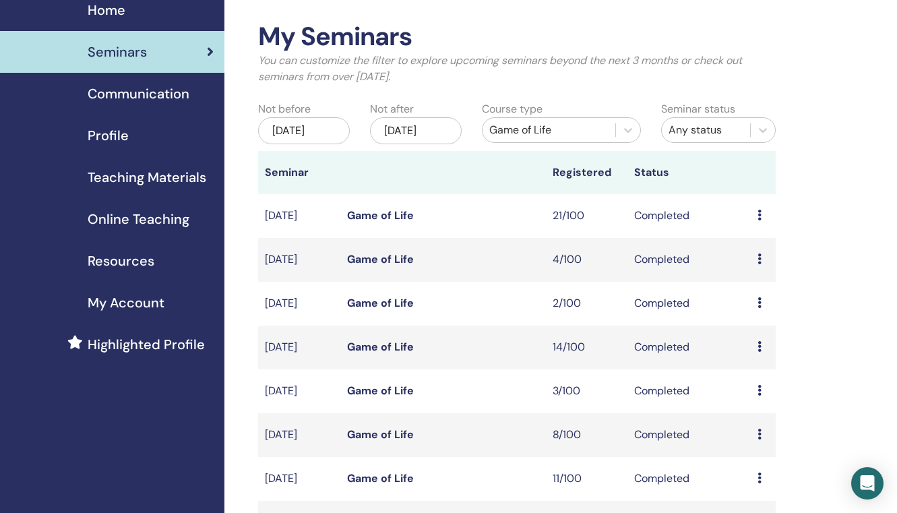
scroll to position [0, 0]
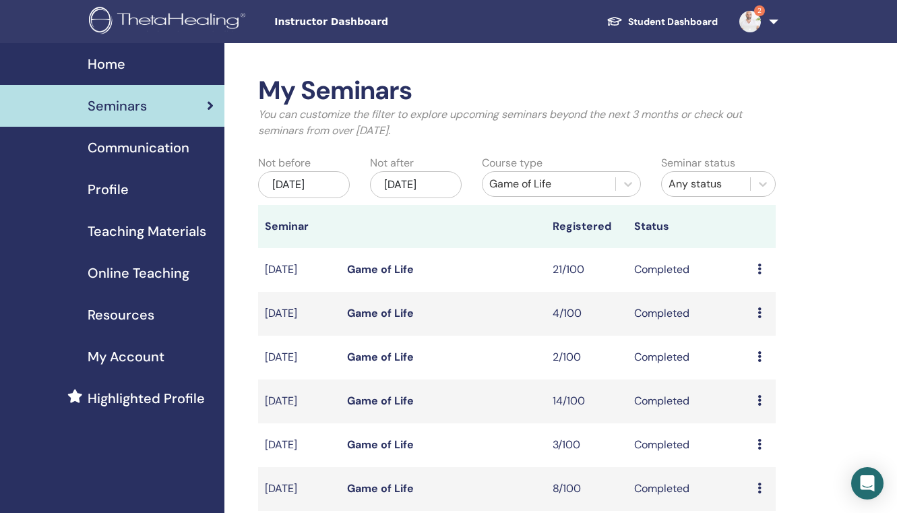
click at [563, 185] on div "Game of Life" at bounding box center [548, 184] width 119 height 16
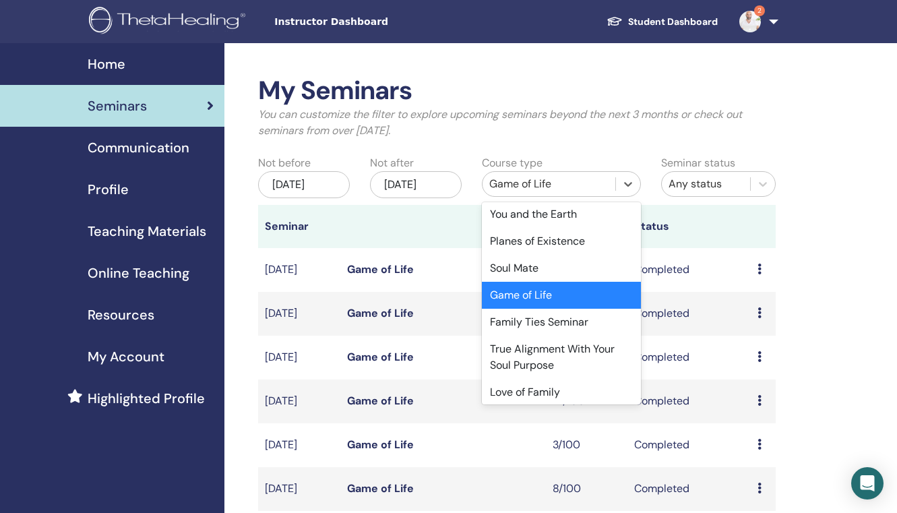
scroll to position [460, 0]
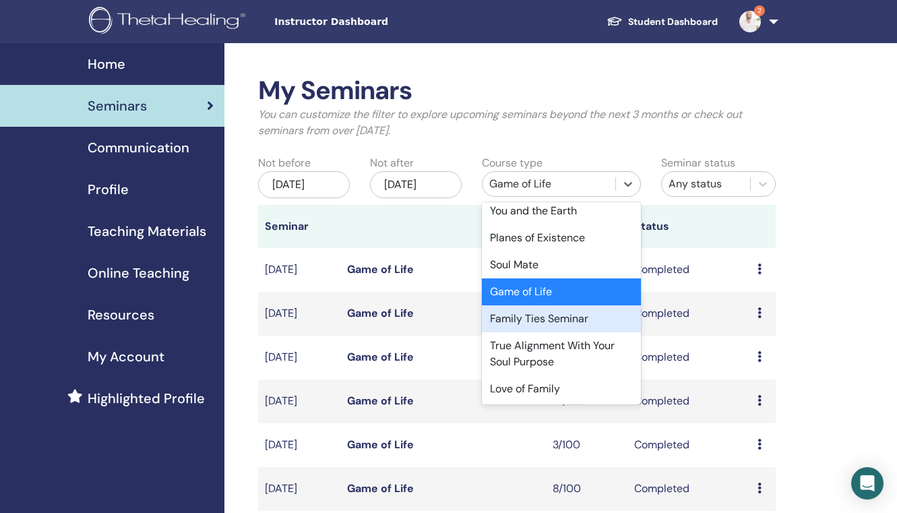
click at [568, 310] on div "Family Ties Seminar" at bounding box center [561, 318] width 159 height 27
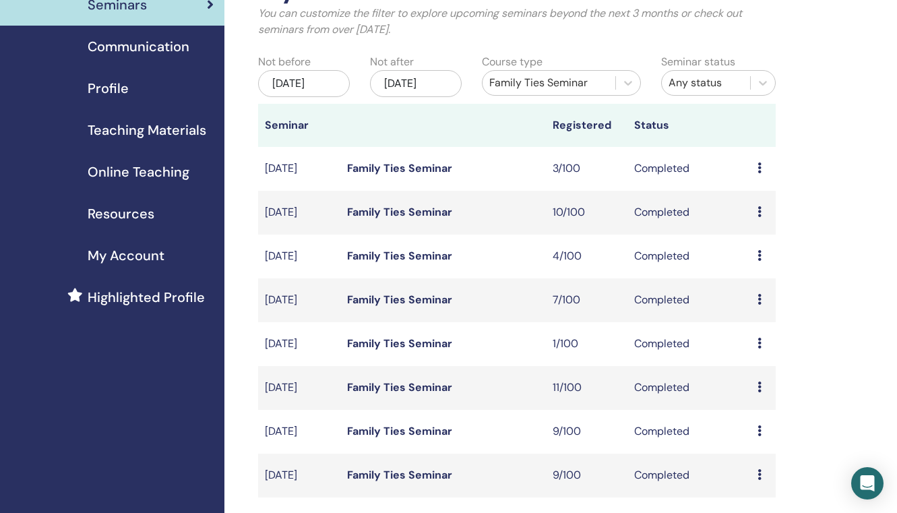
scroll to position [0, 0]
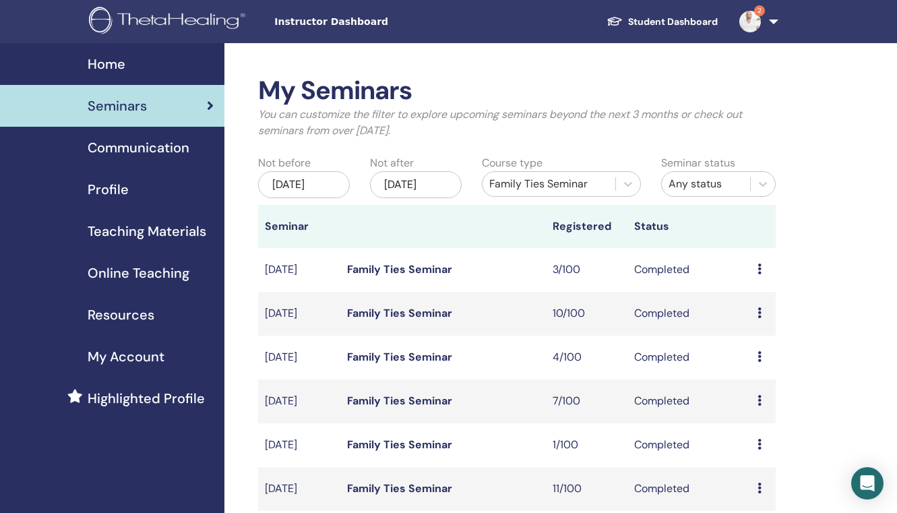
click at [755, 12] on span "2" at bounding box center [759, 10] width 11 height 11
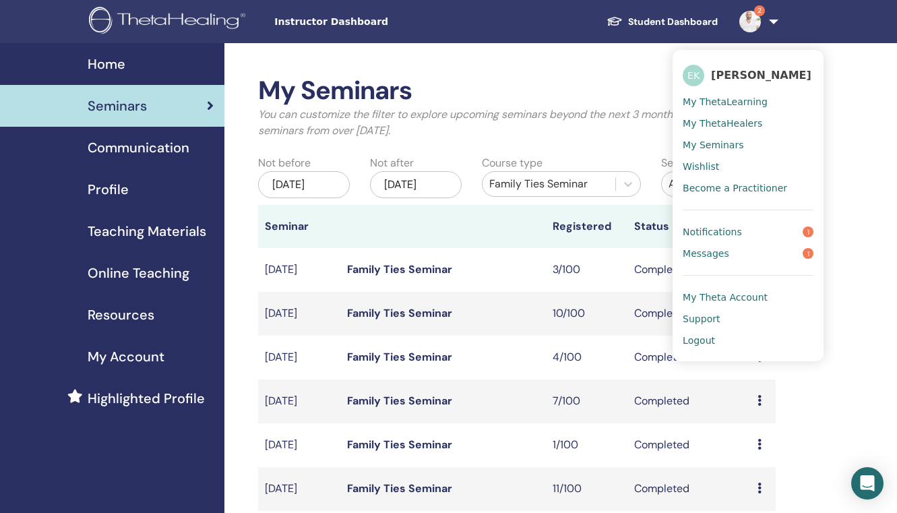
click at [730, 231] on span "Notifications" at bounding box center [712, 232] width 59 height 12
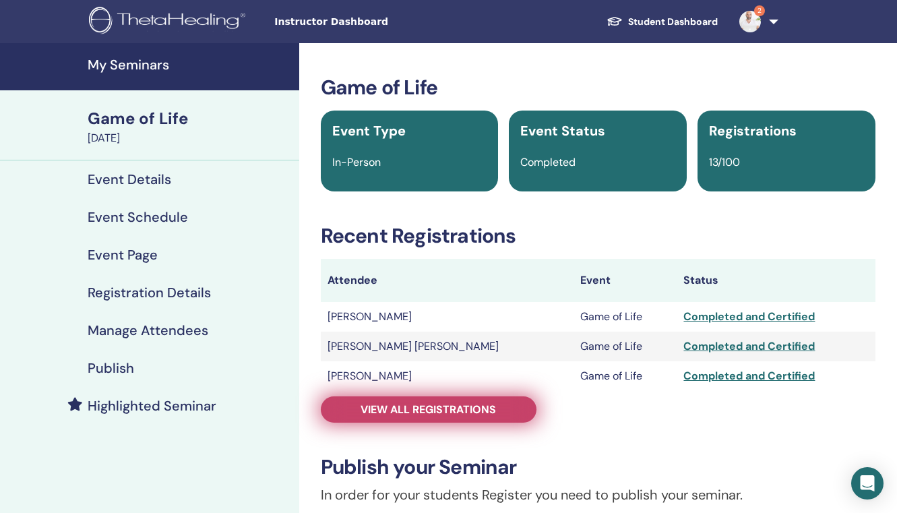
click at [462, 416] on link "View all registrations" at bounding box center [429, 409] width 216 height 26
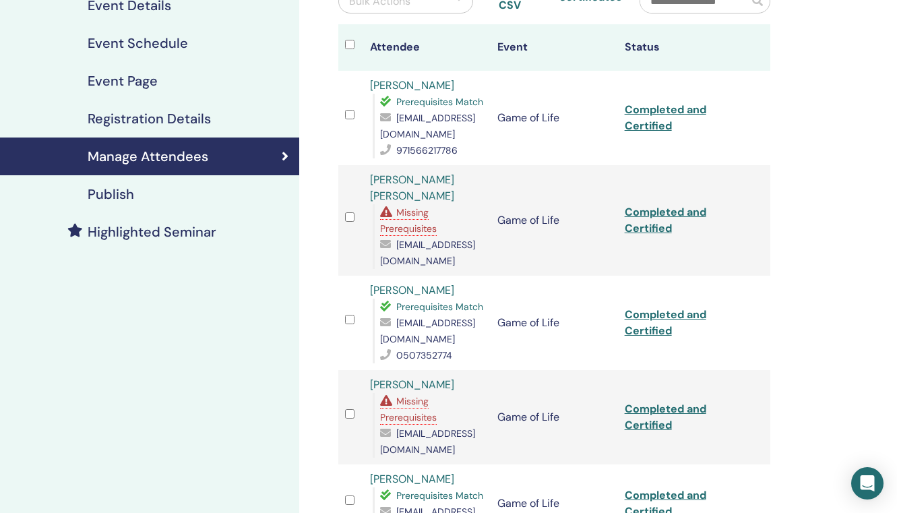
scroll to position [181, 0]
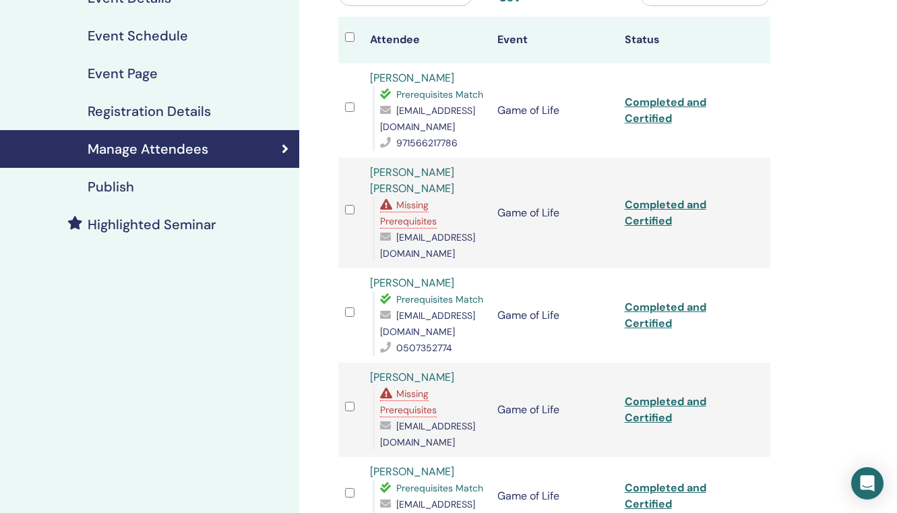
click at [436, 420] on span "[EMAIL_ADDRESS][DOMAIN_NAME]" at bounding box center [427, 434] width 95 height 28
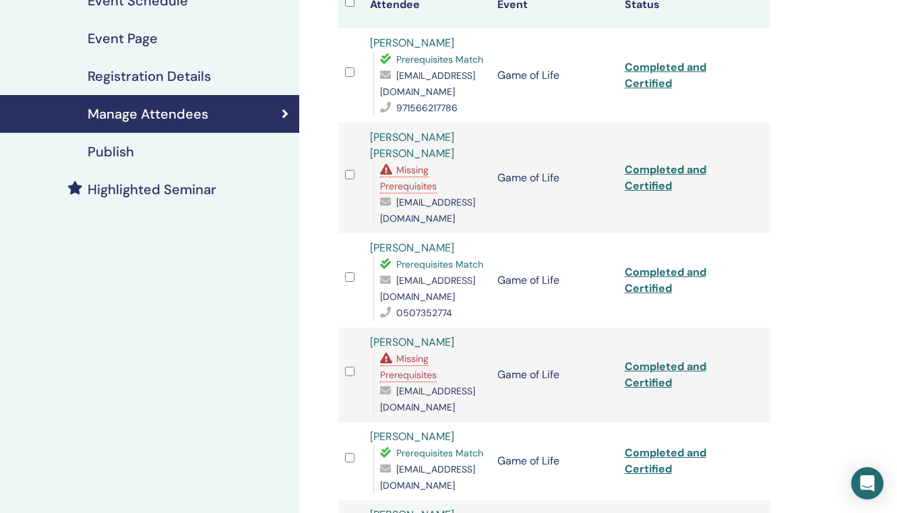
scroll to position [229, 0]
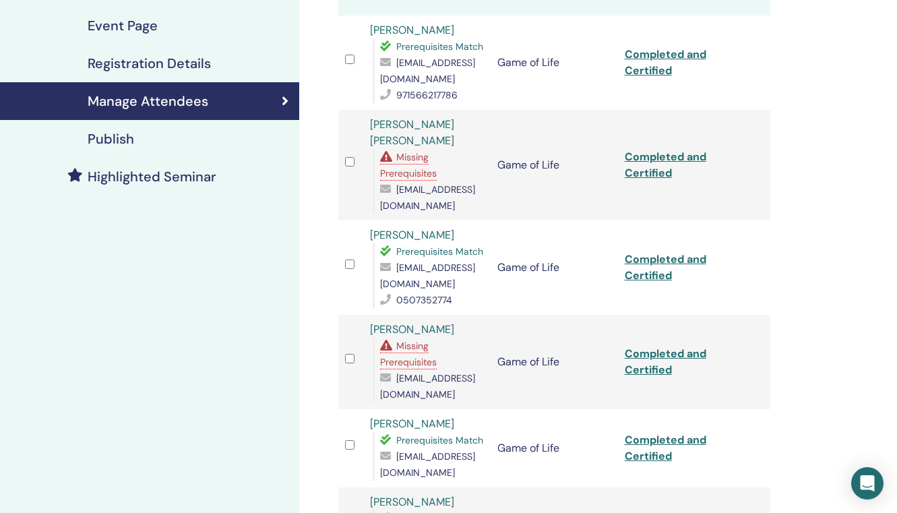
click at [443, 450] on span "slinky170@hotmail.com" at bounding box center [427, 464] width 95 height 28
copy icon
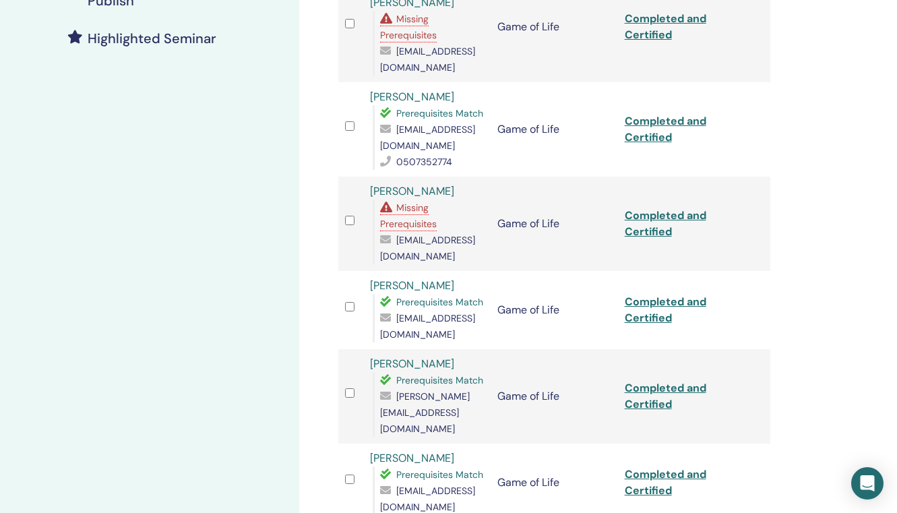
scroll to position [370, 0]
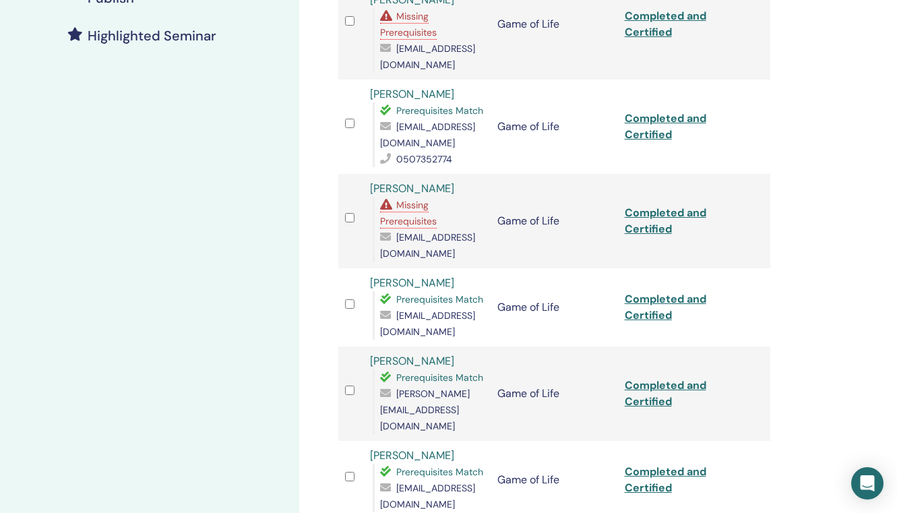
click at [451, 482] on span "cynthiagladys@hotmail.com" at bounding box center [427, 496] width 95 height 28
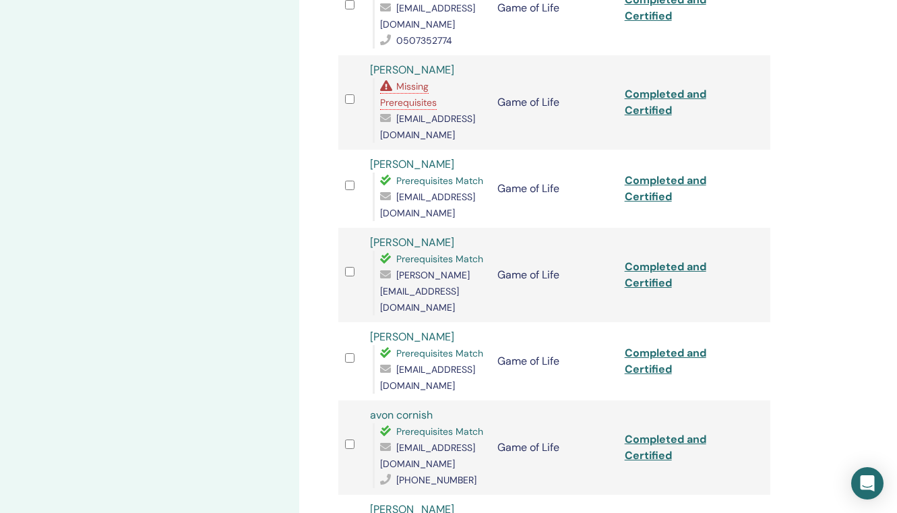
scroll to position [506, 0]
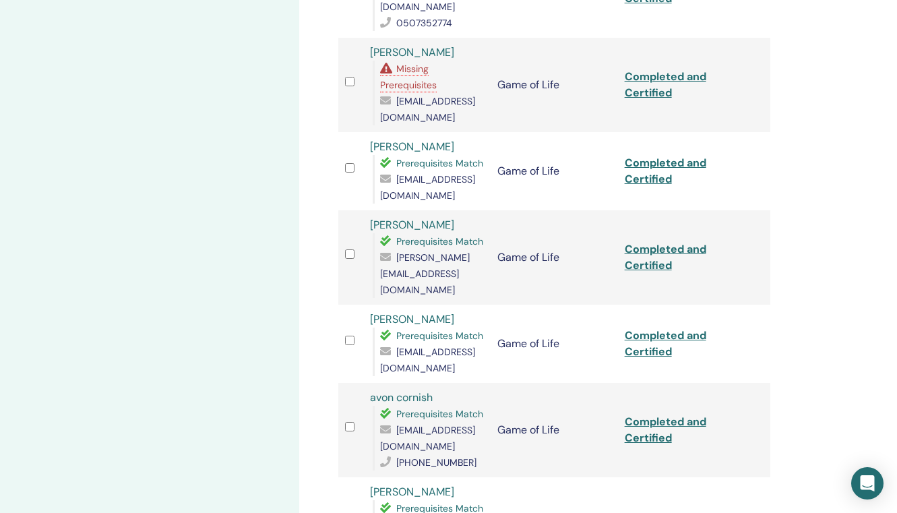
copy icon
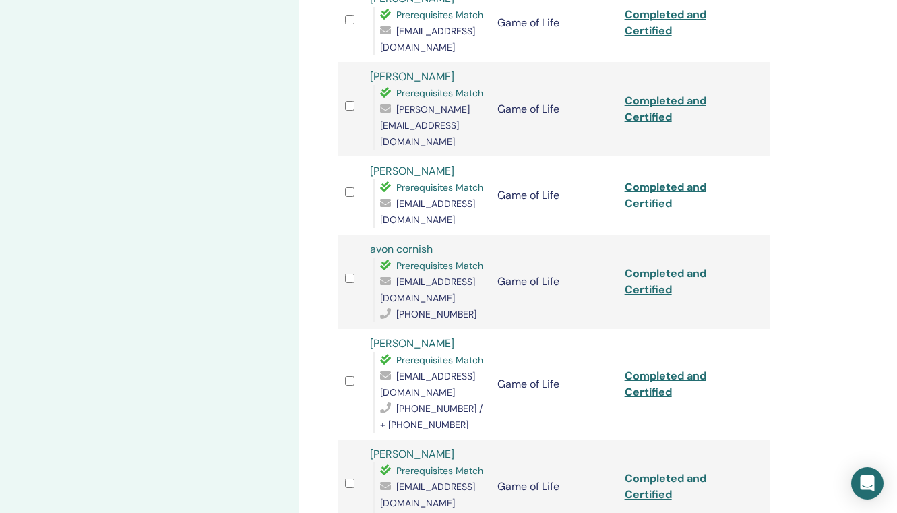
scroll to position [665, 0]
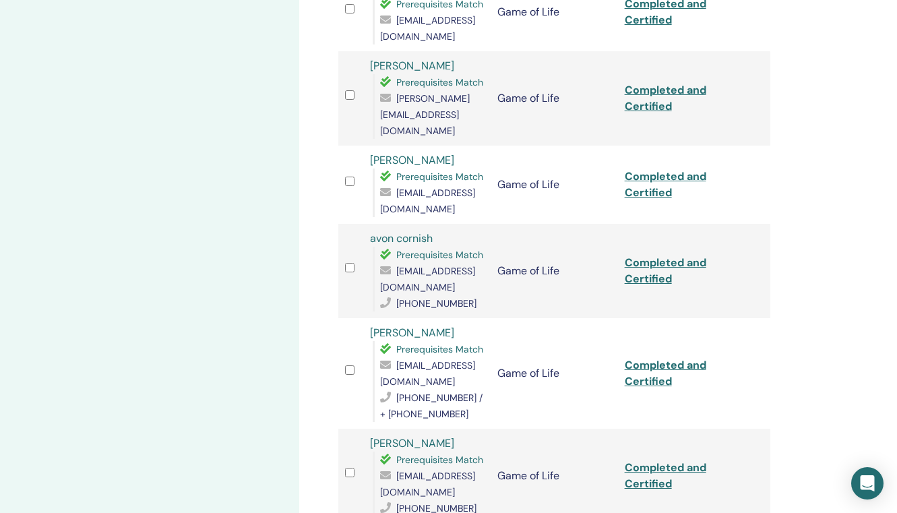
copy icon
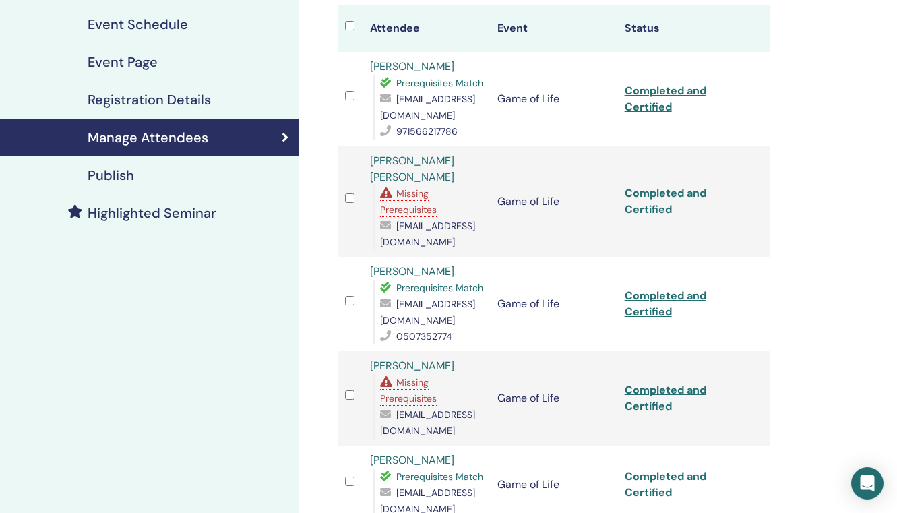
scroll to position [83, 0]
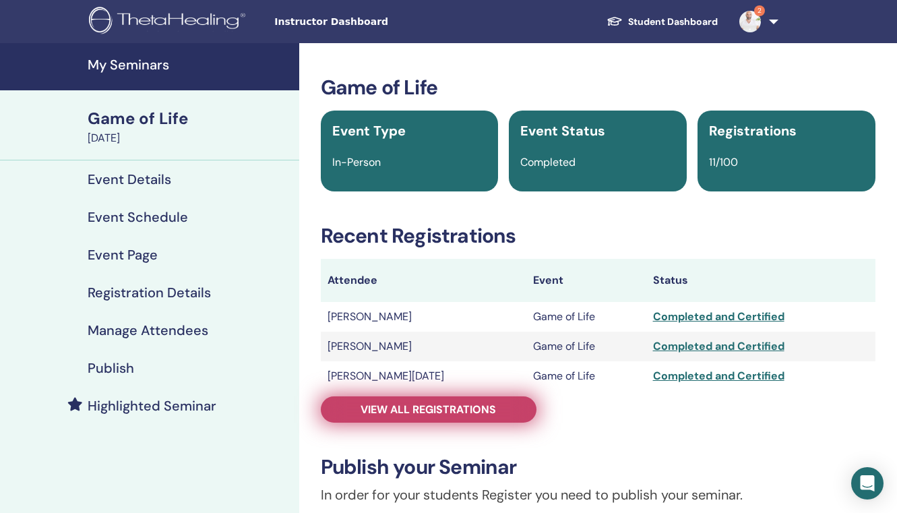
click at [466, 410] on span "View all registrations" at bounding box center [427, 409] width 135 height 14
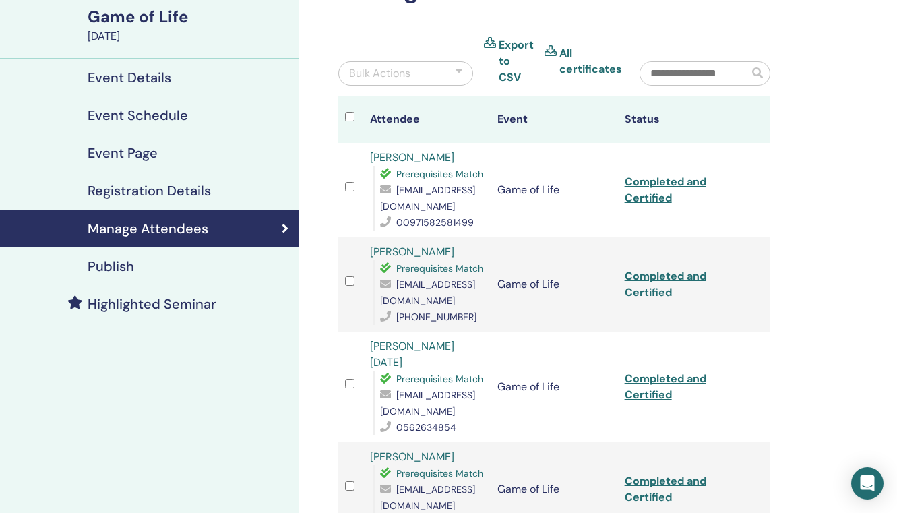
scroll to position [103, 0]
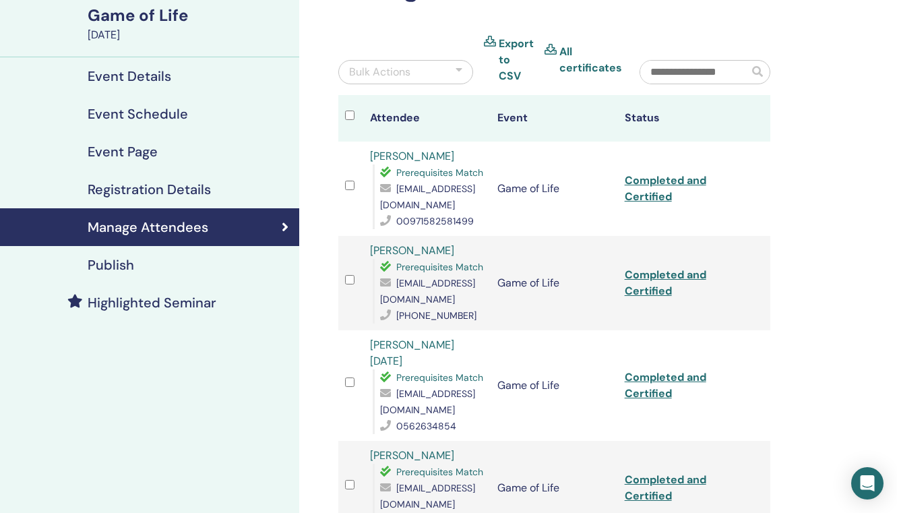
click at [472, 387] on span "claudiaramon@hotmail.com" at bounding box center [427, 401] width 95 height 28
copy icon
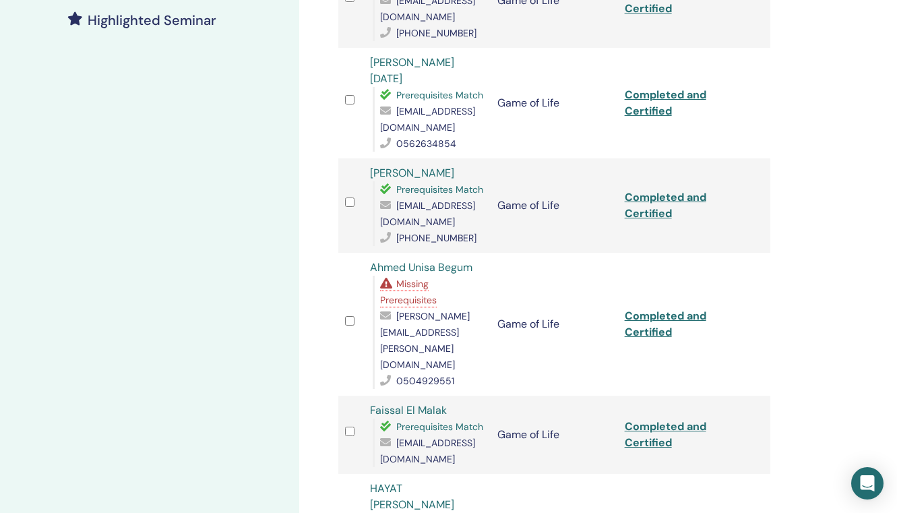
scroll to position [400, 0]
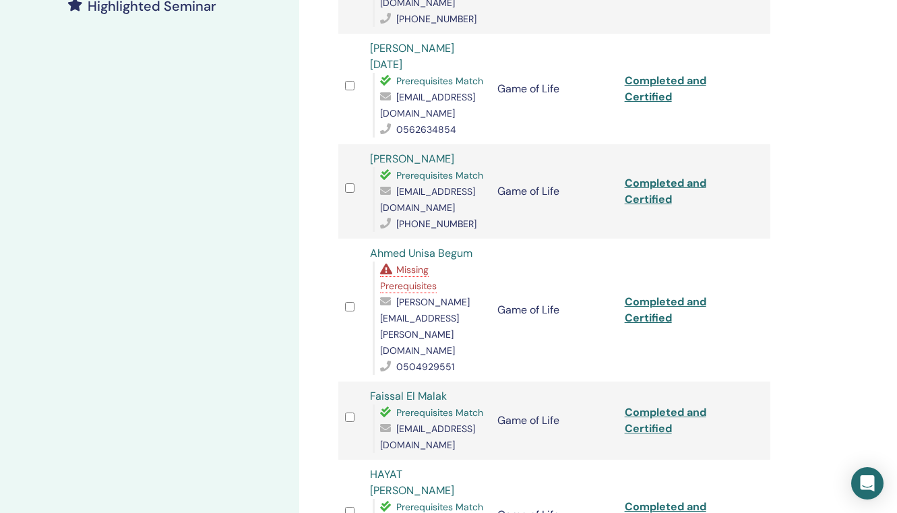
copy icon
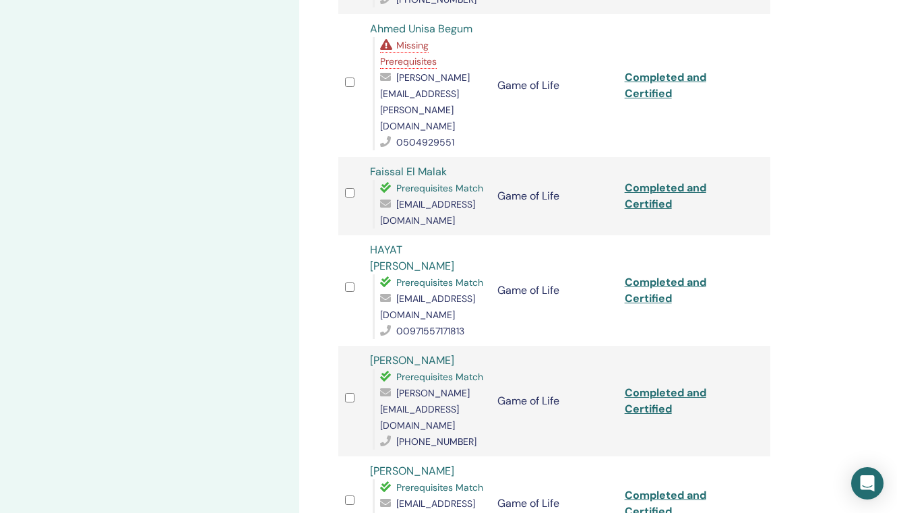
scroll to position [701, 0]
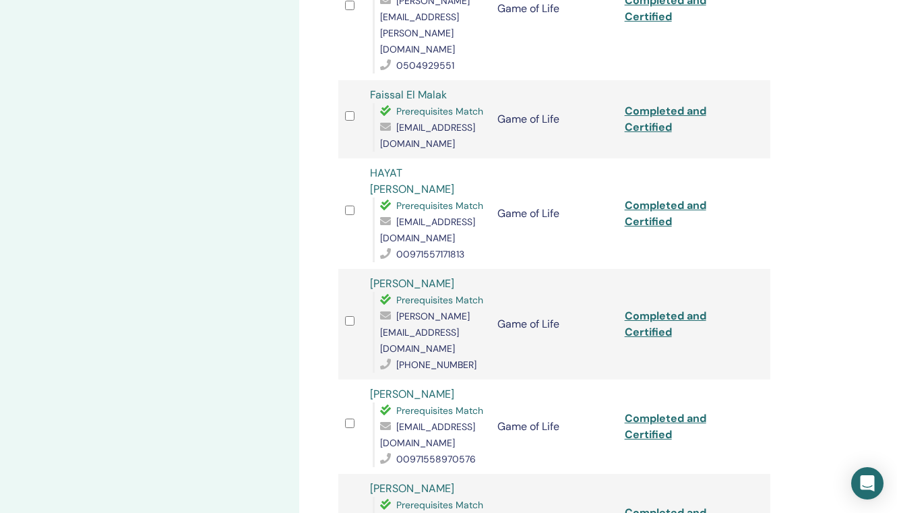
copy icon
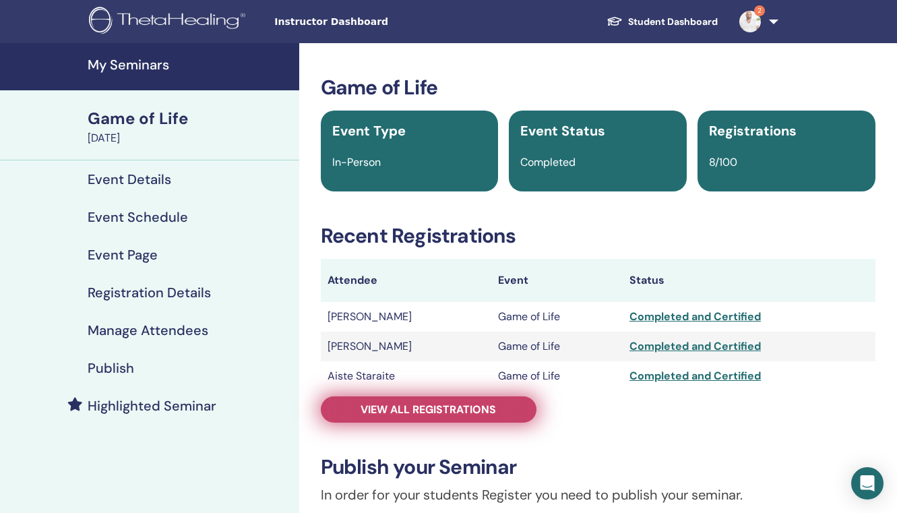
click at [448, 404] on span "View all registrations" at bounding box center [427, 409] width 135 height 14
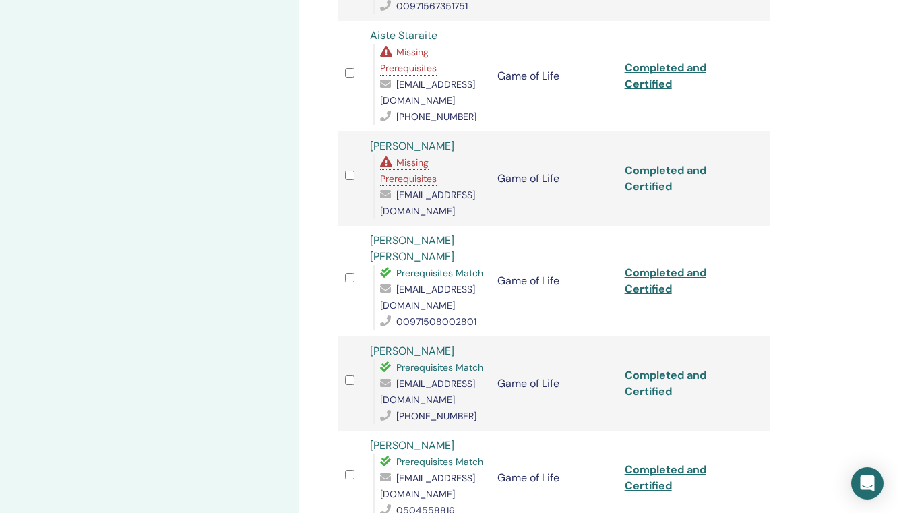
scroll to position [445, 0]
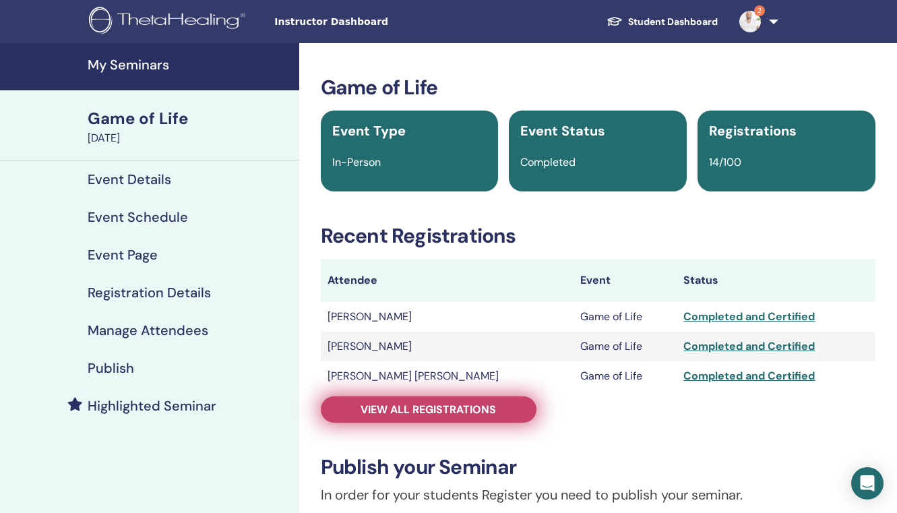
click at [454, 410] on span "View all registrations" at bounding box center [427, 409] width 135 height 14
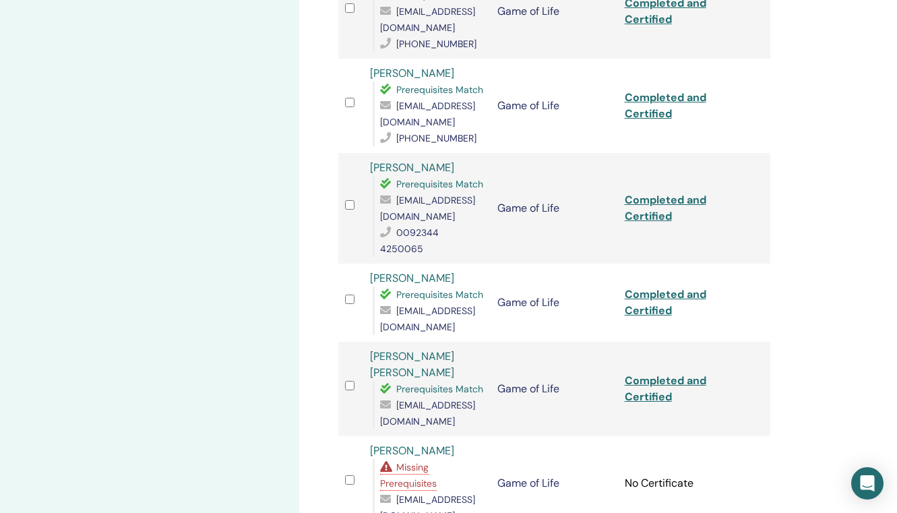
scroll to position [785, 0]
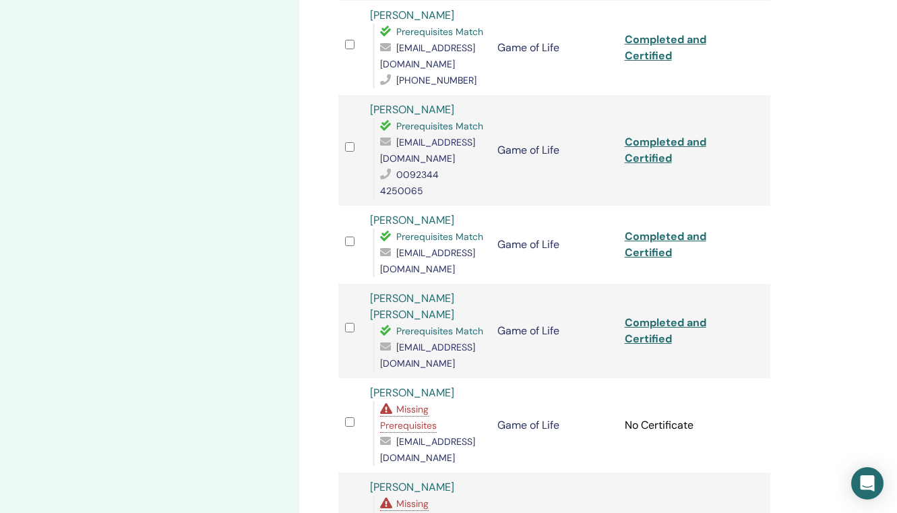
scroll to position [854, 0]
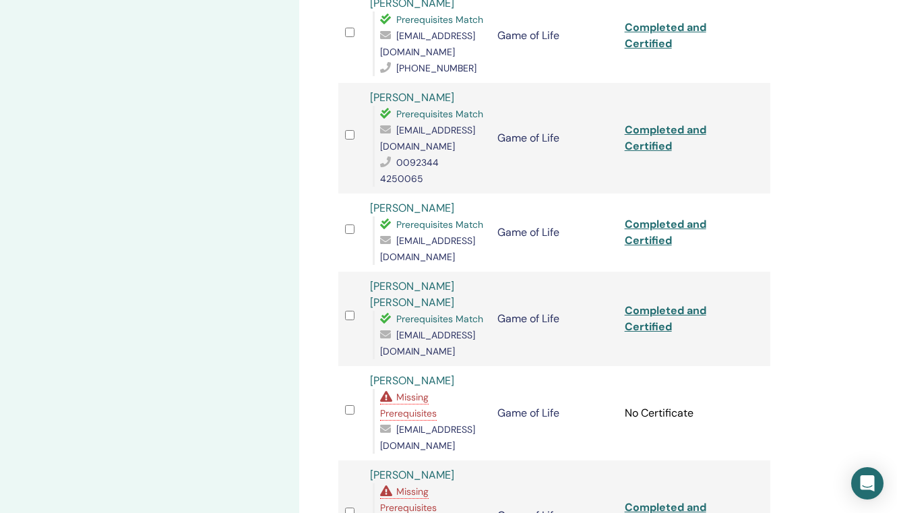
copy icon
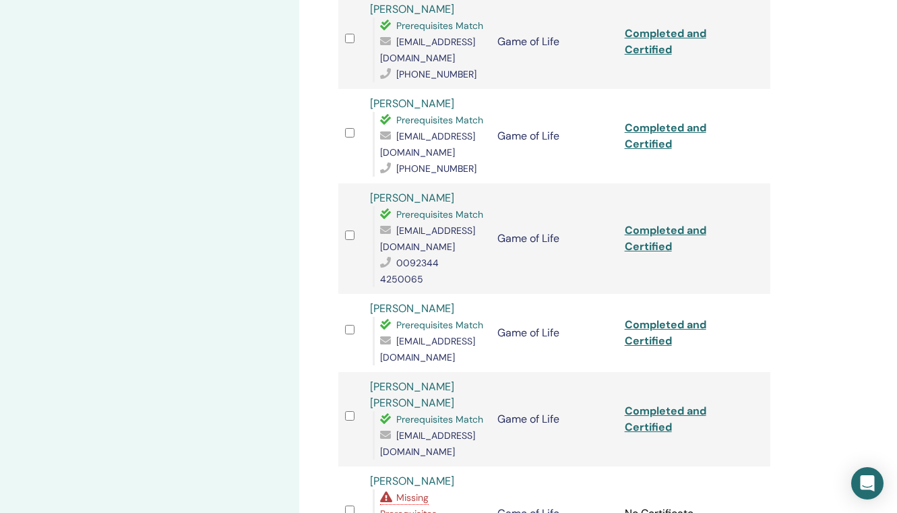
scroll to position [727, 0]
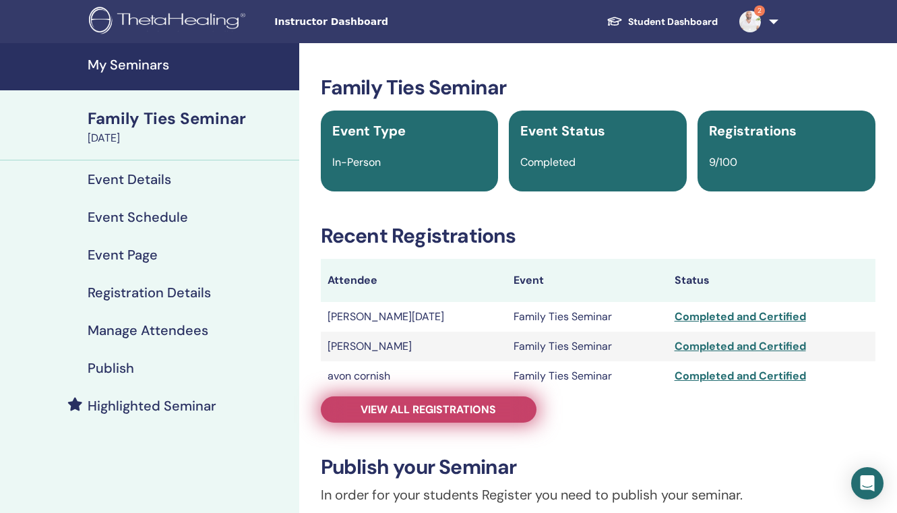
click at [452, 410] on span "View all registrations" at bounding box center [427, 409] width 135 height 14
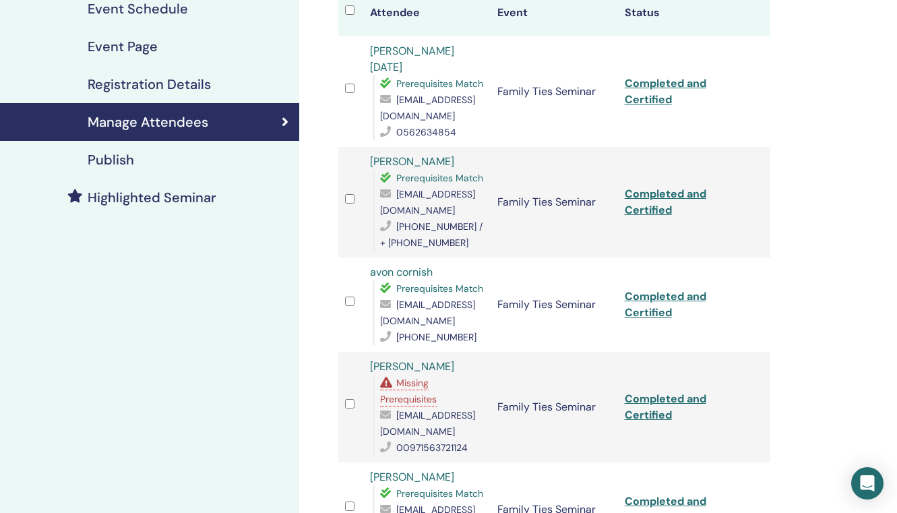
scroll to position [209, 0]
click at [473, 408] on span "mirnamekdashi1@gmail.com" at bounding box center [427, 422] width 95 height 28
copy icon
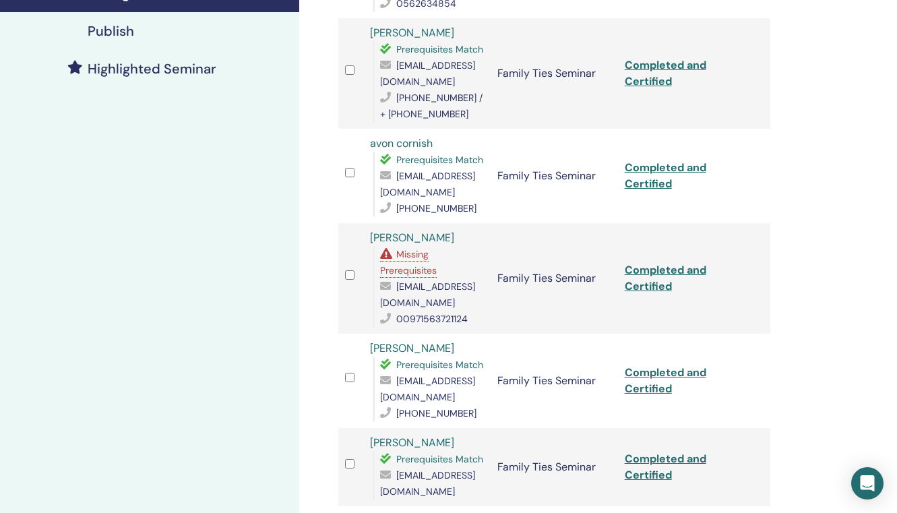
scroll to position [0, 0]
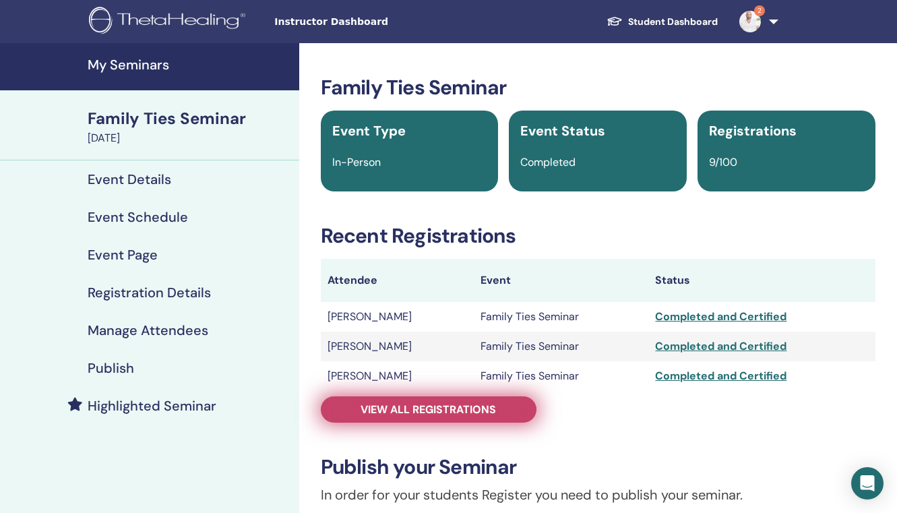
click at [418, 409] on span "View all registrations" at bounding box center [427, 409] width 135 height 14
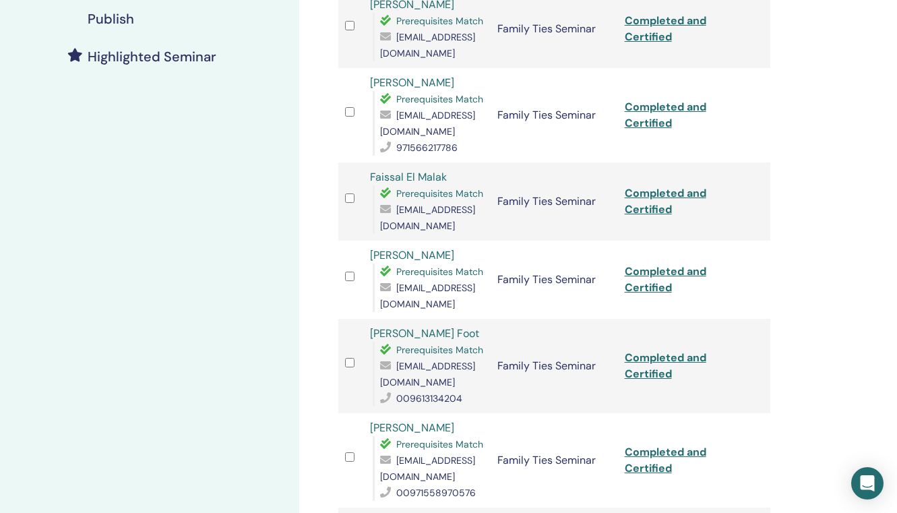
scroll to position [80, 0]
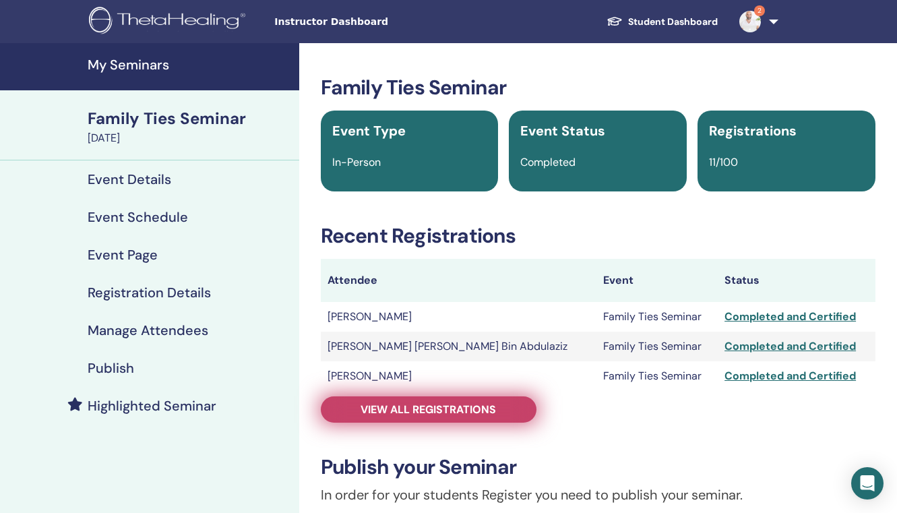
click at [478, 410] on span "View all registrations" at bounding box center [427, 409] width 135 height 14
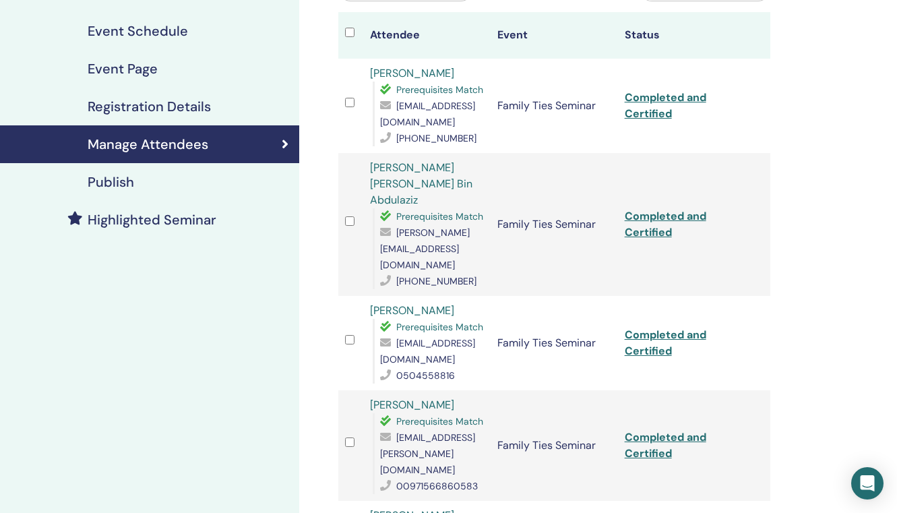
scroll to position [199, 0]
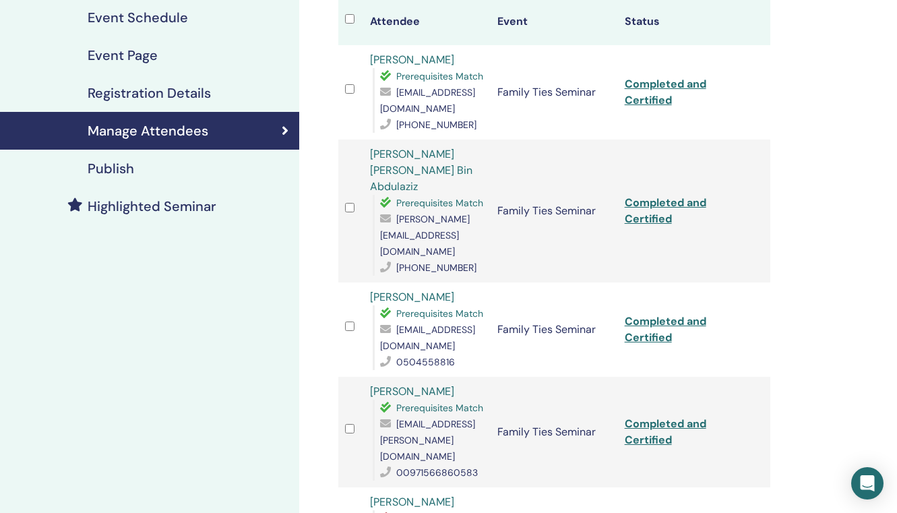
click at [425, 418] on span "lara.cattan@gmail.com" at bounding box center [427, 440] width 95 height 44
copy icon
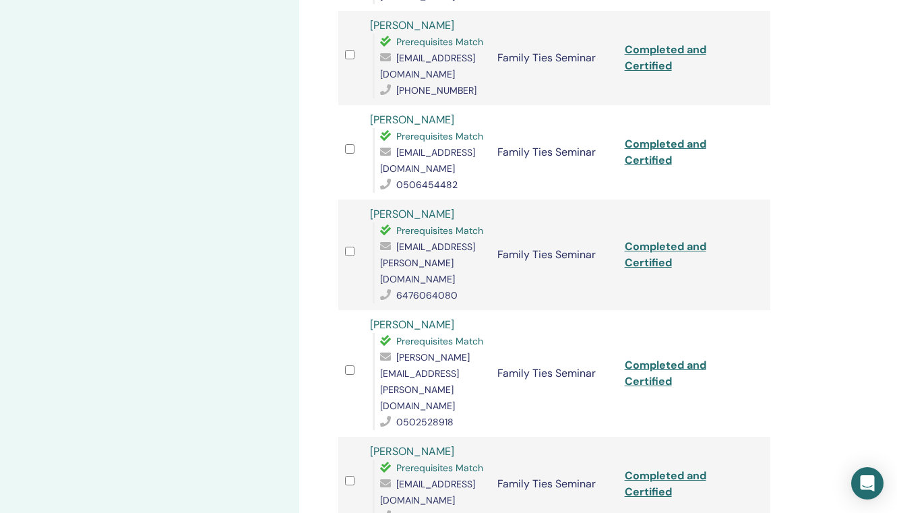
scroll to position [808, 0]
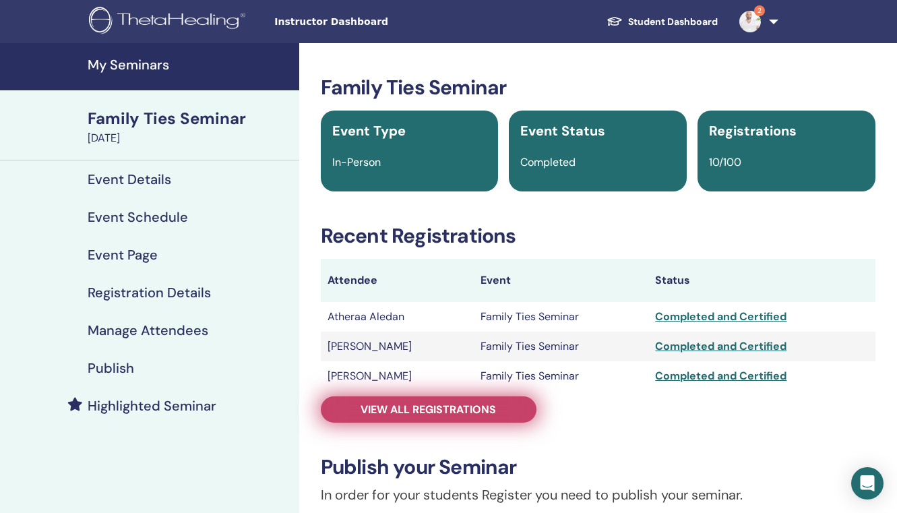
click at [468, 406] on span "View all registrations" at bounding box center [427, 409] width 135 height 14
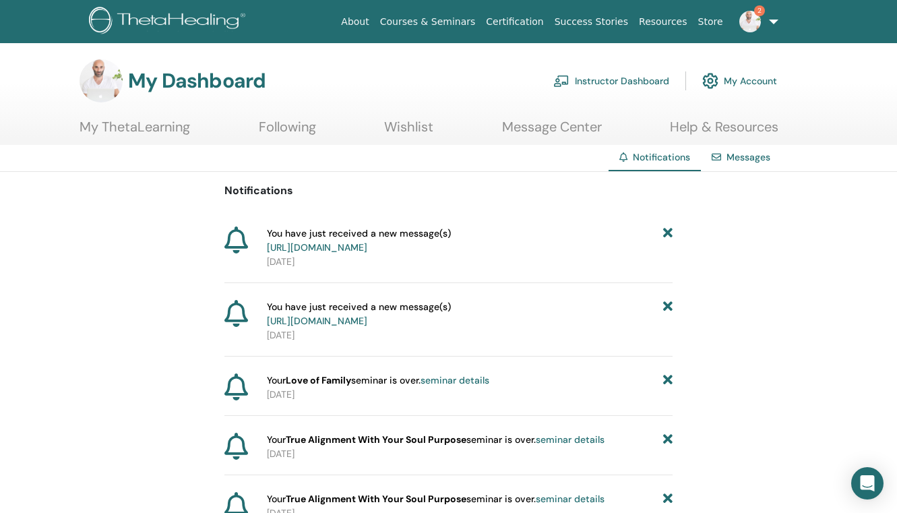
click at [367, 246] on link "https://member.thetahealing.com/message-center/messages/1ded48a1-2f83-416e-a2c1…" at bounding box center [317, 247] width 100 height 12
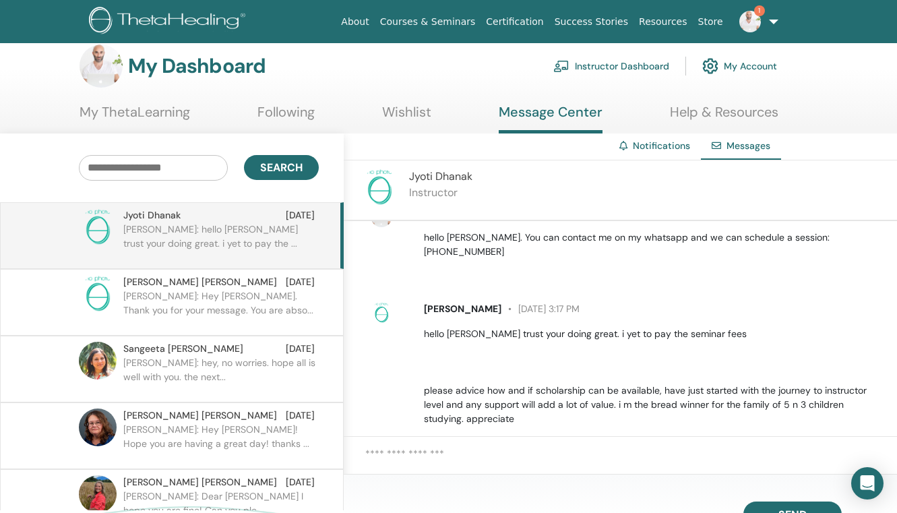
scroll to position [18, 0]
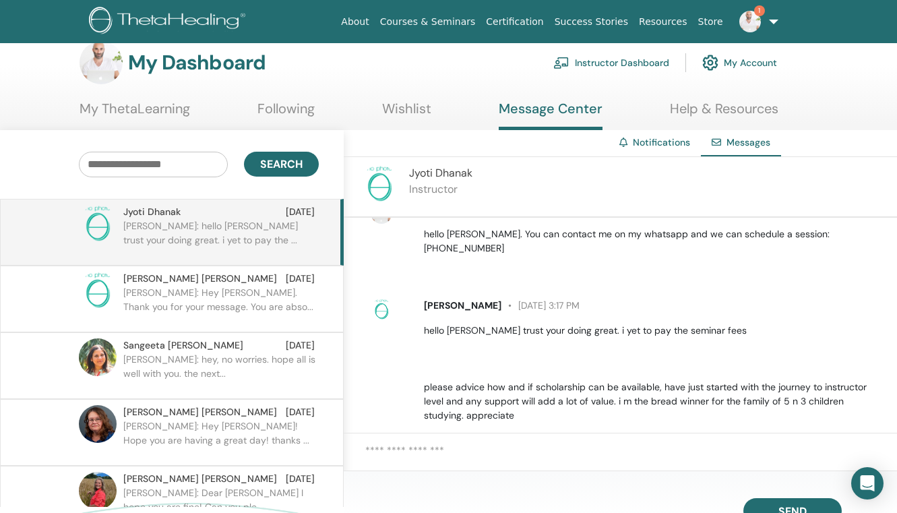
click at [427, 447] on textarea at bounding box center [631, 459] width 532 height 32
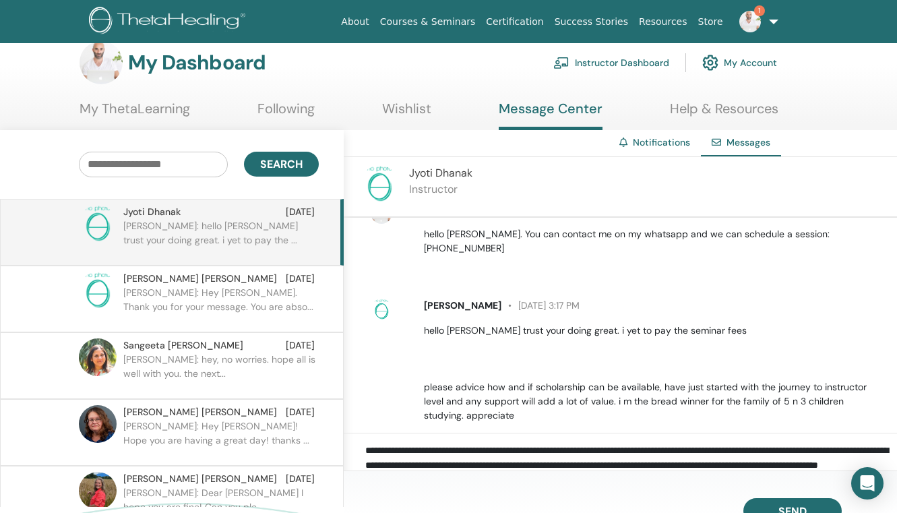
scroll to position [13, 0]
type textarea "**********"
click at [794, 505] on span "Send" at bounding box center [792, 508] width 28 height 9
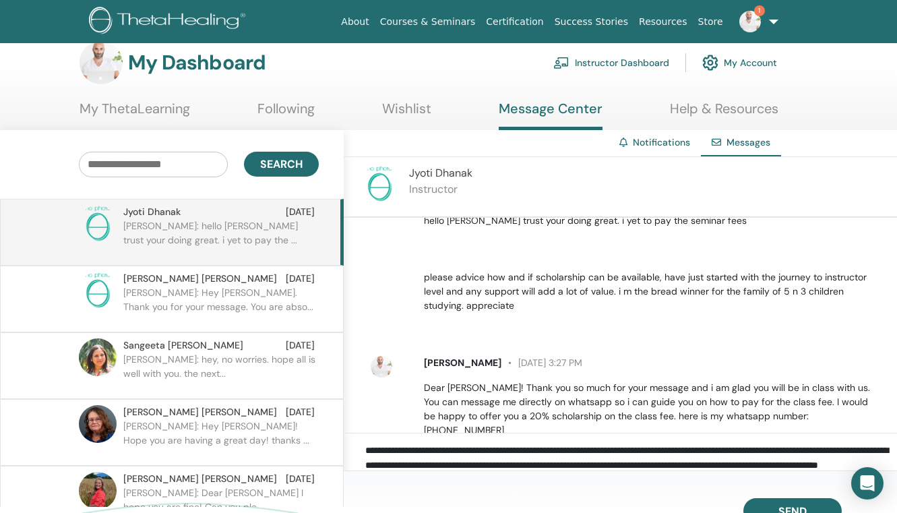
scroll to position [403, 0]
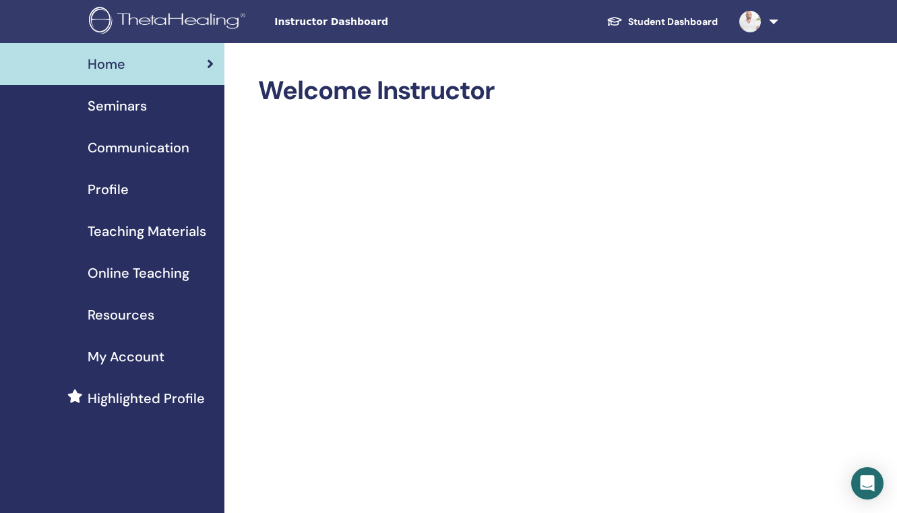
click at [132, 106] on span "Seminars" at bounding box center [117, 106] width 59 height 20
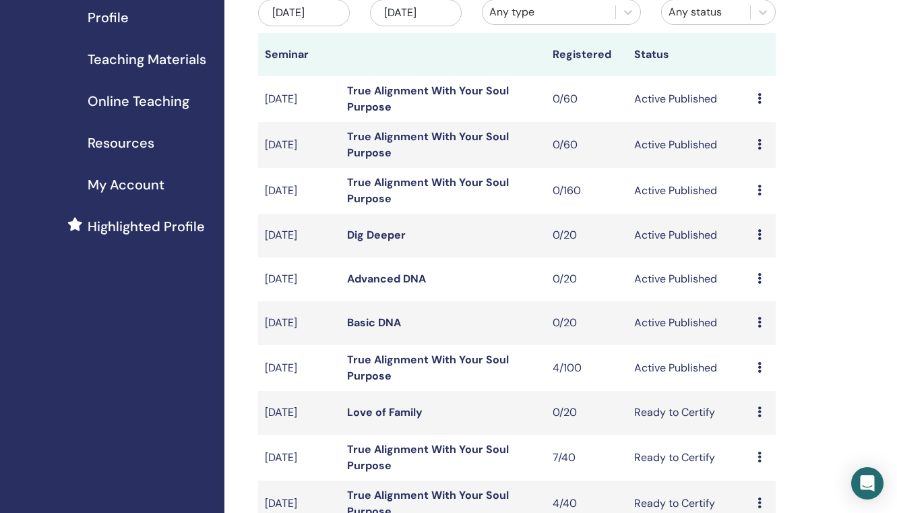
scroll to position [174, 0]
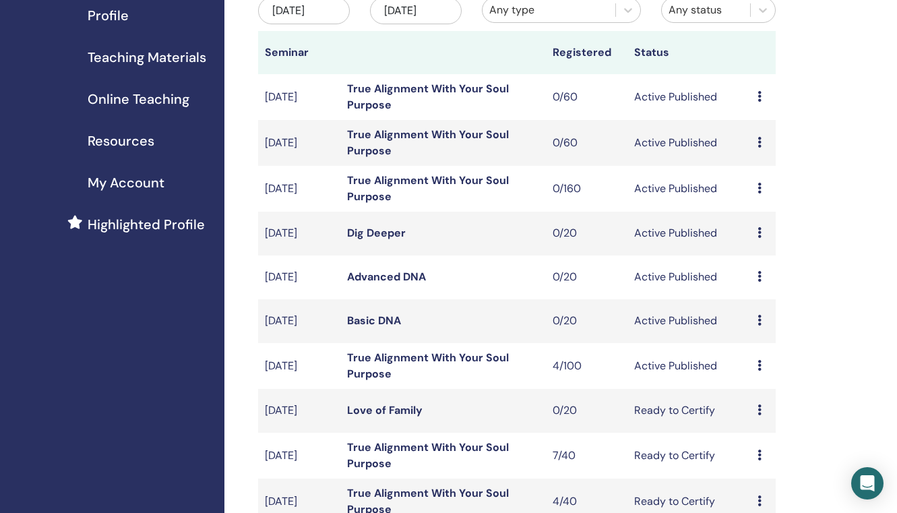
click at [391, 379] on td "True Alignment With Your Soul Purpose" at bounding box center [443, 366] width 206 height 46
click at [380, 367] on link "True Alignment With Your Soul Purpose" at bounding box center [428, 365] width 162 height 30
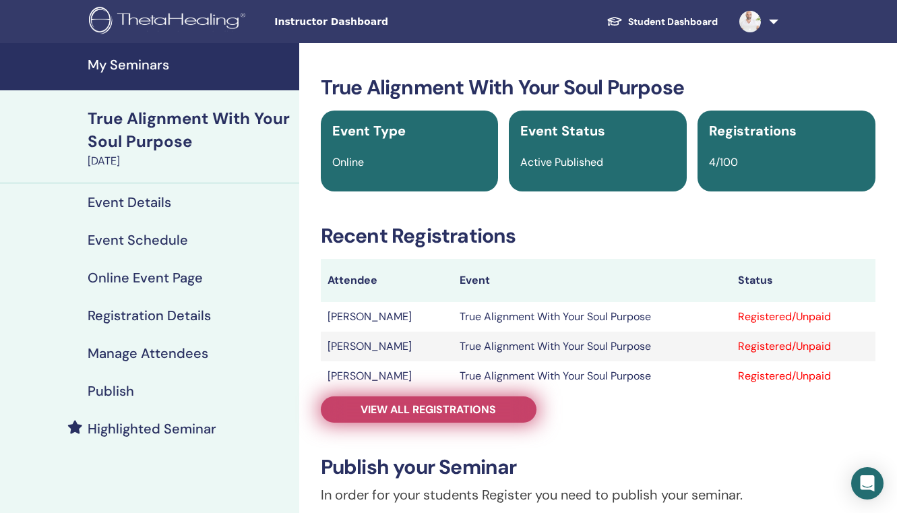
click at [381, 403] on span "View all registrations" at bounding box center [427, 409] width 135 height 14
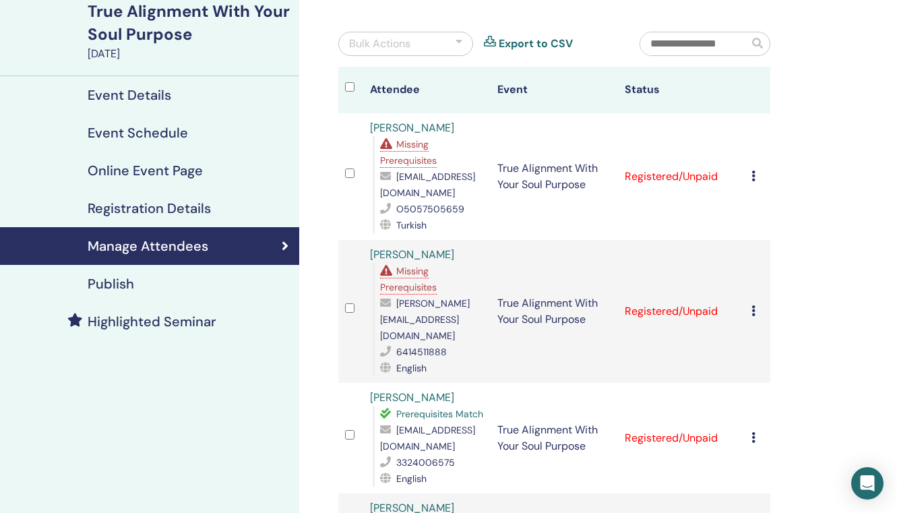
scroll to position [105, 0]
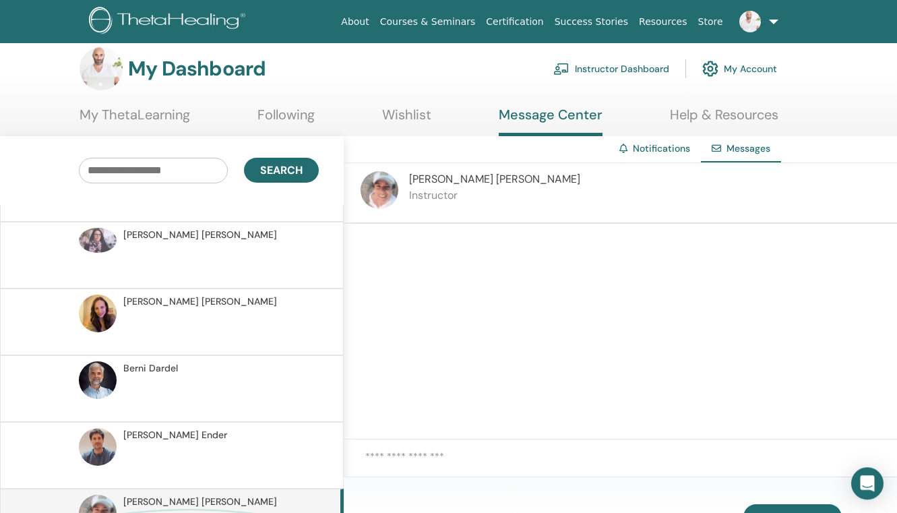
scroll to position [4176, 0]
